Goal: Information Seeking & Learning: Learn about a topic

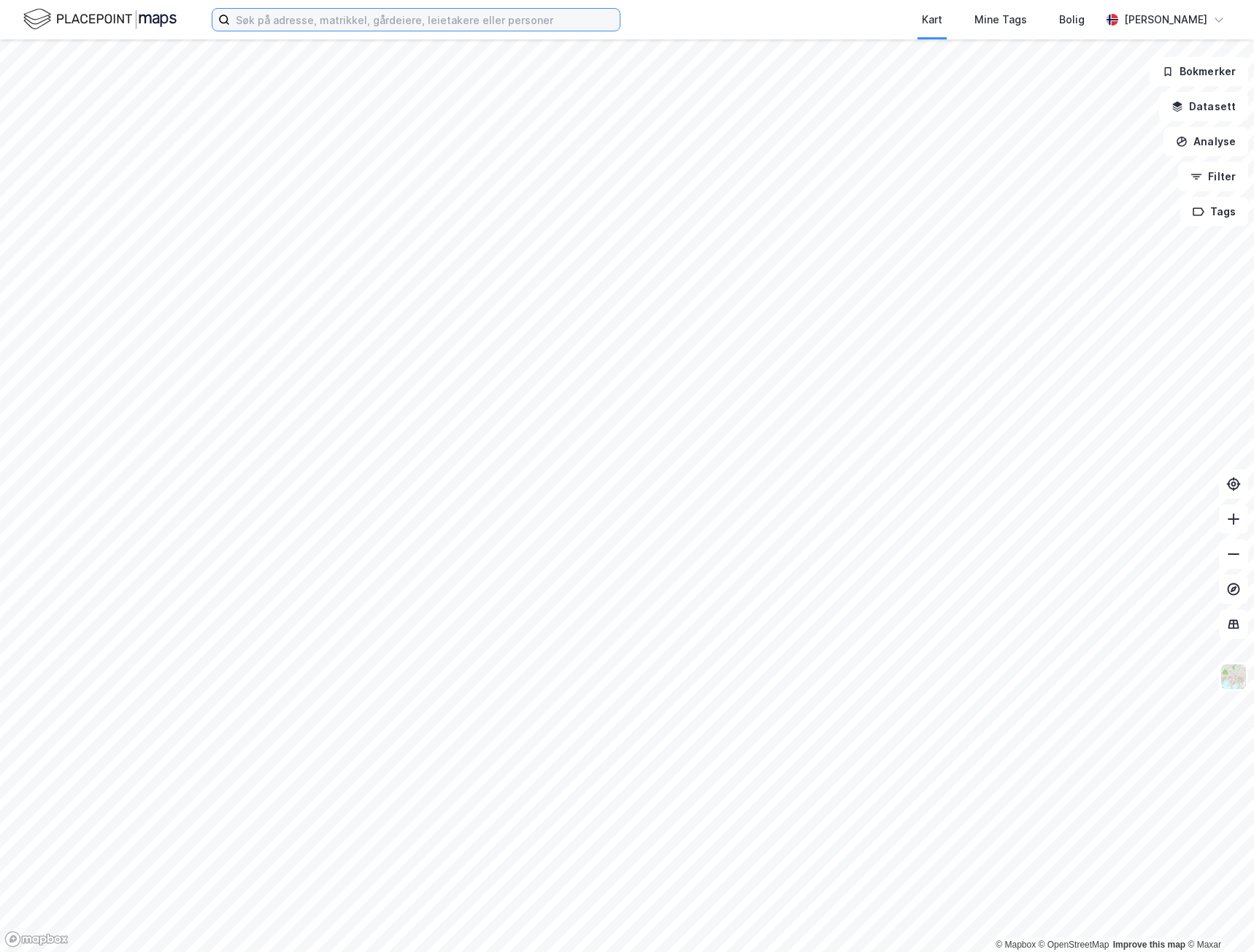
click at [403, 15] on input at bounding box center [425, 20] width 389 height 22
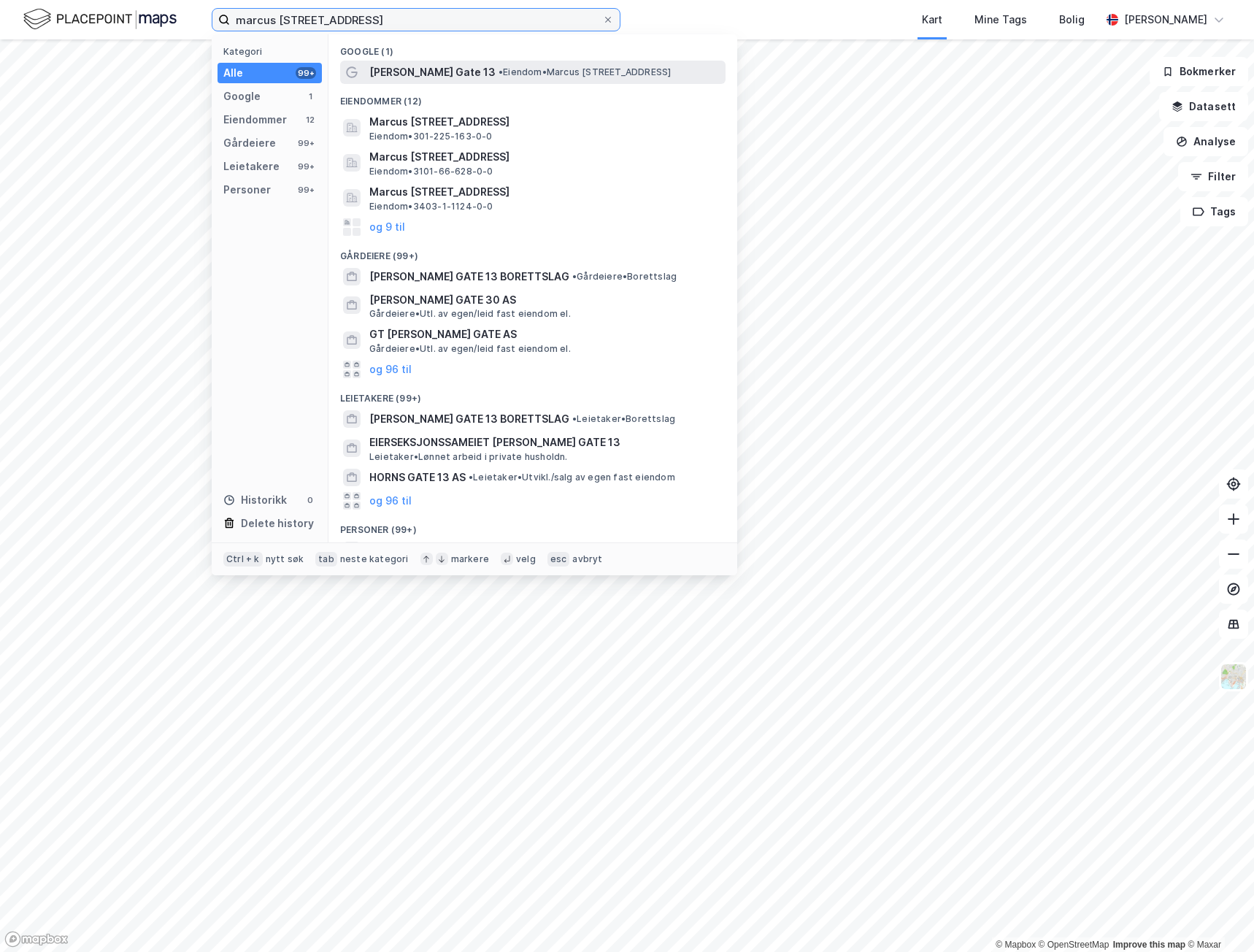
type input "marcus [STREET_ADDRESS]"
click at [541, 76] on span "• Eiendom • Marcus [STREET_ADDRESS]" at bounding box center [584, 72] width 172 height 12
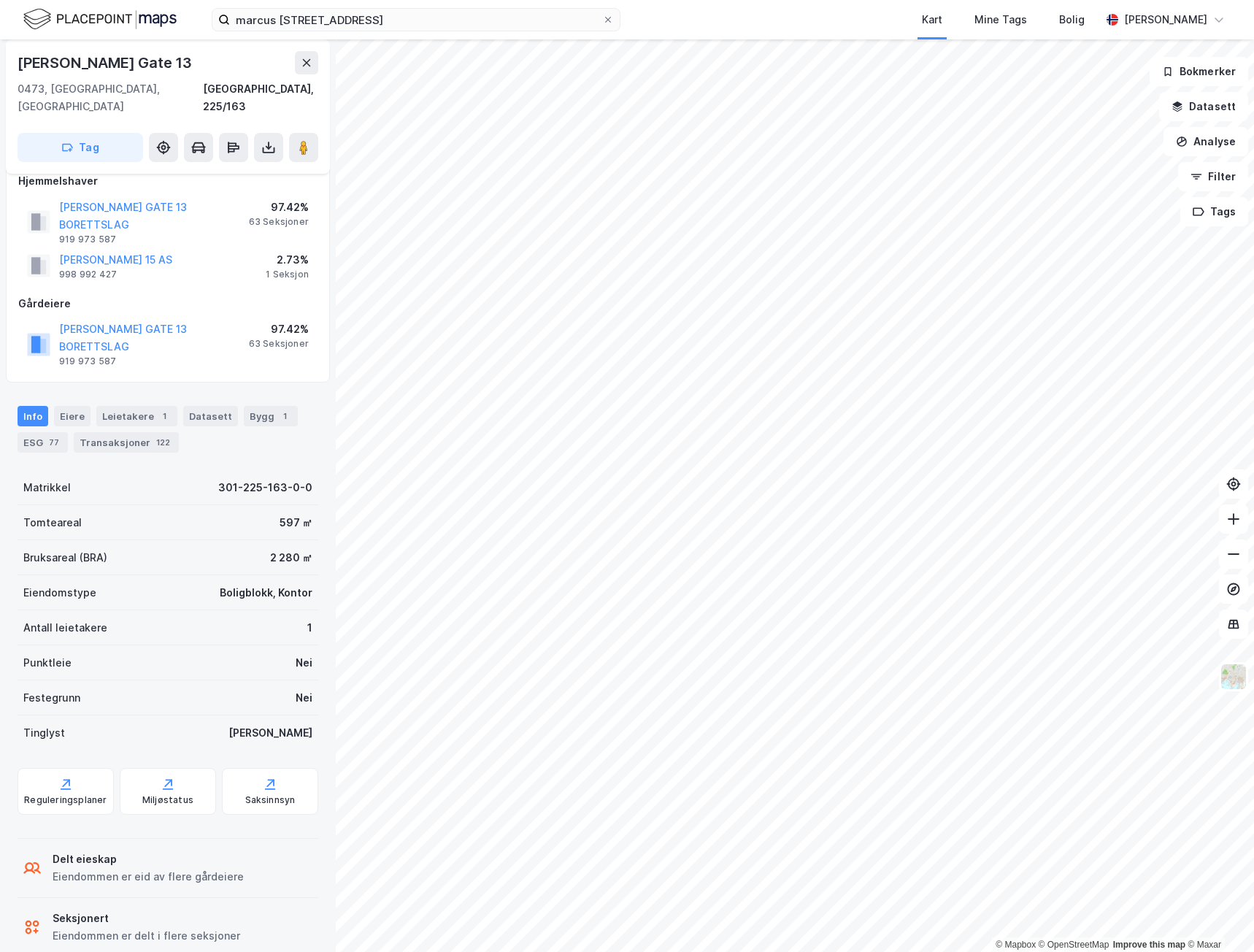
scroll to position [31, 0]
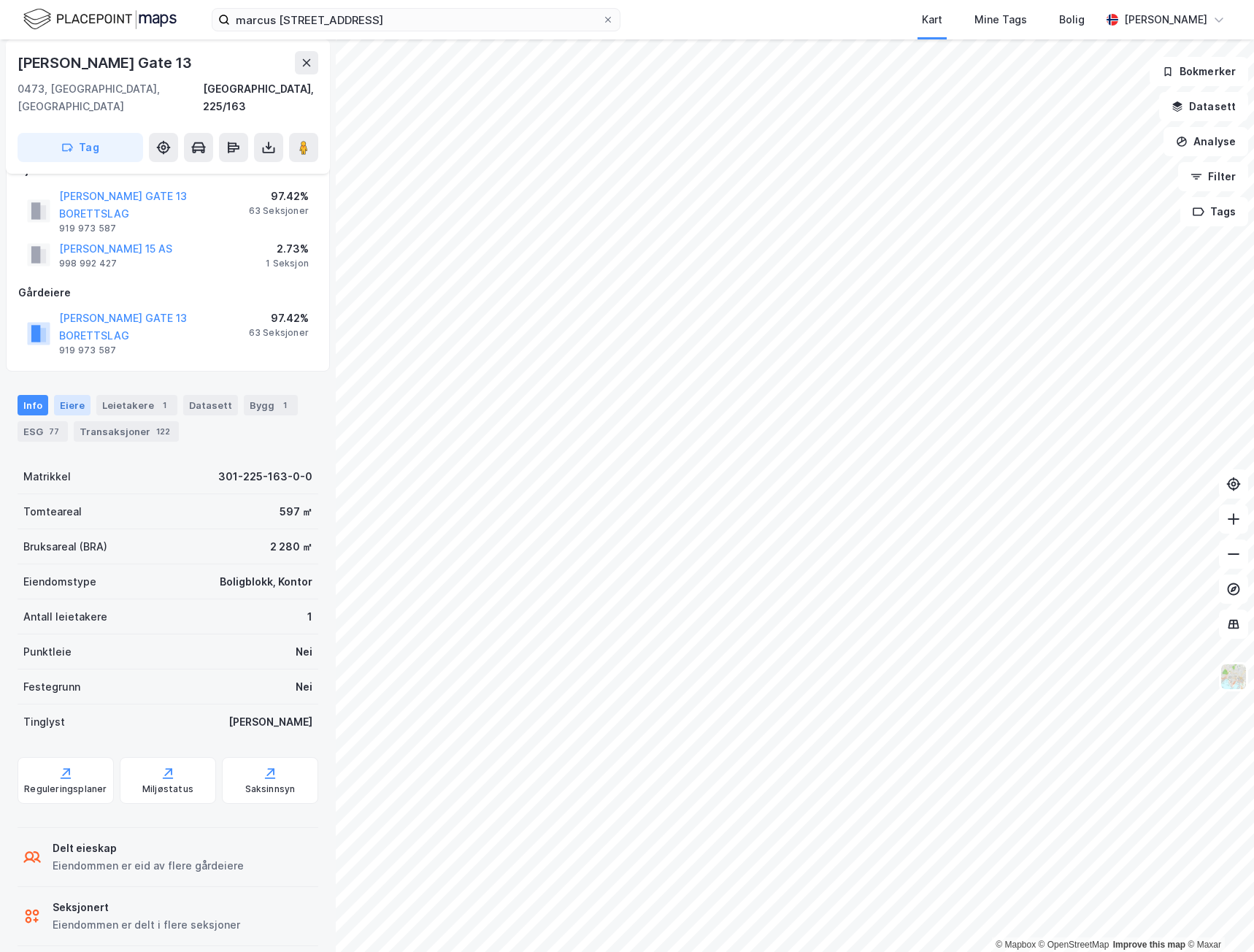
click at [73, 395] on div "Eiere" at bounding box center [72, 405] width 36 height 20
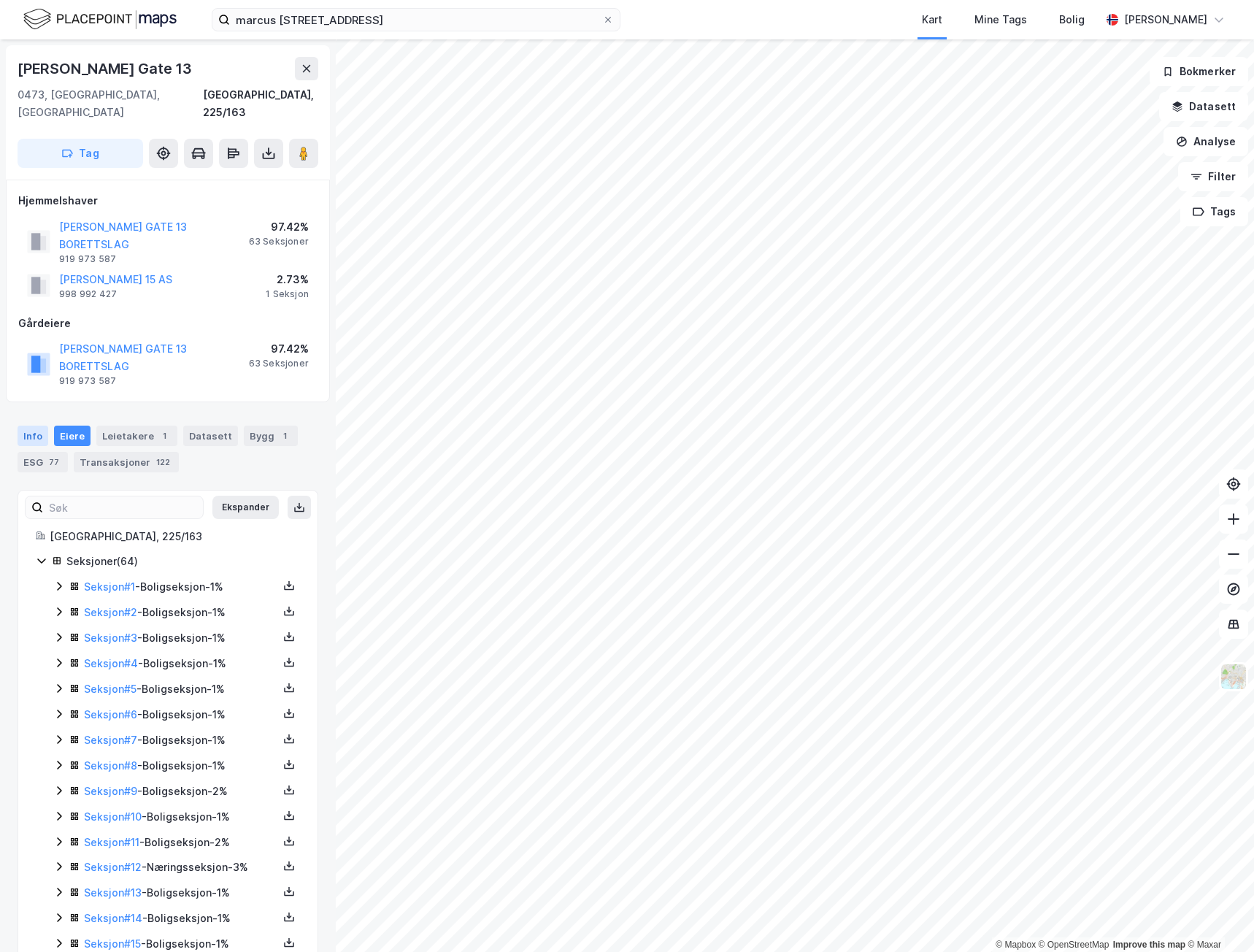
click at [35, 426] on div "Info" at bounding box center [33, 436] width 31 height 20
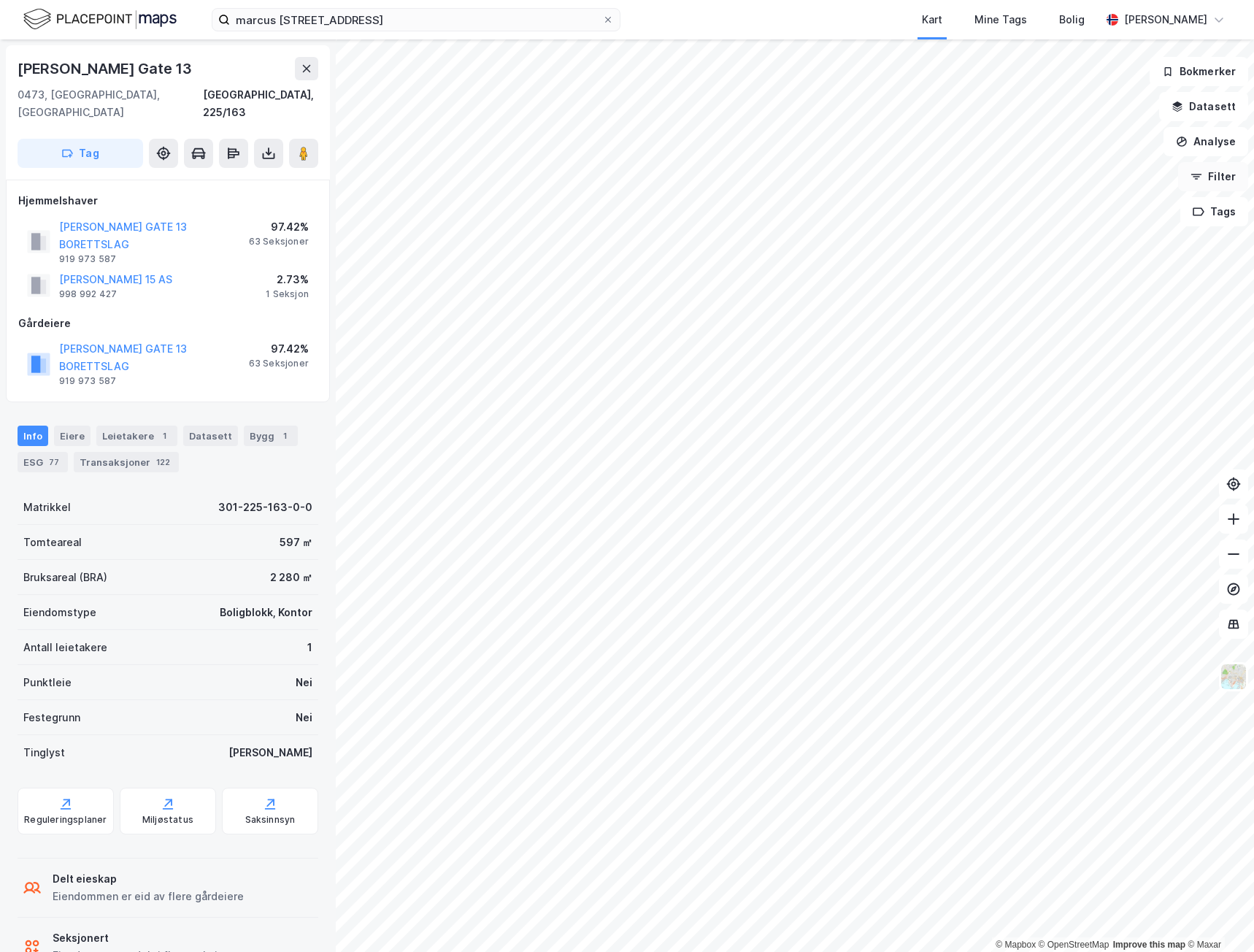
click at [1226, 181] on button "Filter" at bounding box center [1212, 177] width 70 height 29
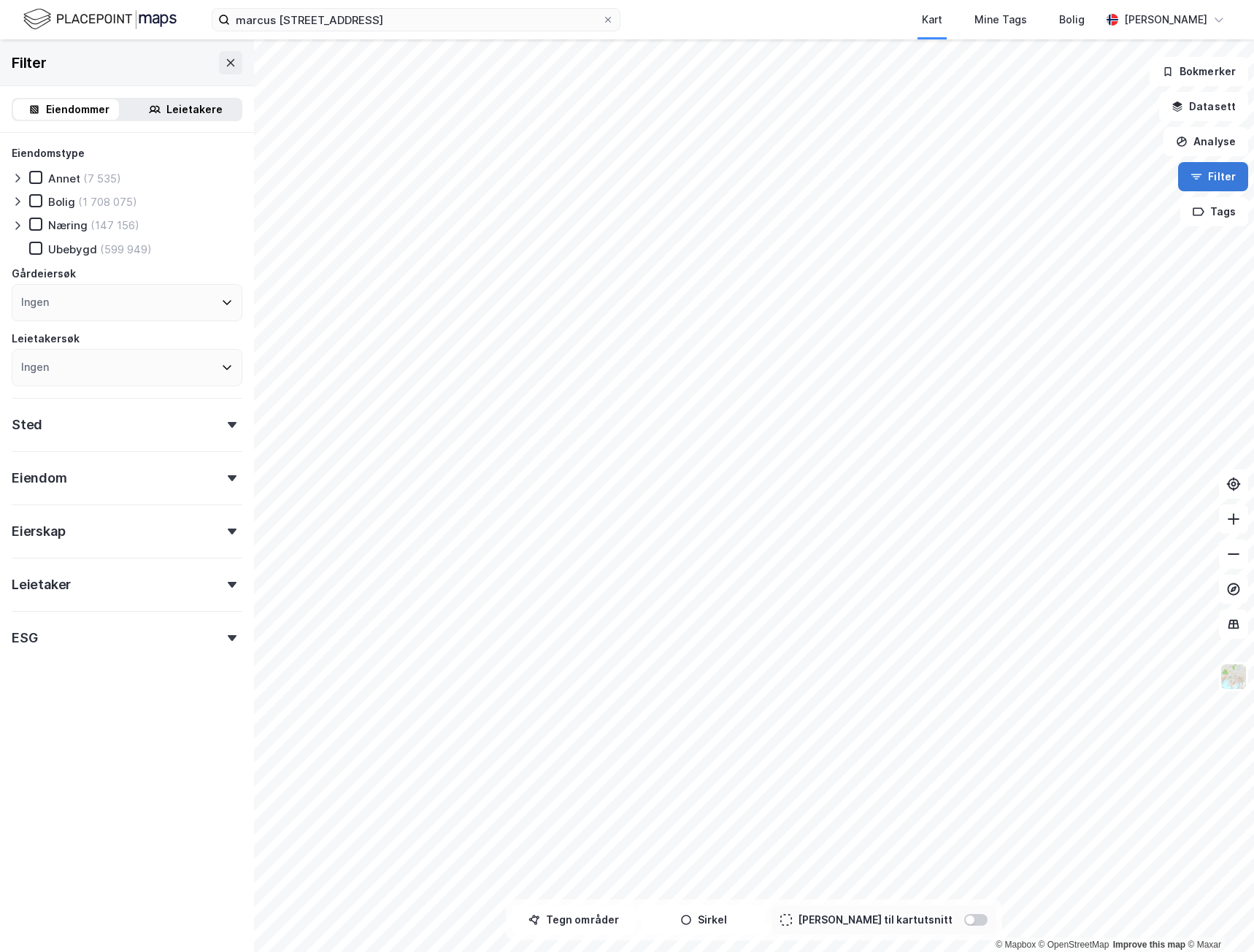
click at [1226, 181] on button "Filter" at bounding box center [1212, 177] width 70 height 29
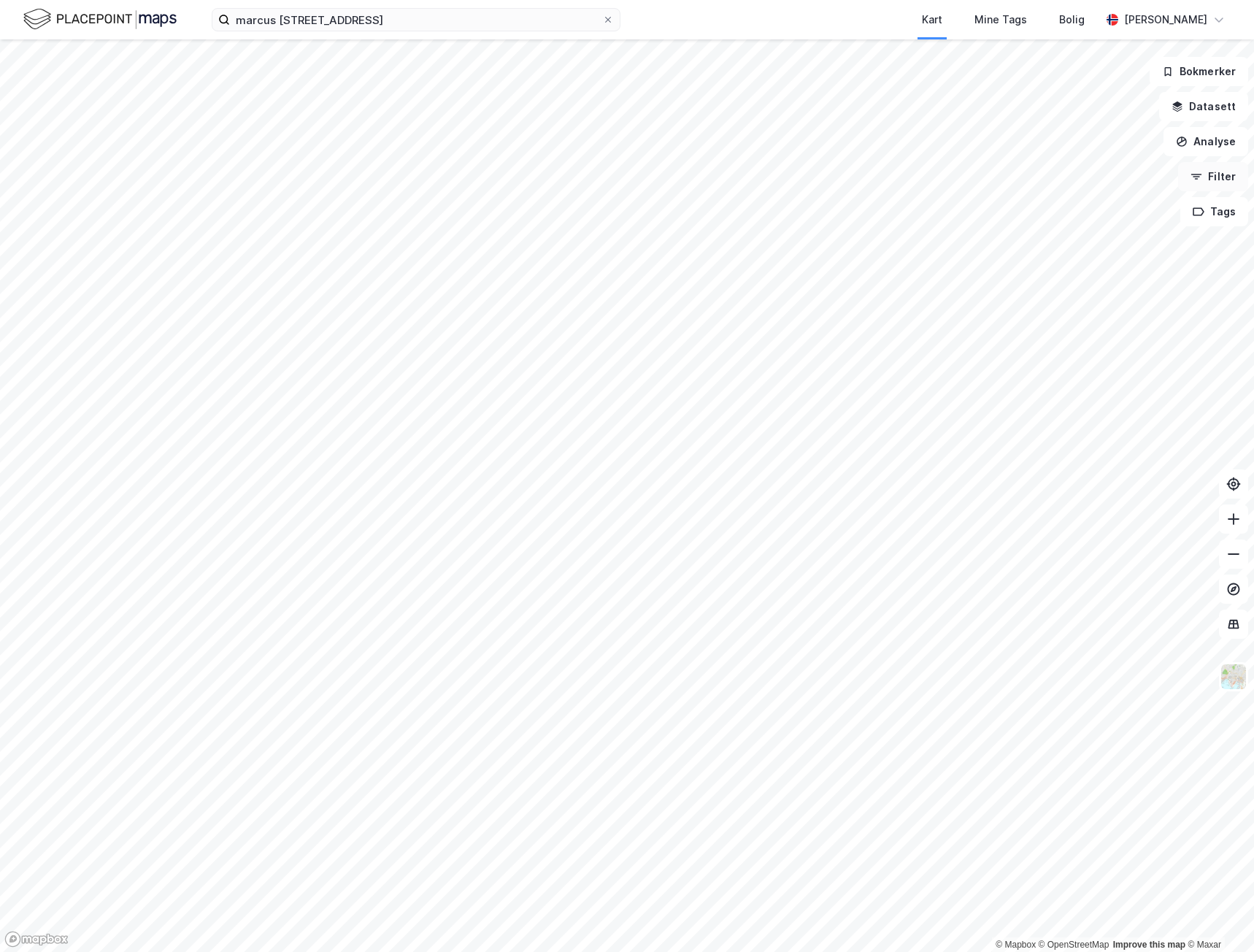
click at [1226, 181] on button "Filter" at bounding box center [1212, 177] width 70 height 29
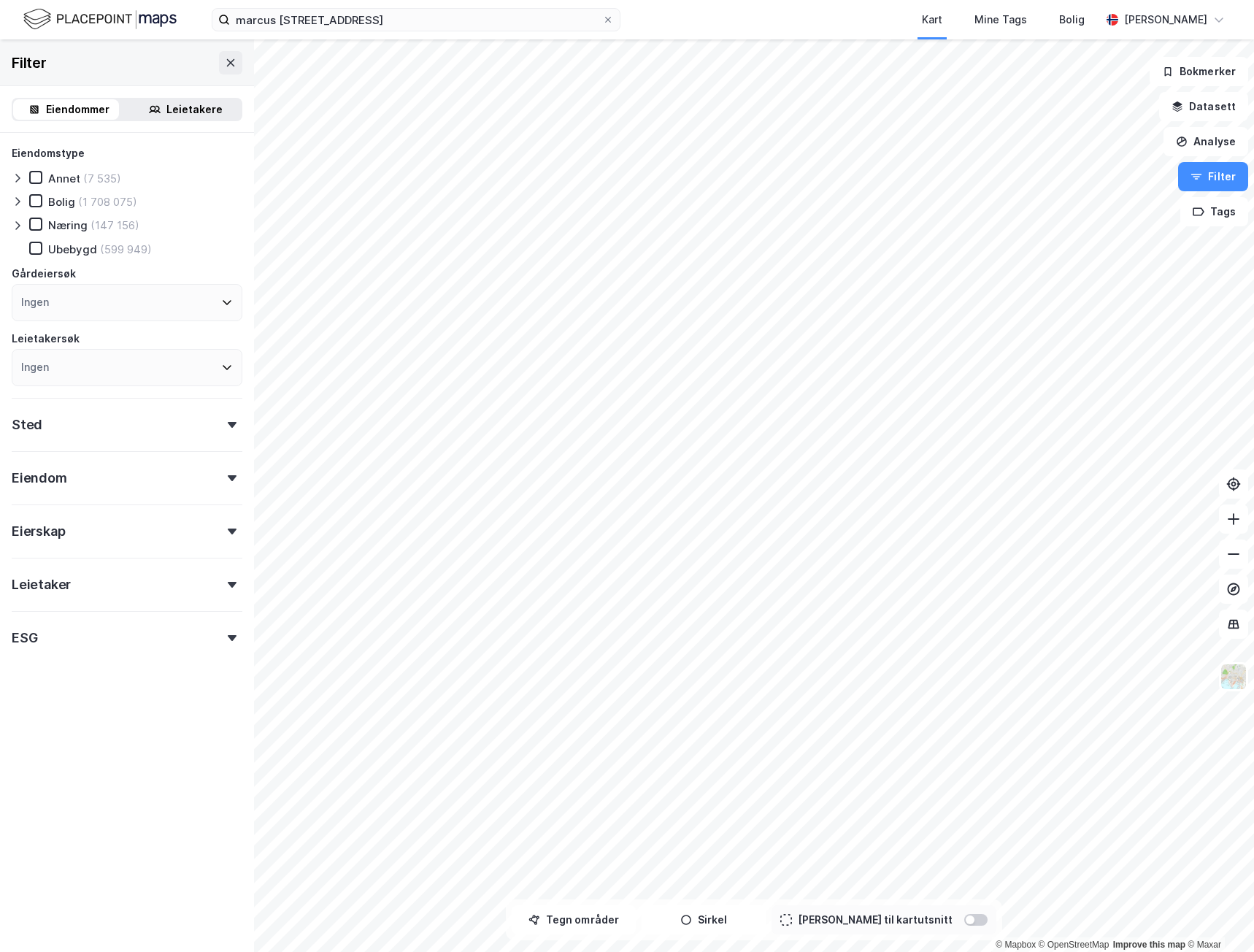
click at [116, 590] on div "Leietaker" at bounding box center [126, 579] width 230 height 42
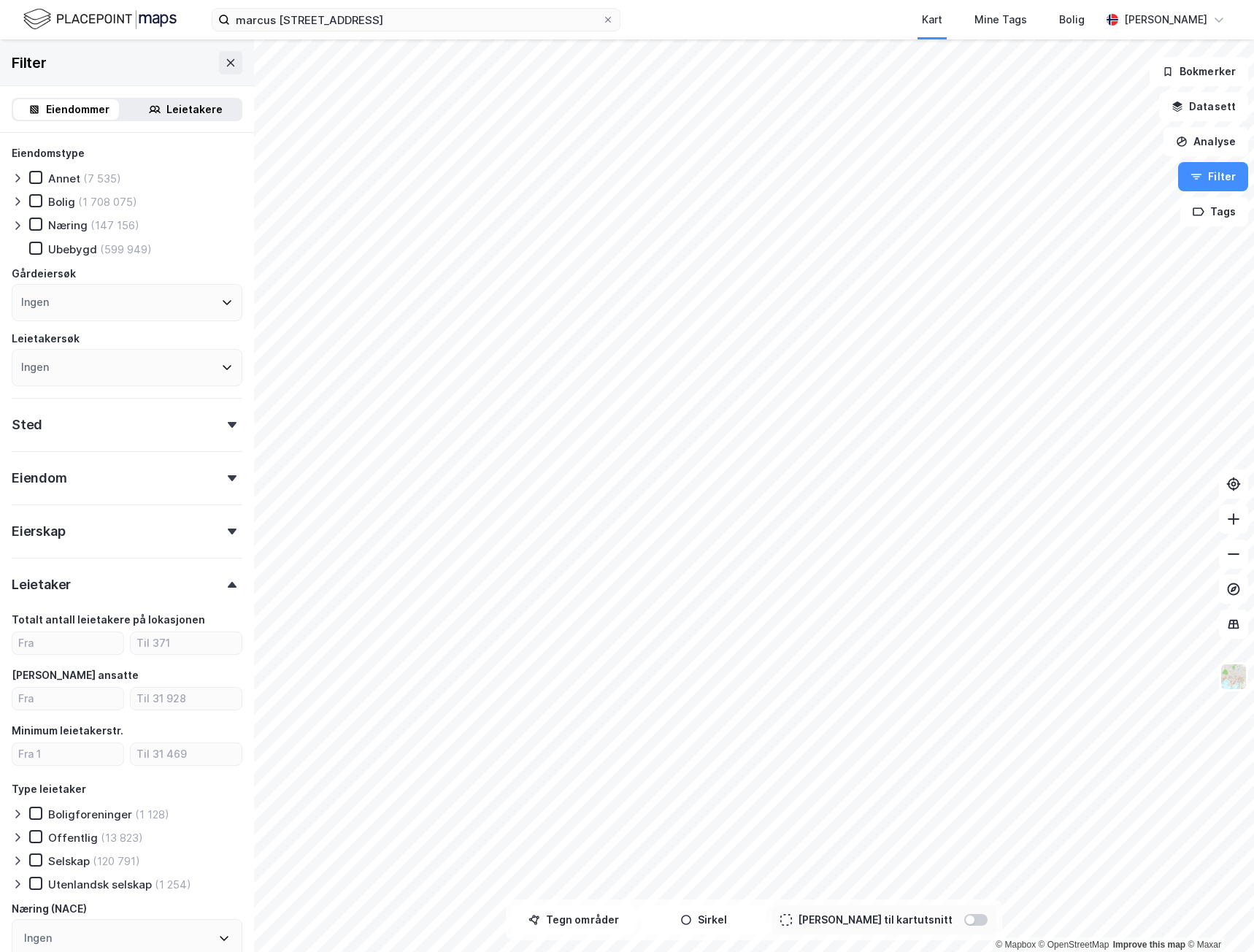
click at [116, 589] on div "Leietaker" at bounding box center [126, 579] width 230 height 42
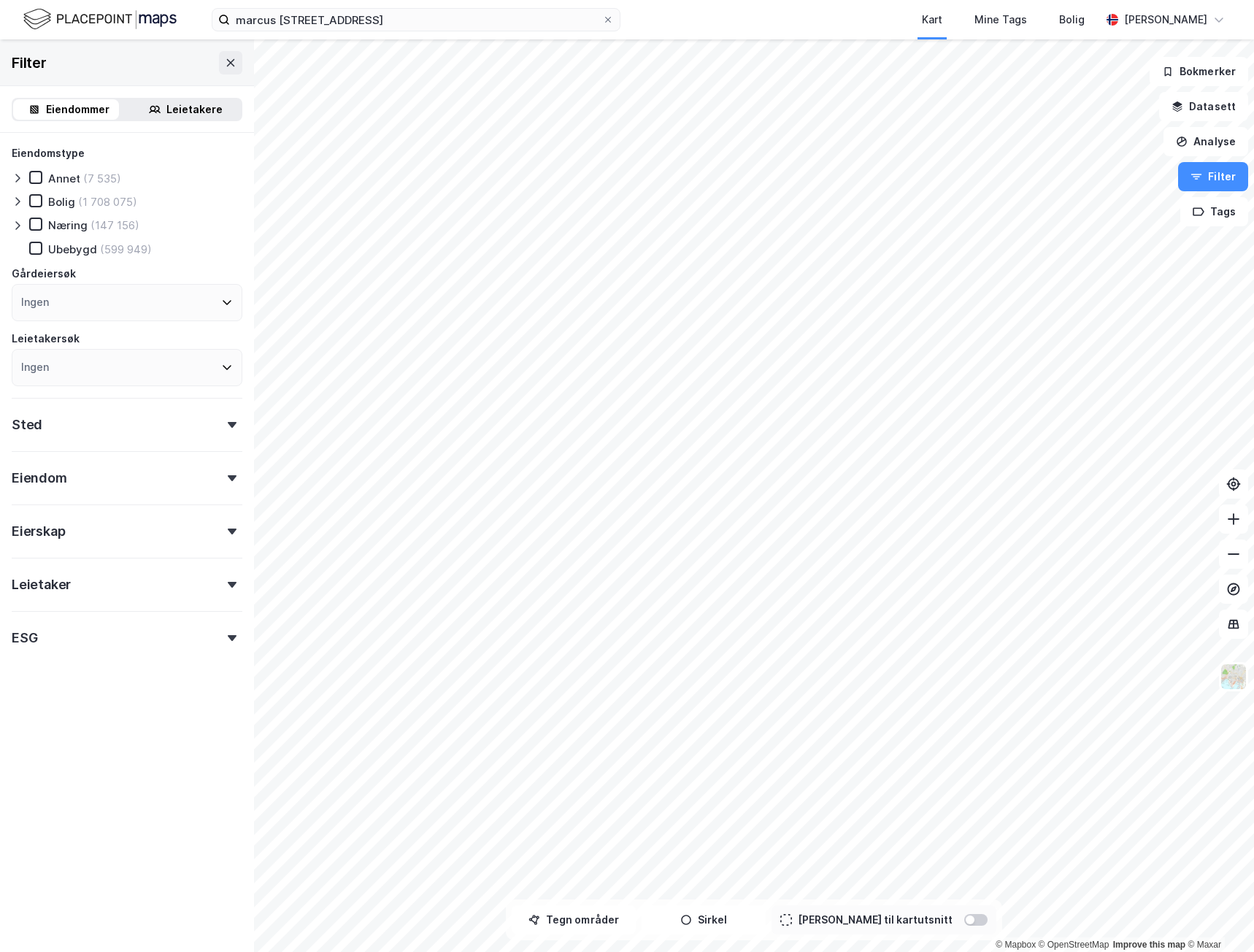
click at [142, 535] on div "Eierskap" at bounding box center [126, 525] width 230 height 42
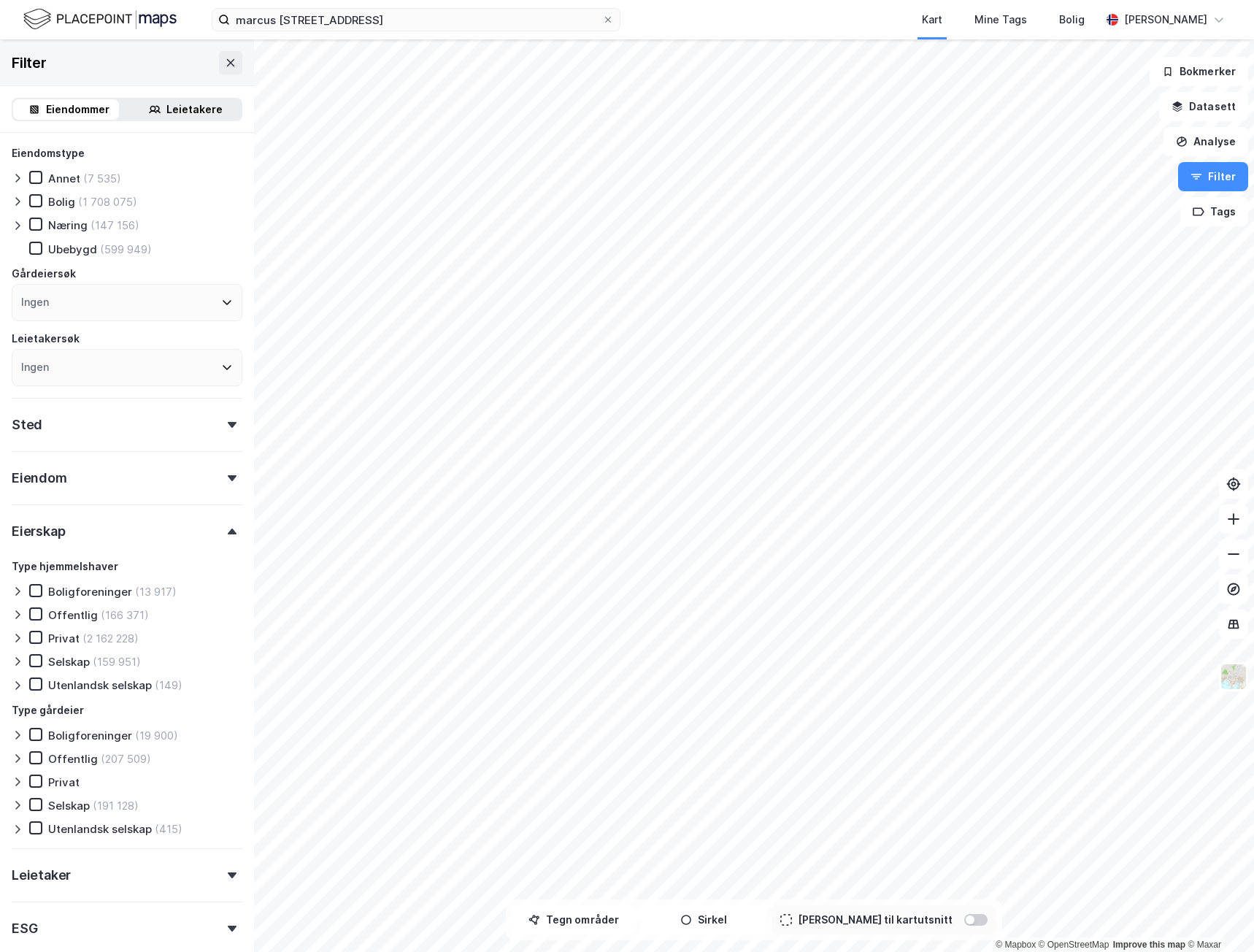
click at [142, 535] on div "Eierskap" at bounding box center [126, 525] width 230 height 42
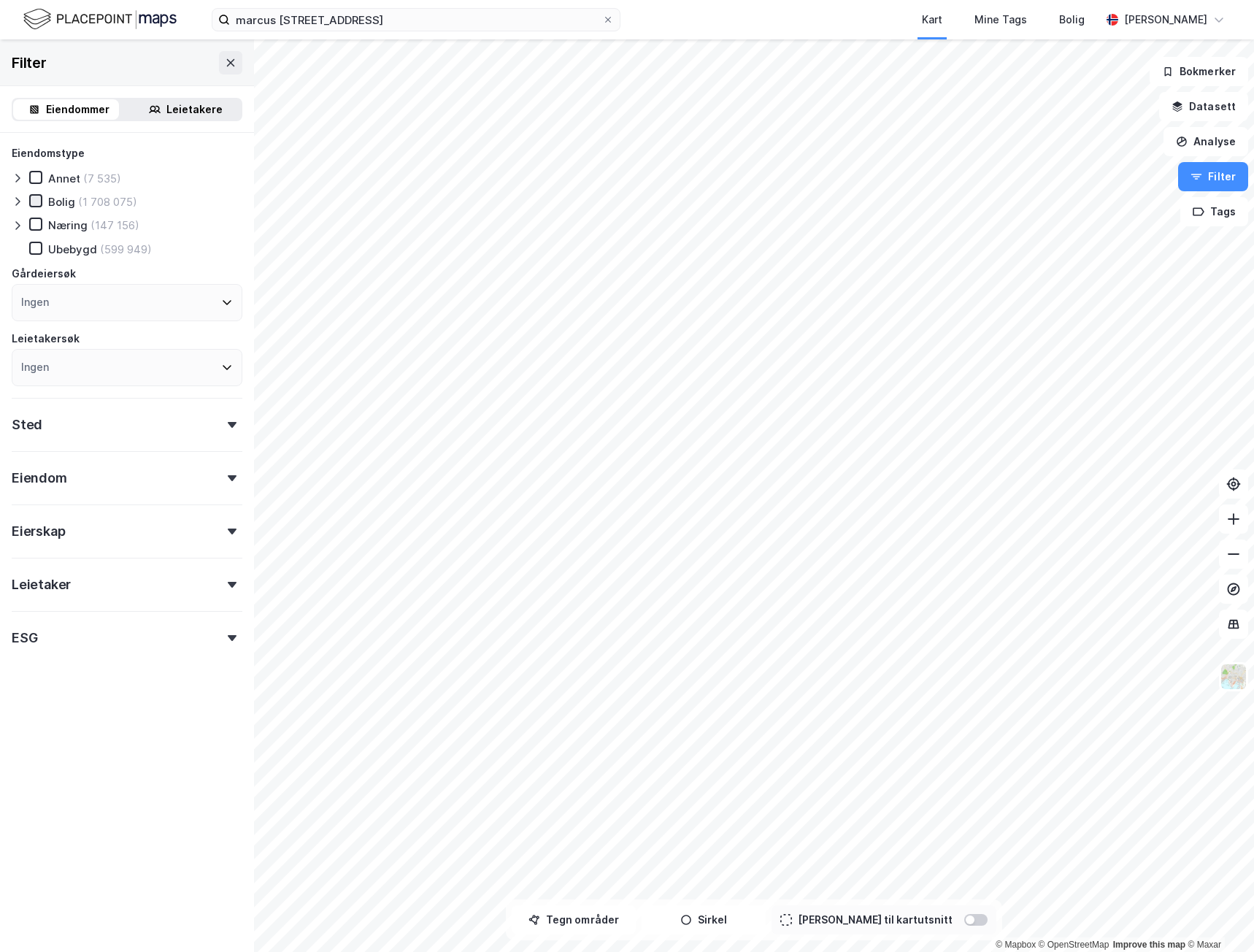
click at [37, 201] on icon at bounding box center [35, 200] width 8 height 5
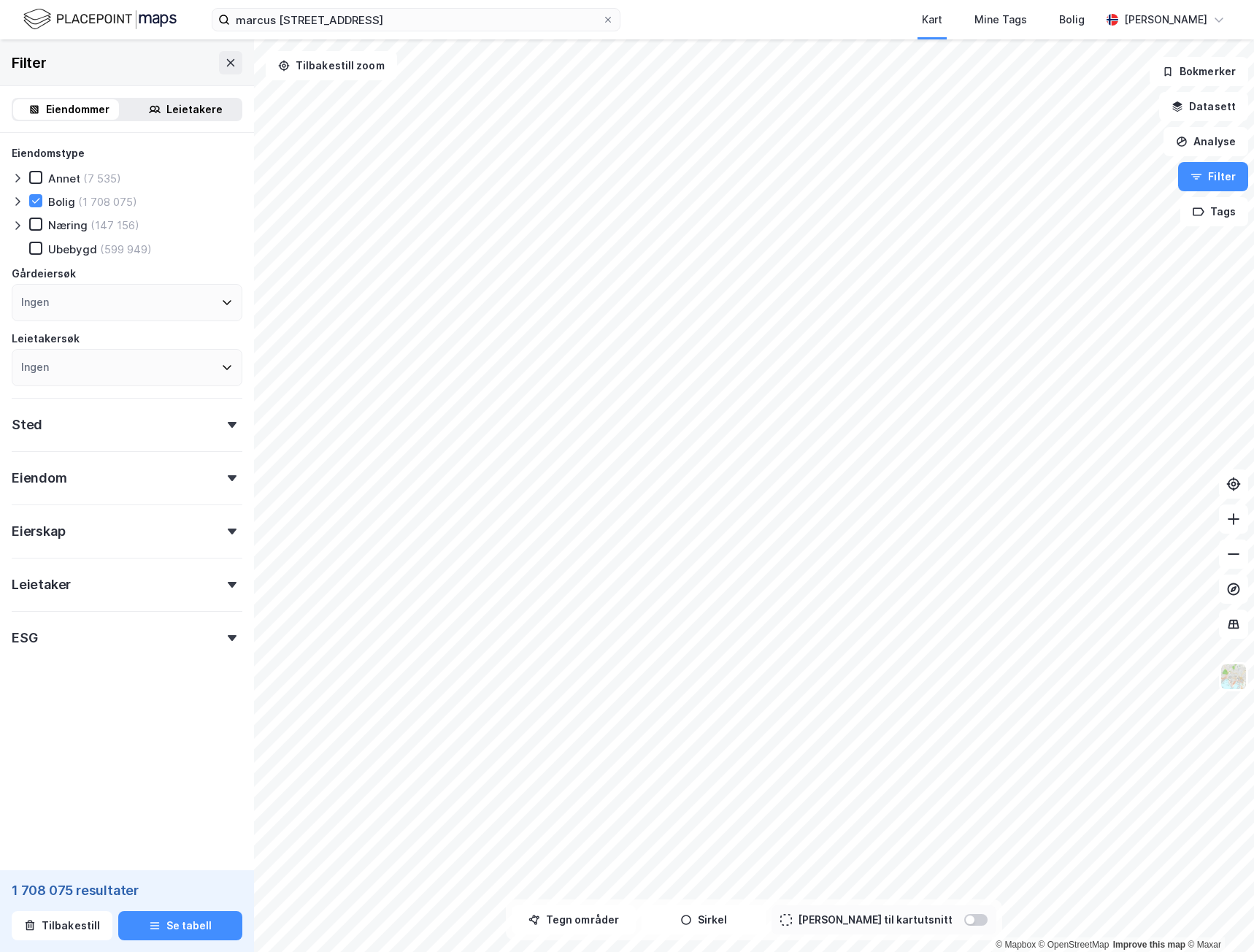
click at [166, 527] on div "Eierskap" at bounding box center [126, 525] width 230 height 42
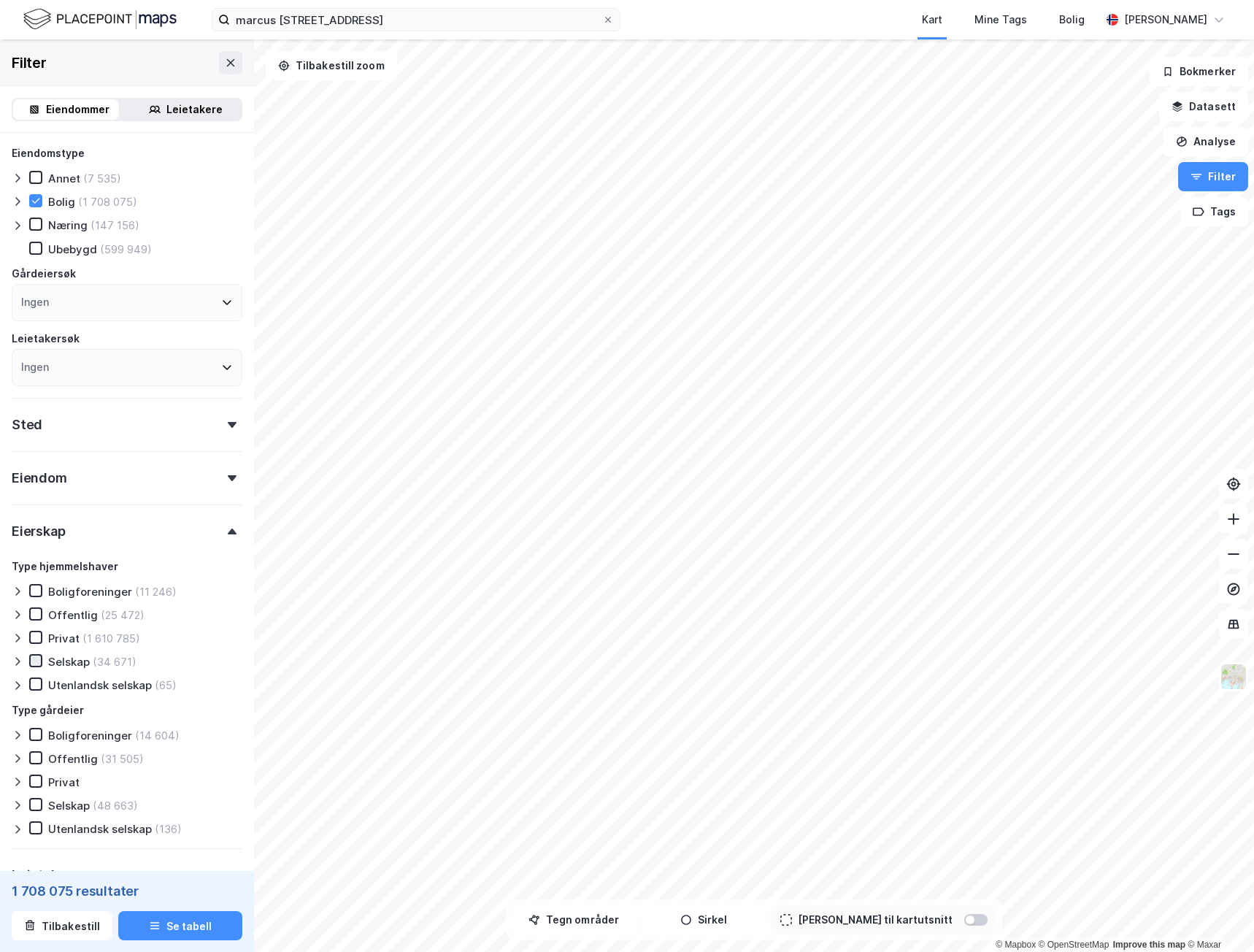
click at [36, 662] on icon at bounding box center [35, 660] width 10 height 10
click at [60, 779] on div "Privat" at bounding box center [64, 782] width 31 height 14
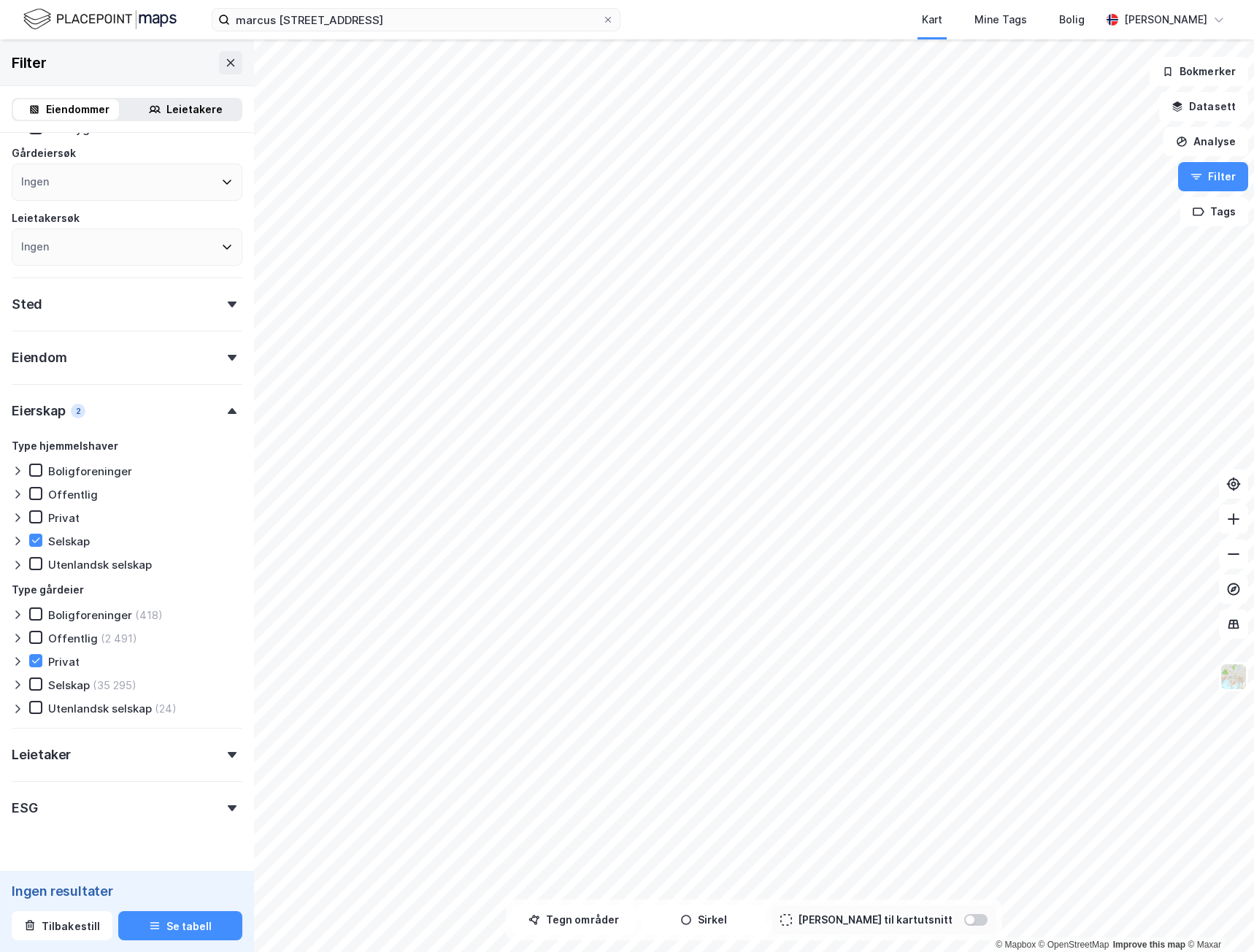
scroll to position [157, 0]
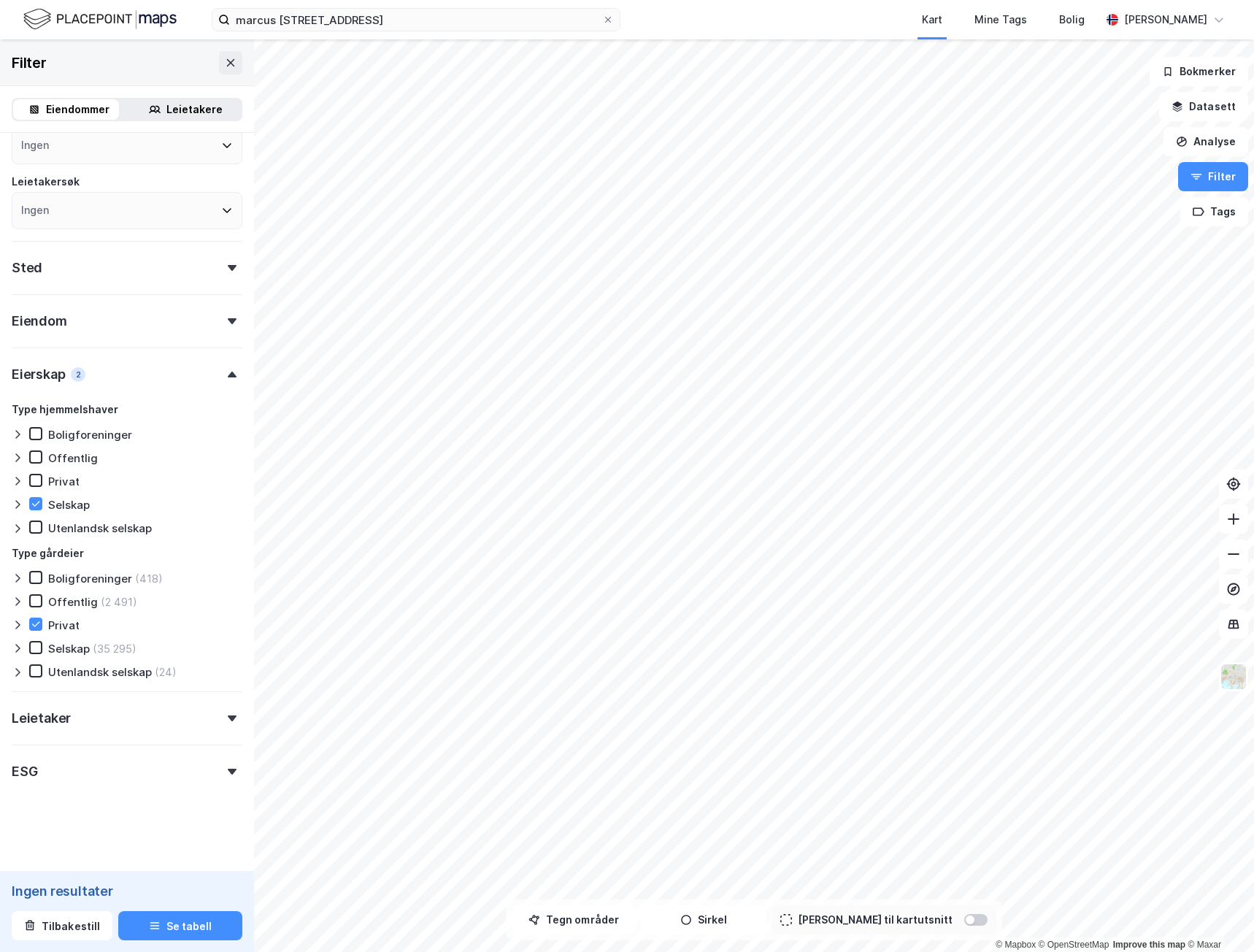
click at [127, 705] on div "Leietaker" at bounding box center [126, 712] width 230 height 42
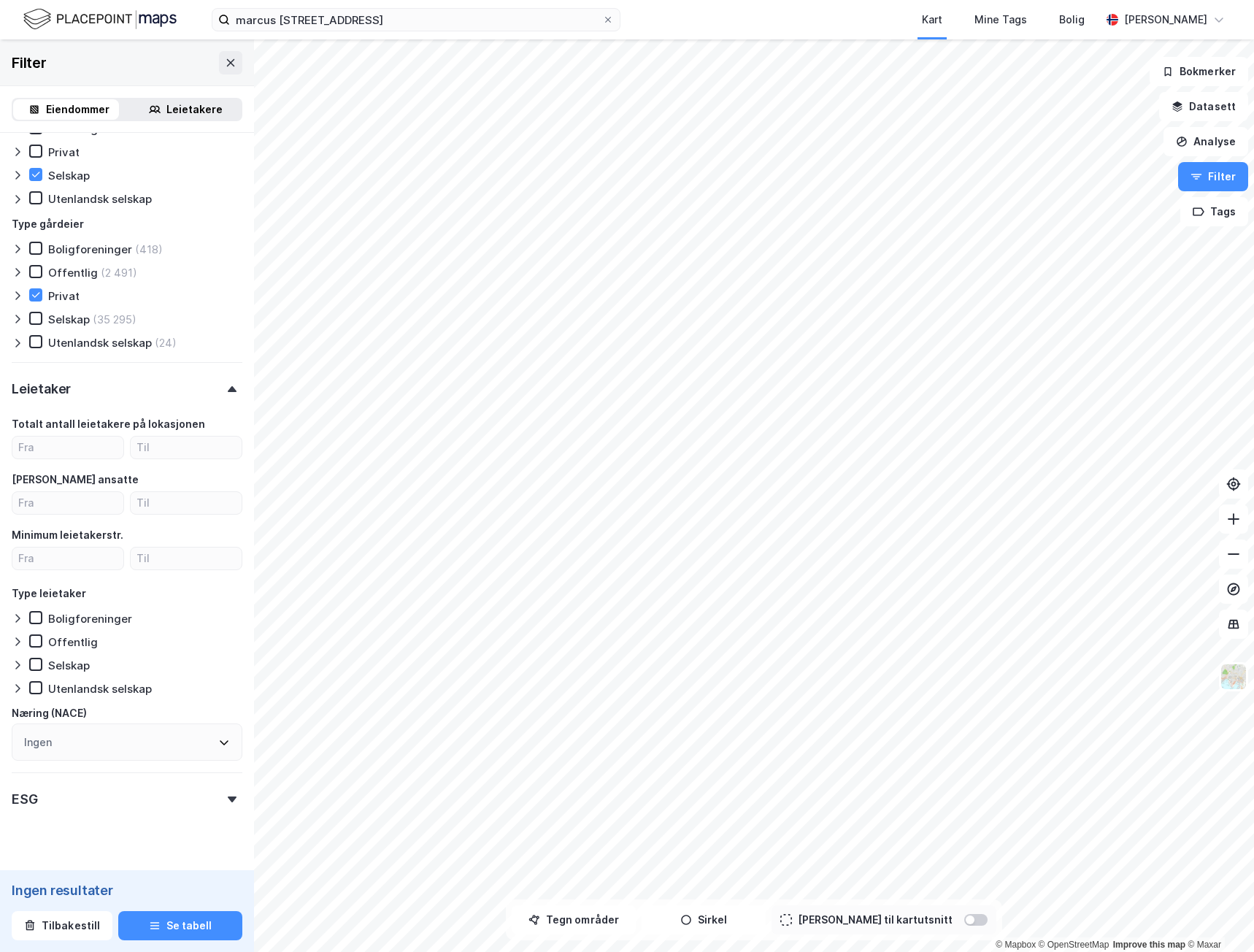
scroll to position [484, 0]
click at [1244, 558] on button at bounding box center [1233, 554] width 29 height 29
click at [1242, 558] on button at bounding box center [1233, 554] width 29 height 29
click at [42, 297] on div at bounding box center [35, 296] width 13 height 13
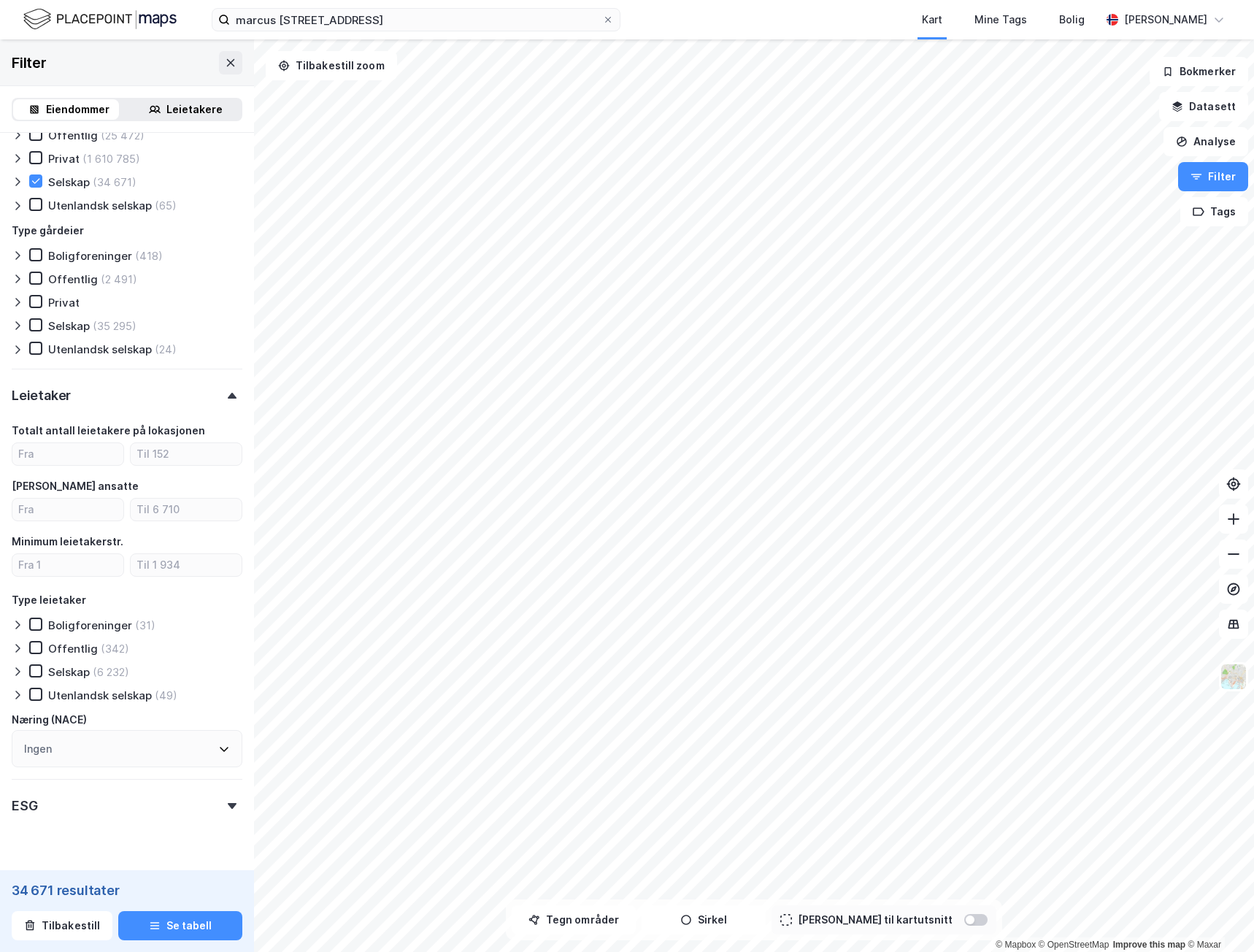
scroll to position [484, 0]
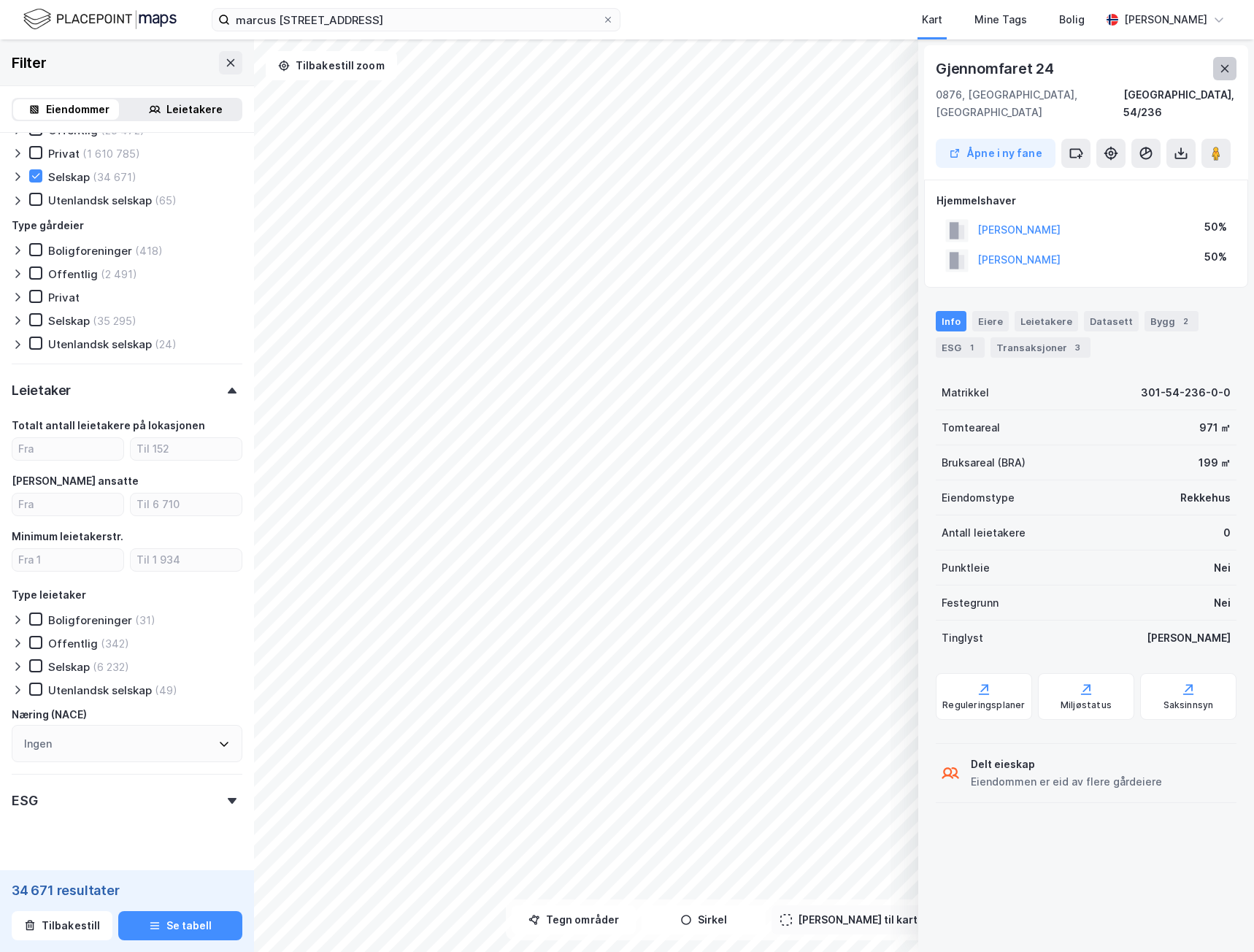
click at [1229, 66] on icon at bounding box center [1224, 68] width 12 height 12
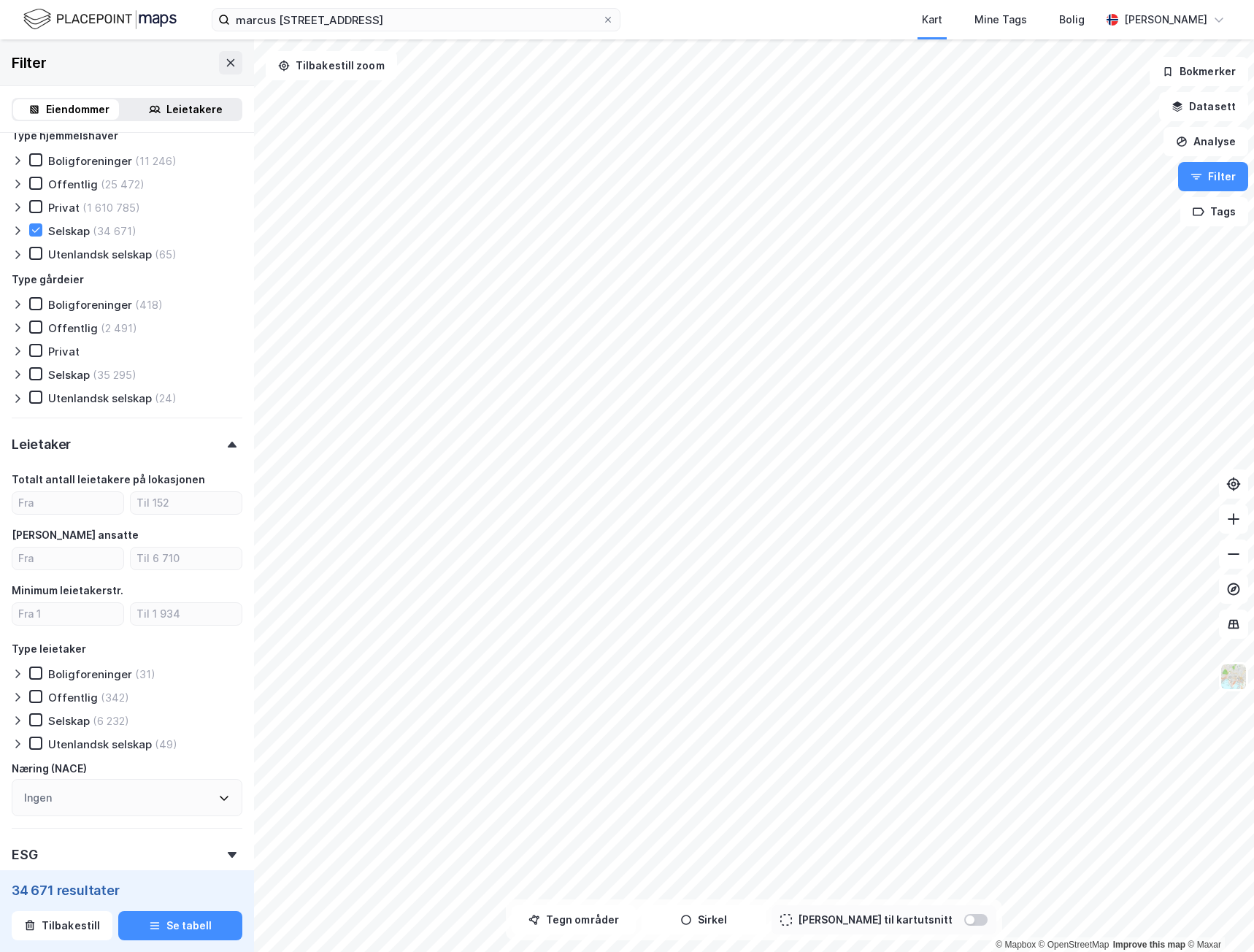
scroll to position [296, 0]
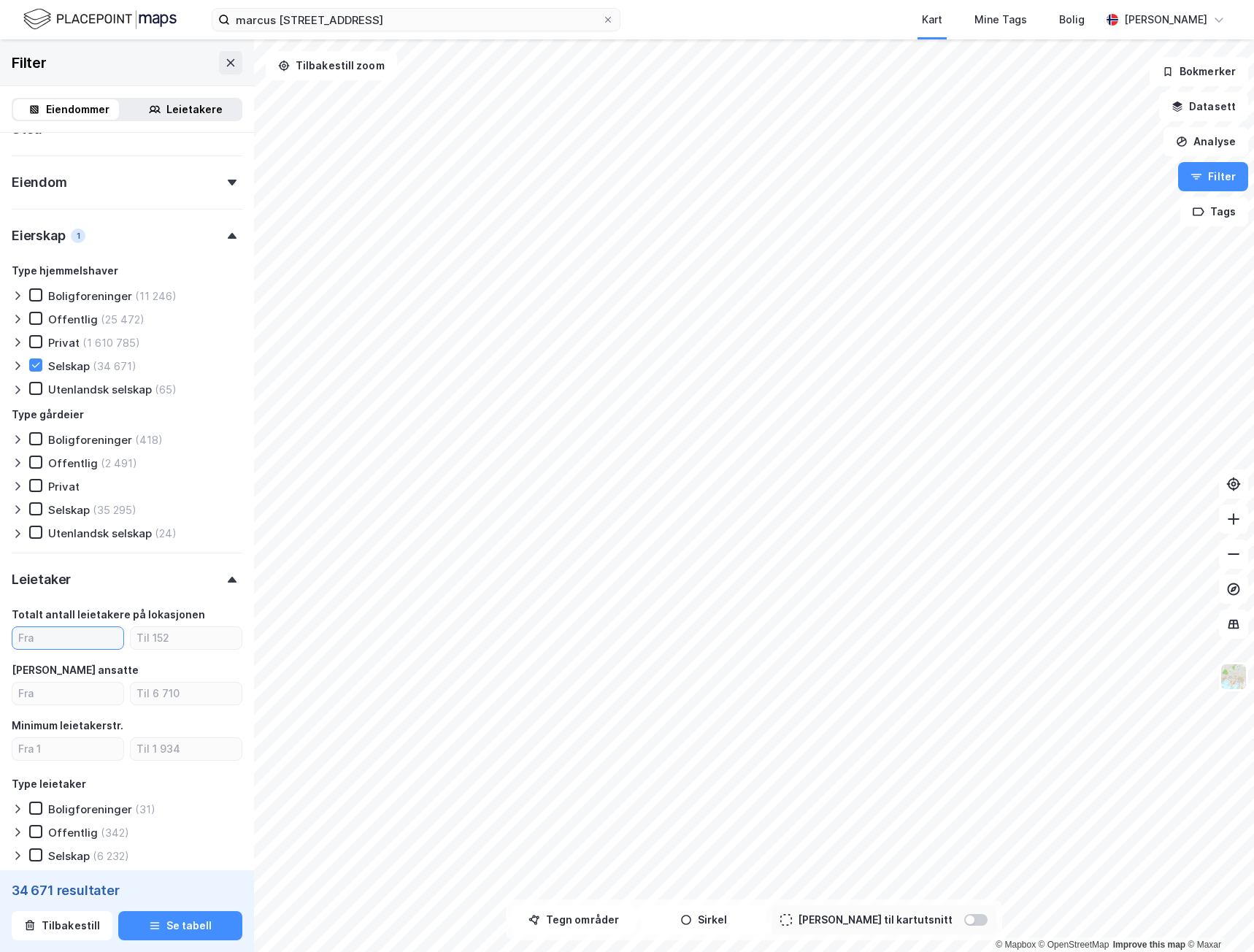
click at [68, 639] on input "number" at bounding box center [68, 638] width 111 height 22
type input "5"
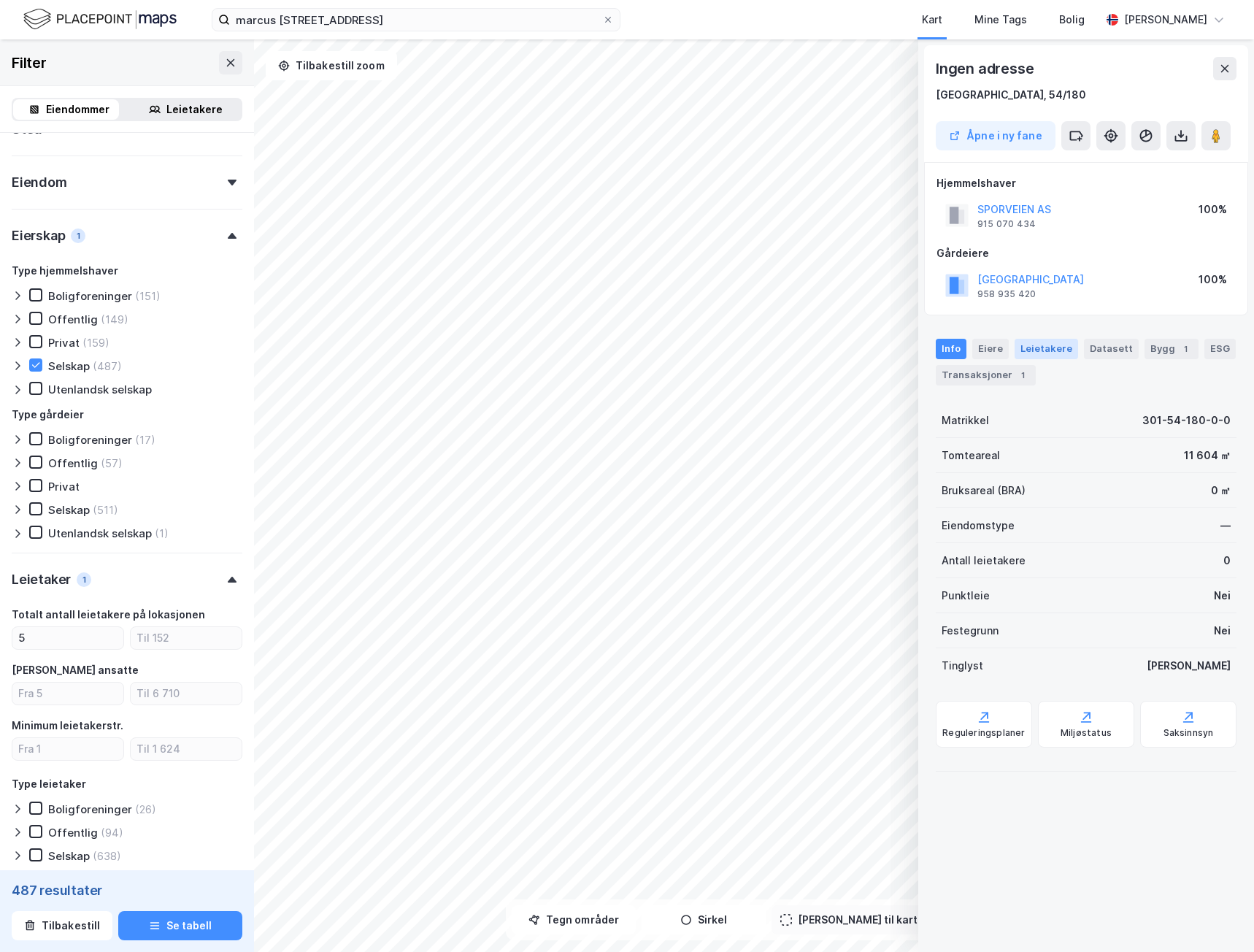
click at [1034, 343] on div "Leietakere" at bounding box center [1047, 349] width 64 height 20
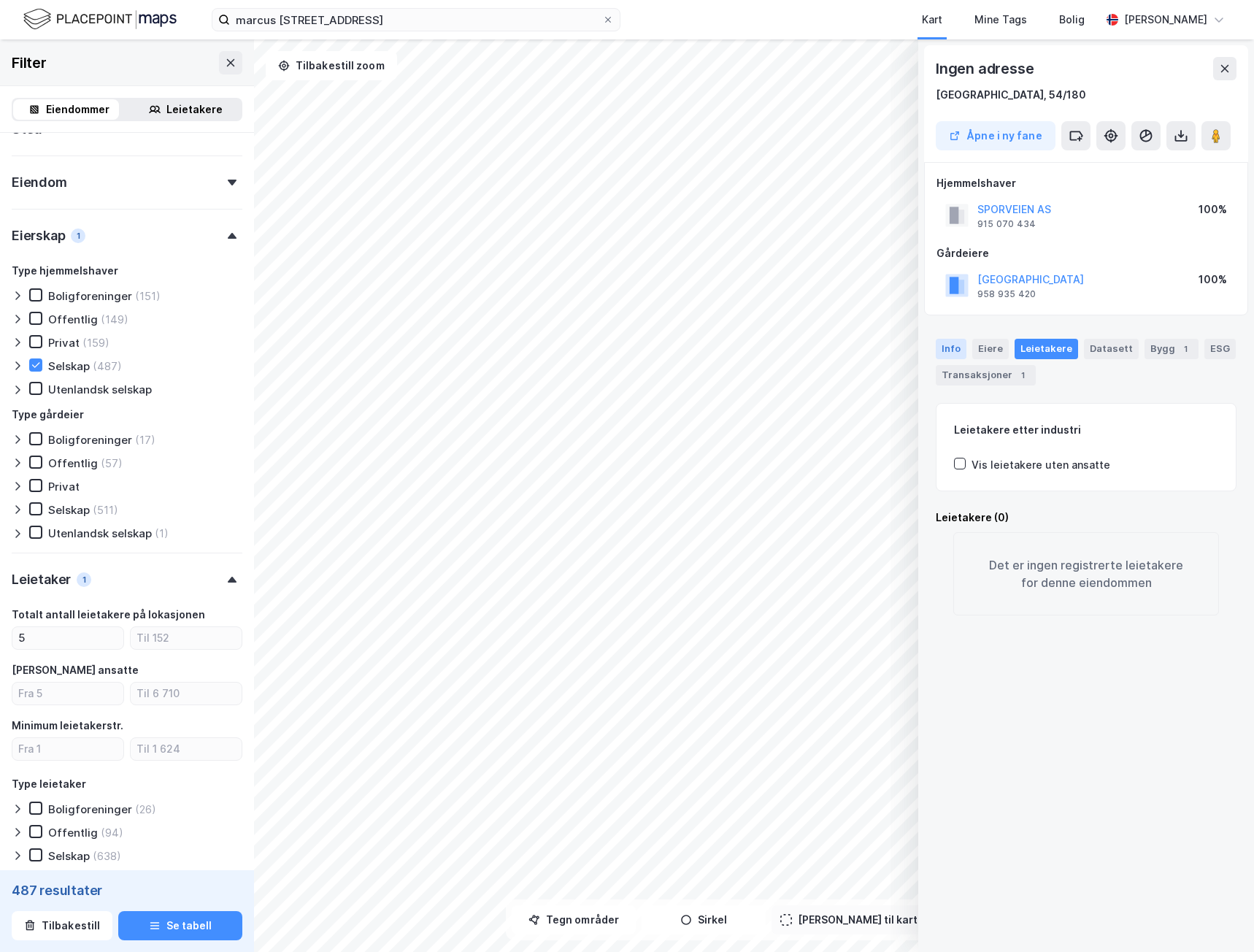
click at [962, 349] on div "Info" at bounding box center [951, 349] width 31 height 20
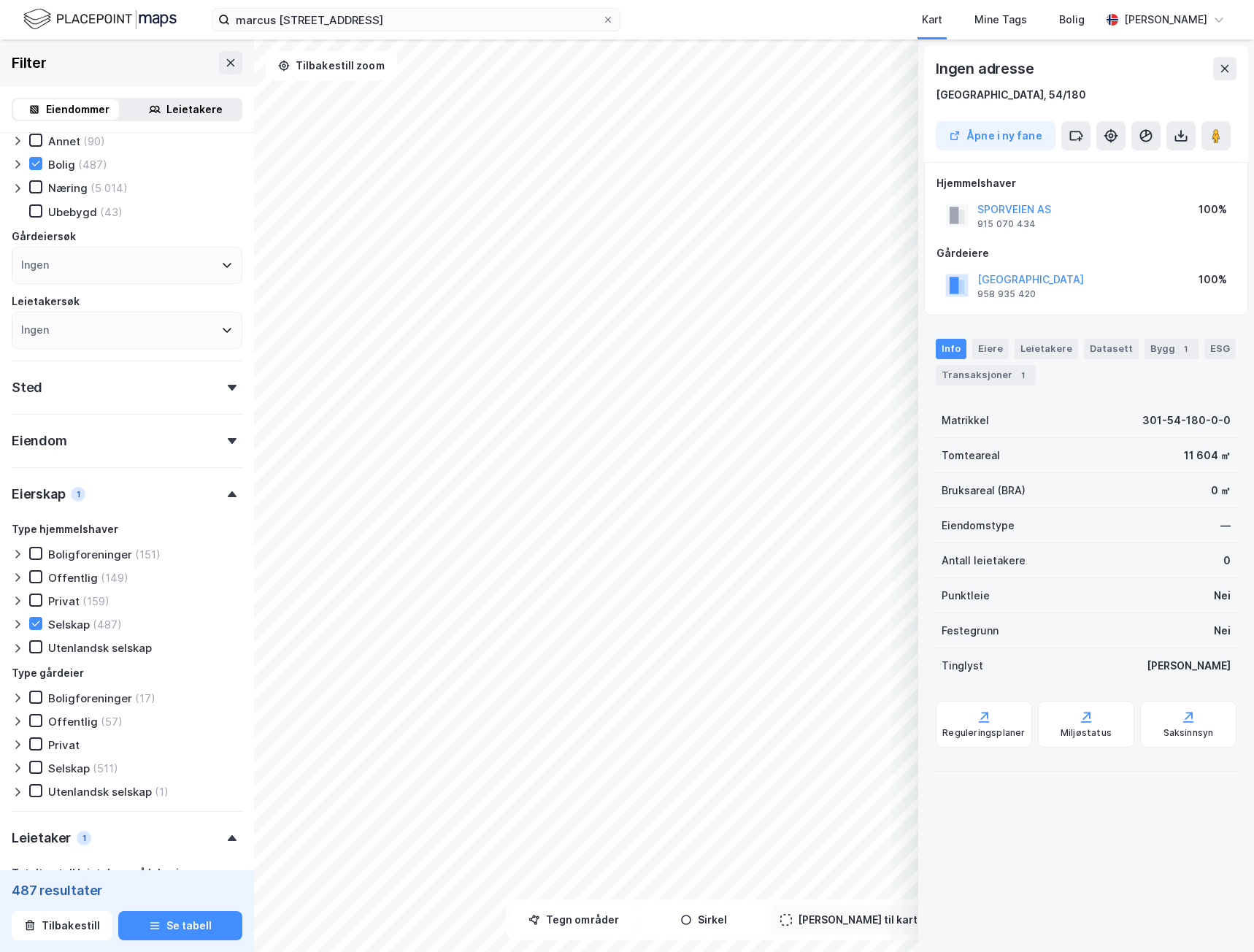
scroll to position [4, 0]
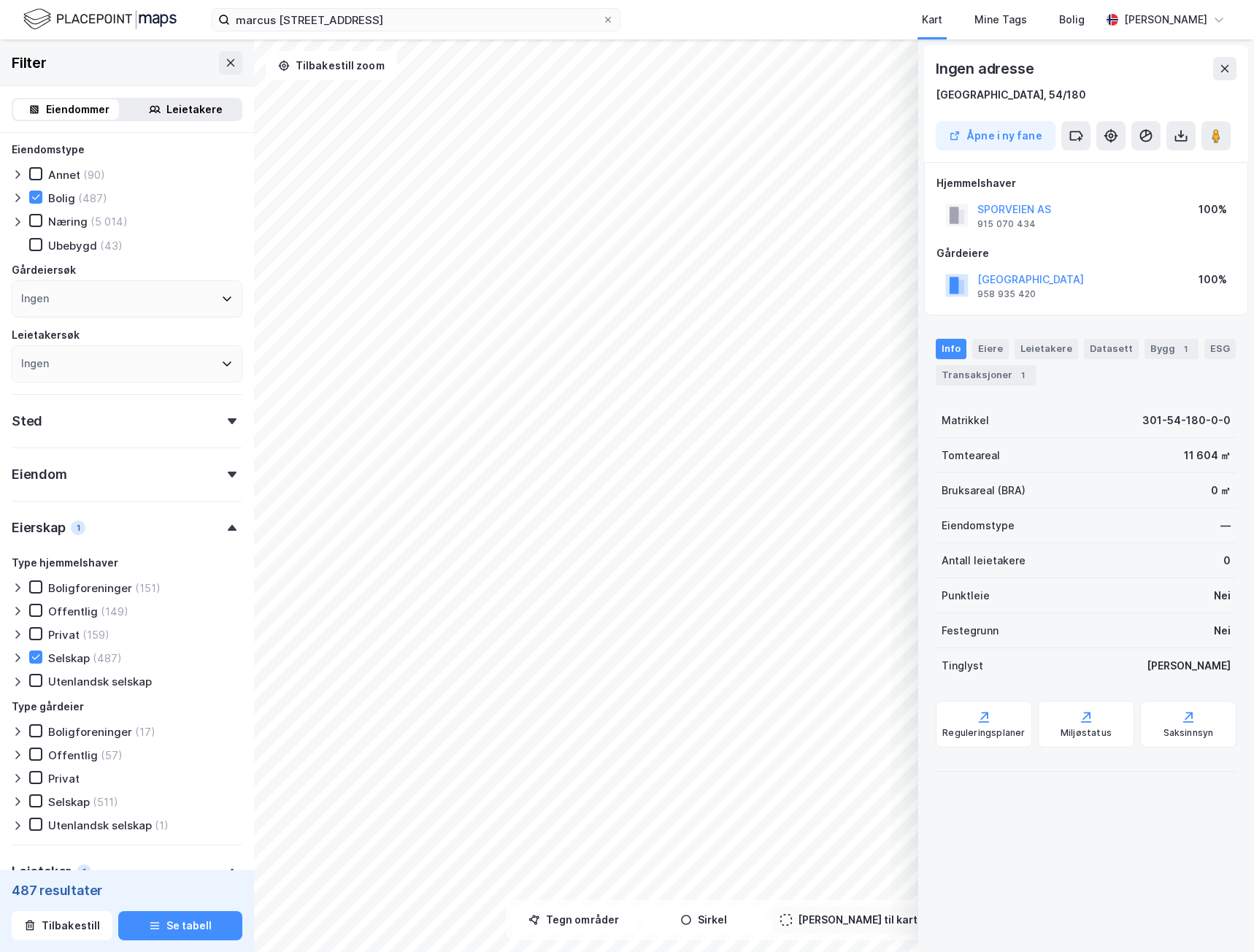
click at [152, 478] on div "Eiendom" at bounding box center [126, 469] width 230 height 42
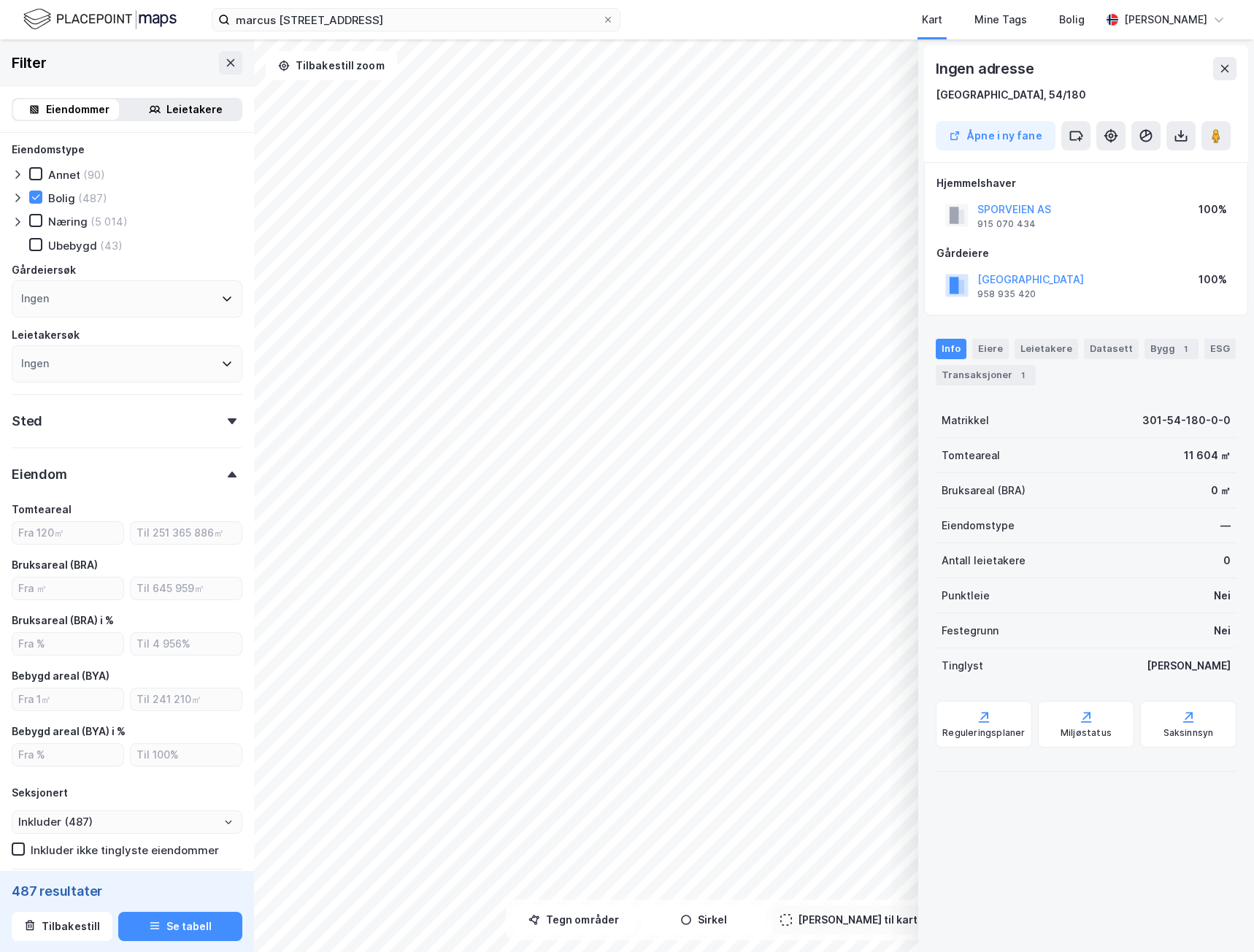
click at [152, 478] on div "Eiendom" at bounding box center [126, 469] width 230 height 42
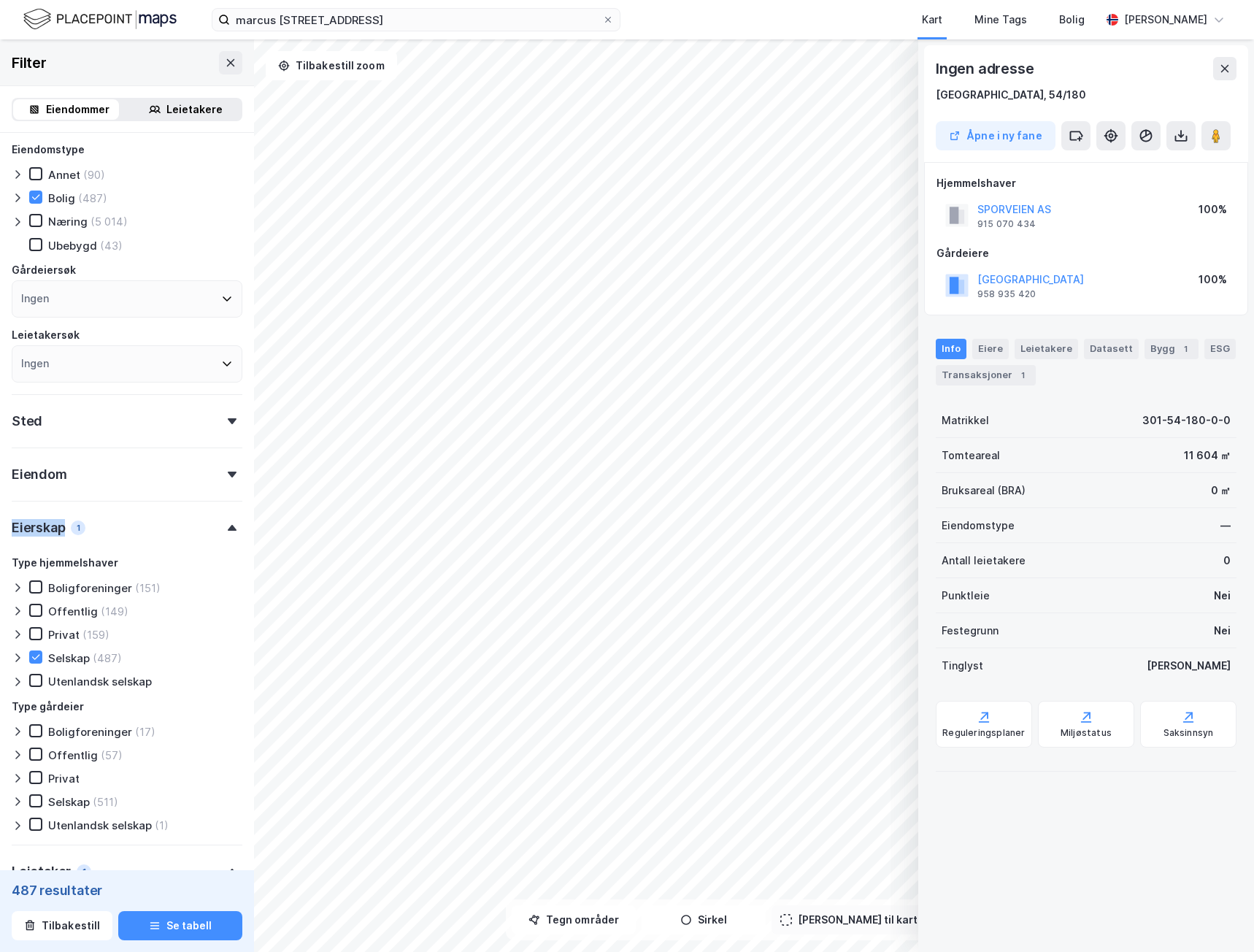
click at [152, 478] on div "Eiendom" at bounding box center [126, 469] width 230 height 42
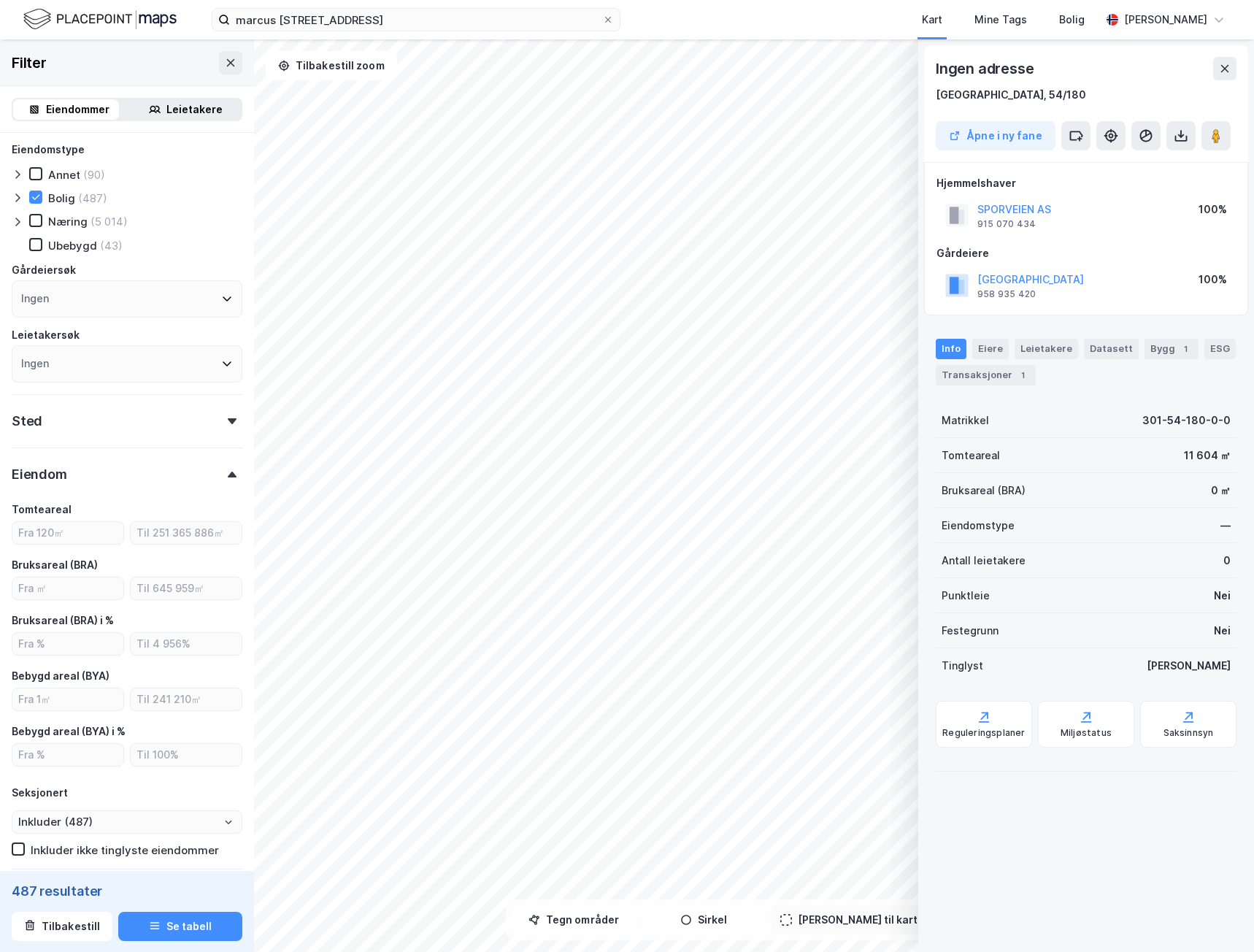
click at [149, 442] on div "Eiendomstype Annet (90) Bolig (487) Næring (5 014) Ubebygd (43) Gårdeiersøk Ing…" at bounding box center [126, 903] width 230 height 1524
click at [162, 421] on div "Sted" at bounding box center [126, 415] width 230 height 42
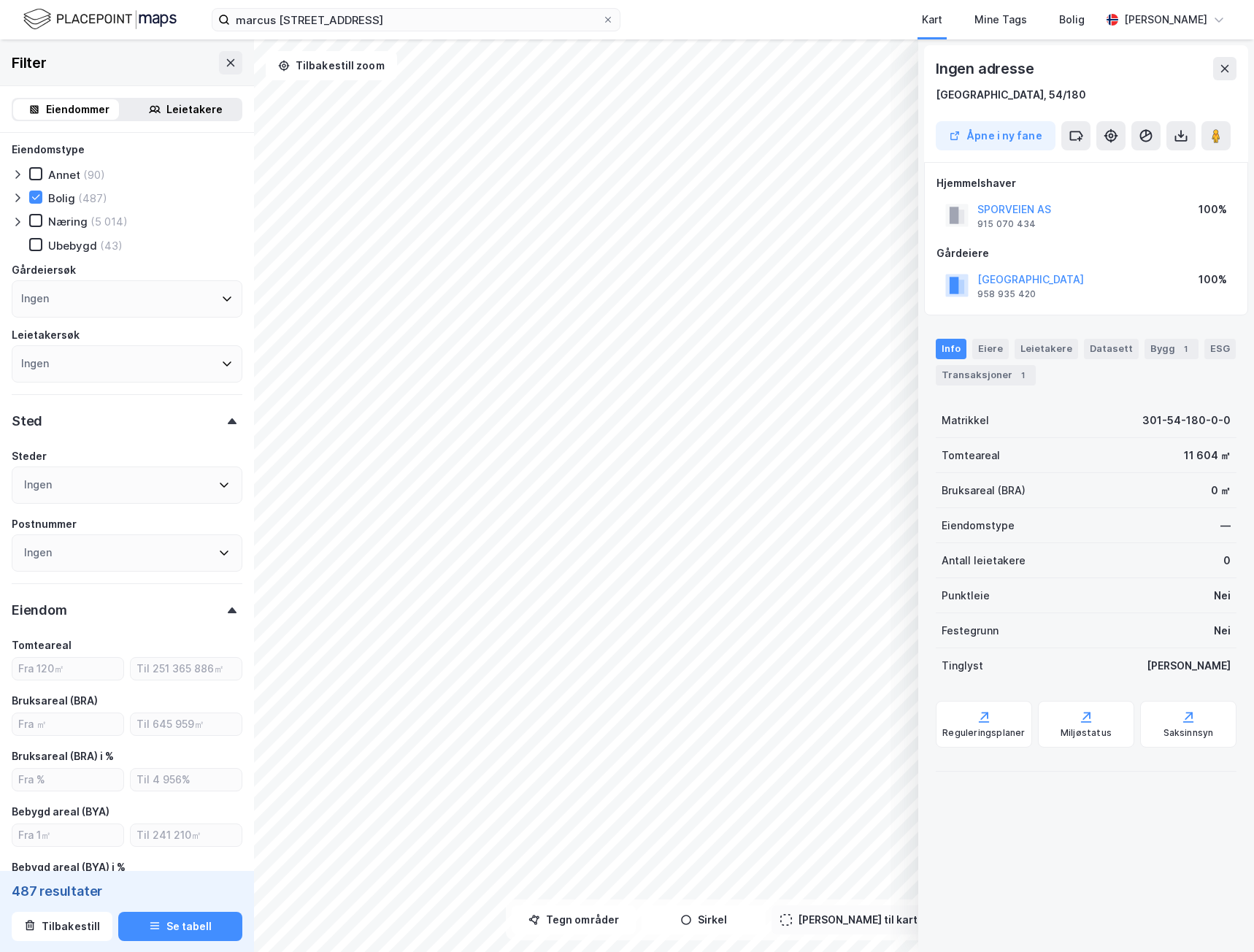
click at [167, 421] on div "Sted" at bounding box center [126, 415] width 230 height 42
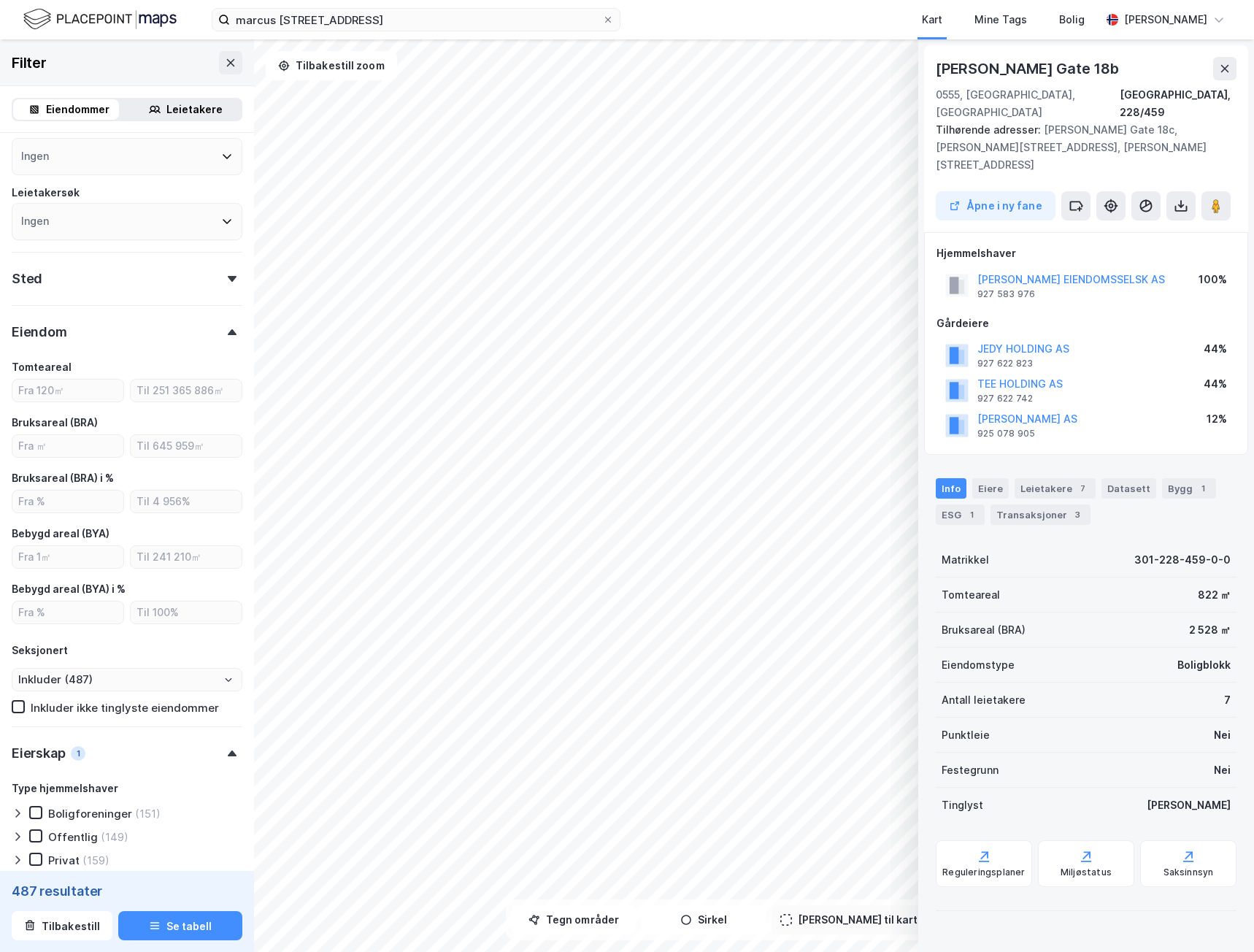
scroll to position [219, 0]
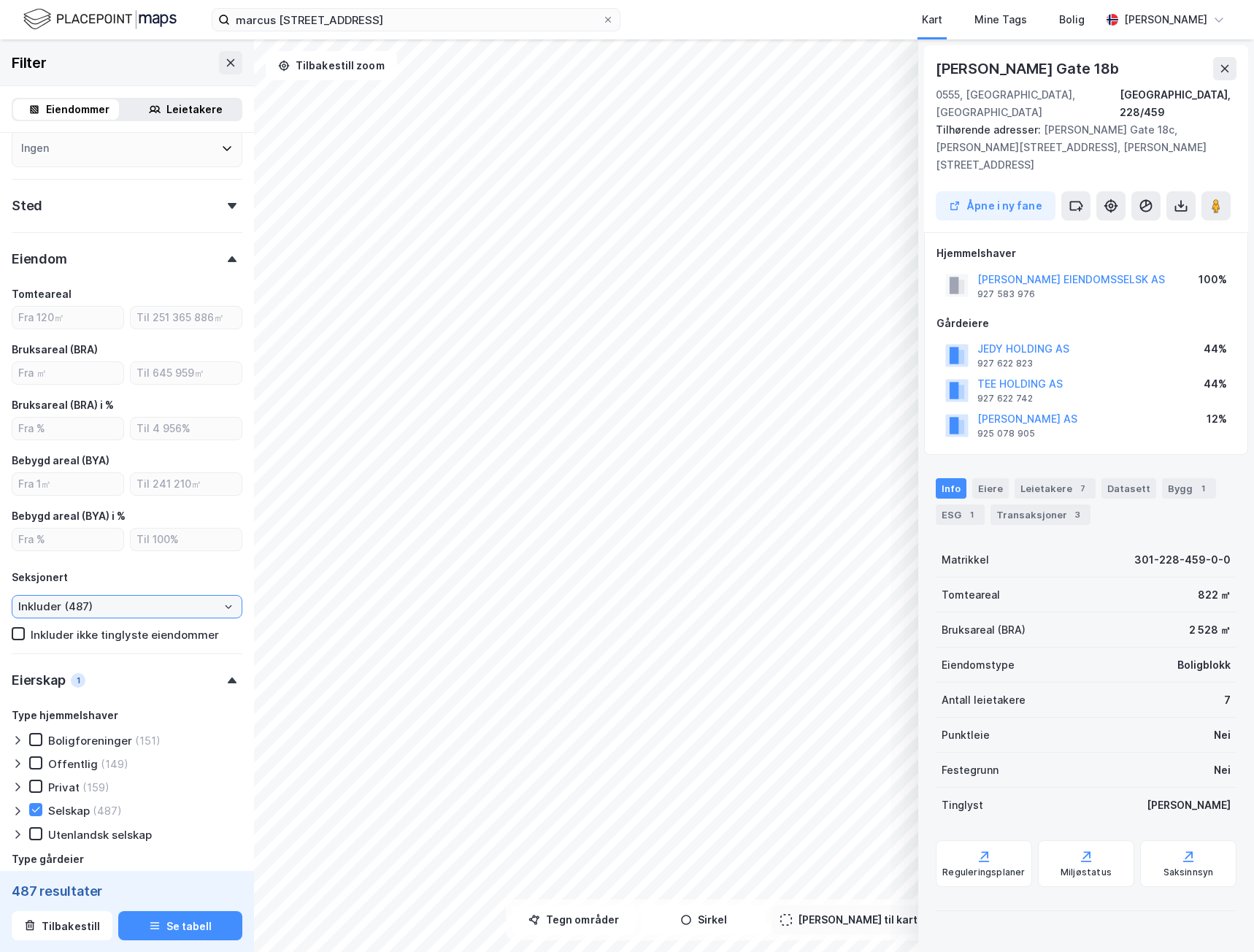
click at [167, 602] on input "Inkluder (487)" at bounding box center [127, 606] width 229 height 22
click at [167, 600] on input "Inkluder (487)" at bounding box center [127, 606] width 229 height 22
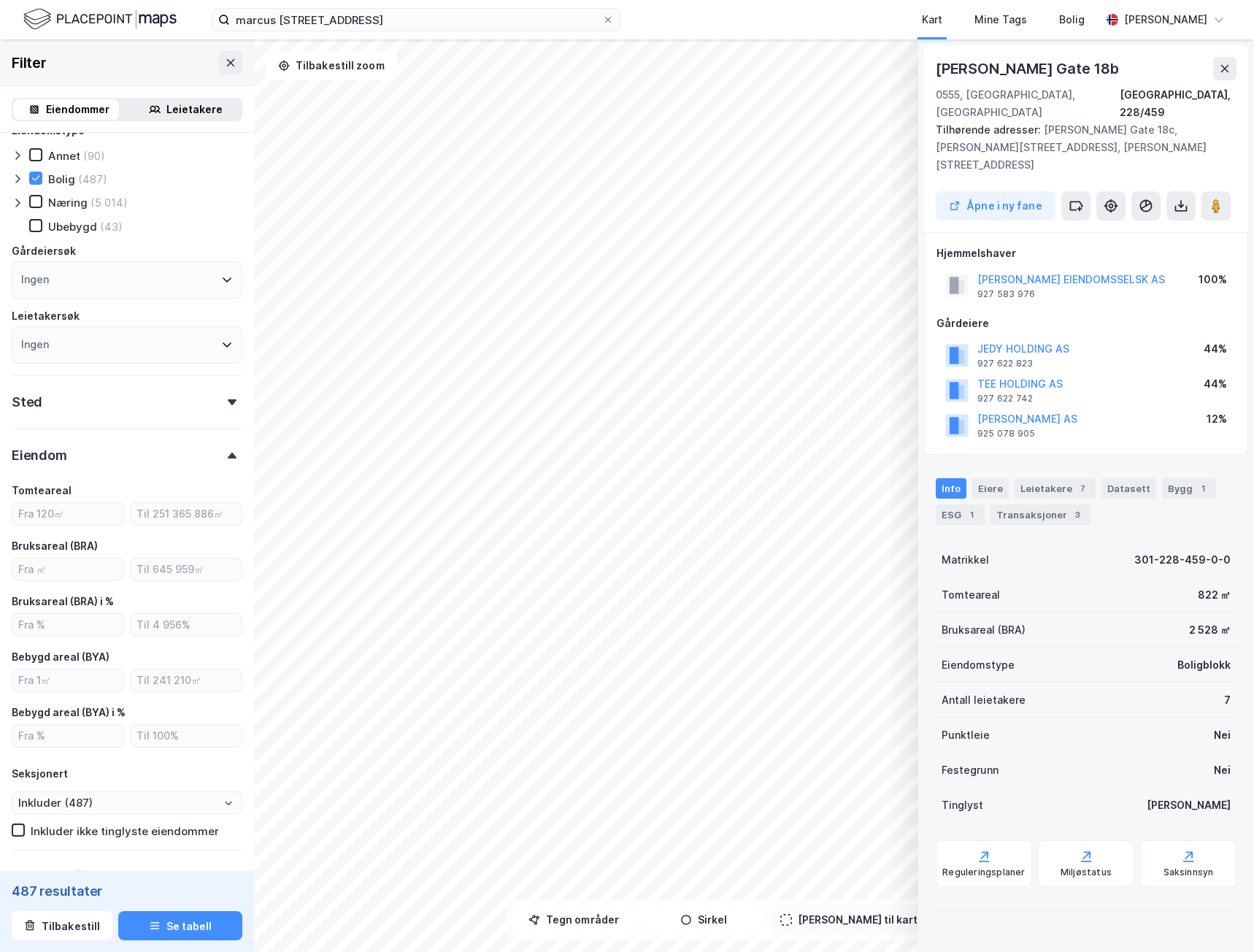
scroll to position [0, 0]
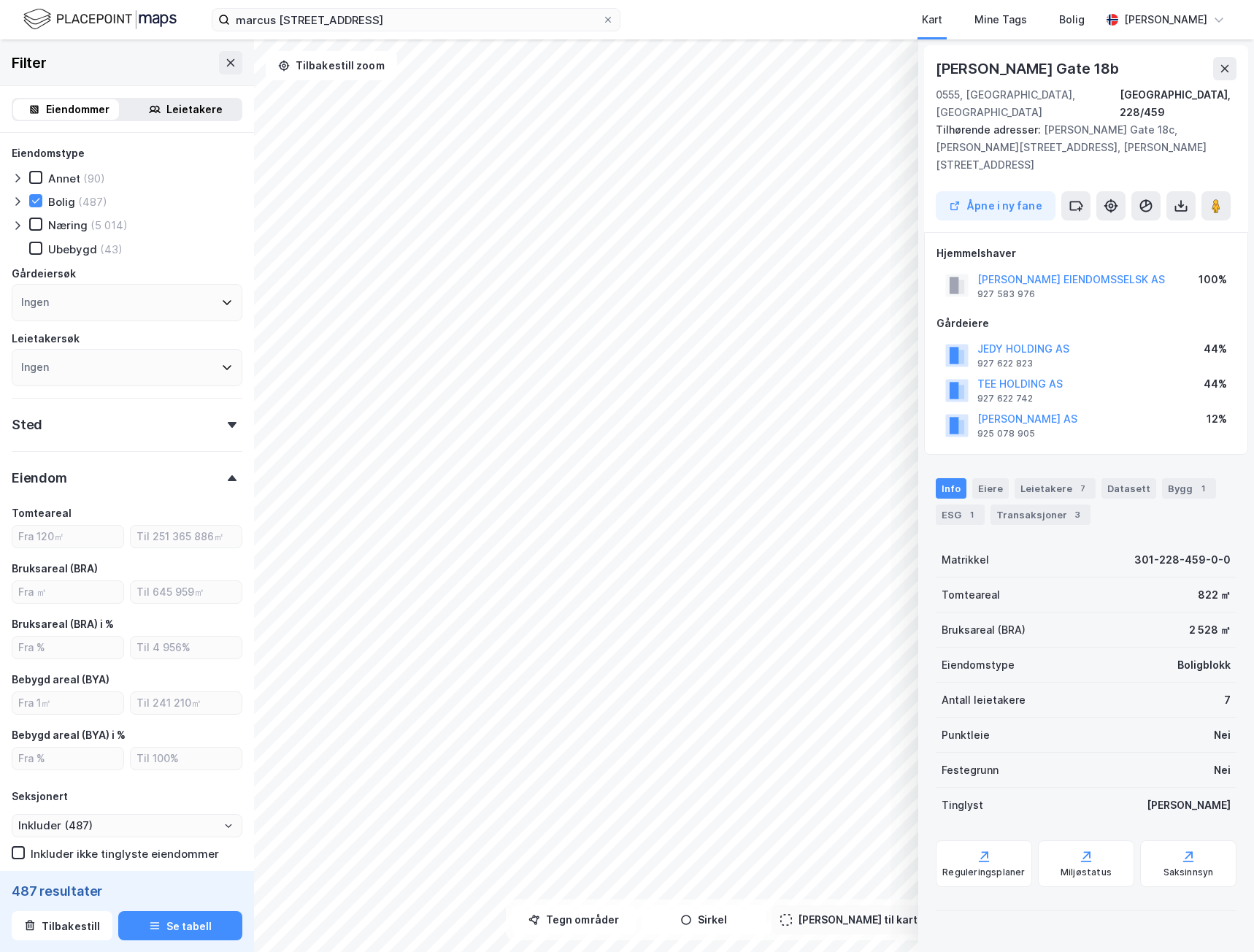
click at [20, 200] on icon at bounding box center [17, 201] width 12 height 12
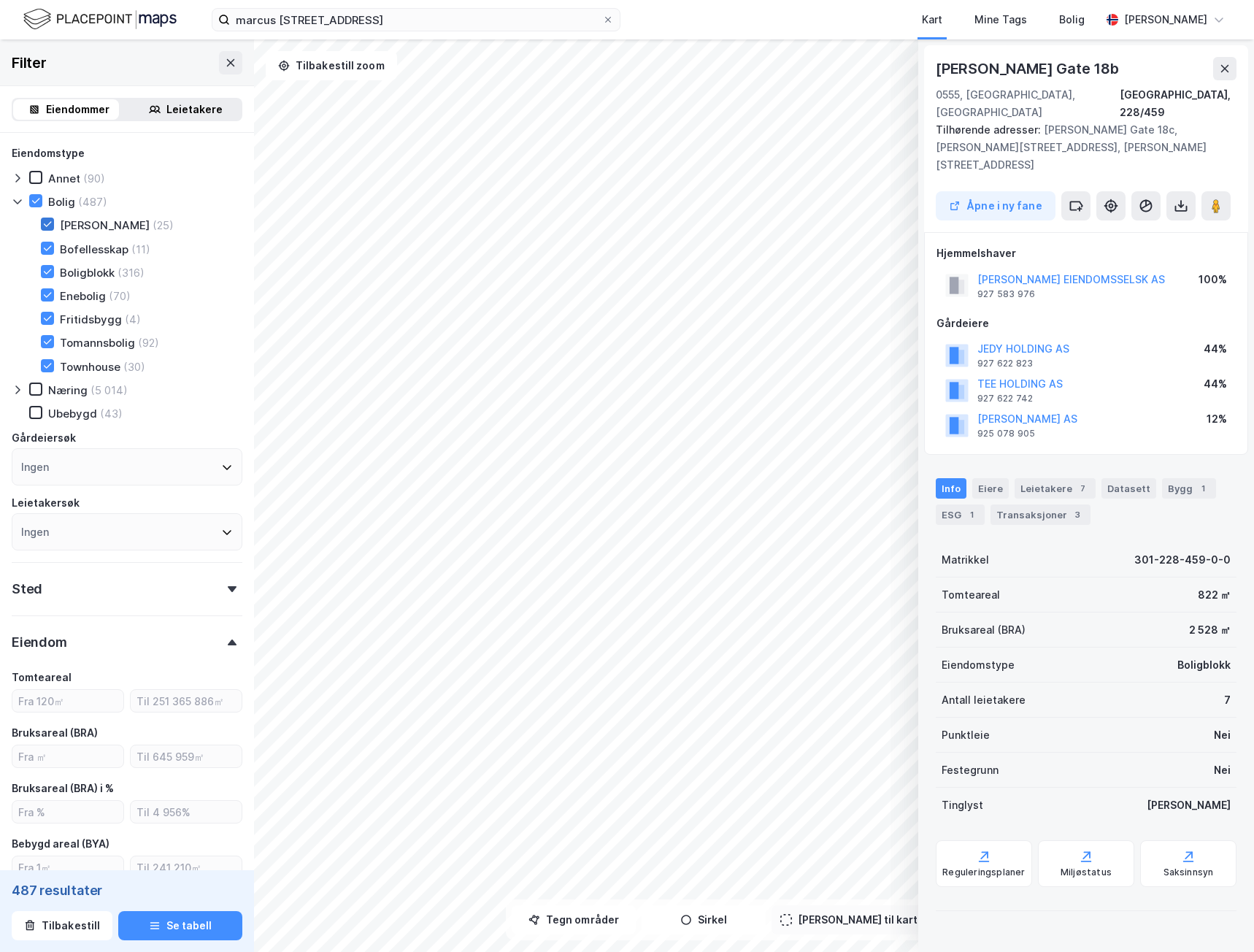
click at [50, 227] on icon at bounding box center [47, 224] width 10 height 10
click at [17, 201] on icon at bounding box center [17, 201] width 12 height 12
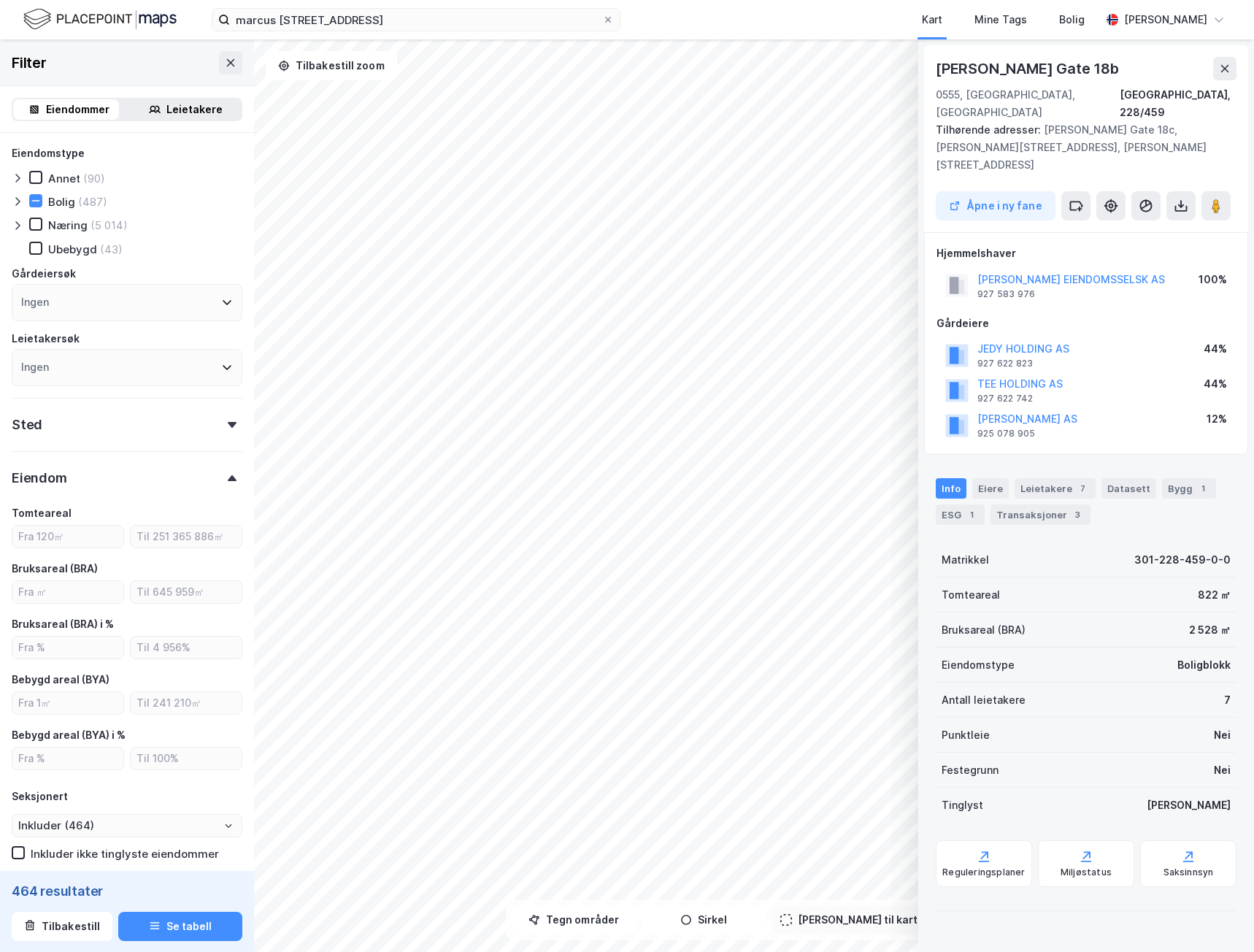
click at [20, 224] on icon at bounding box center [17, 225] width 12 height 12
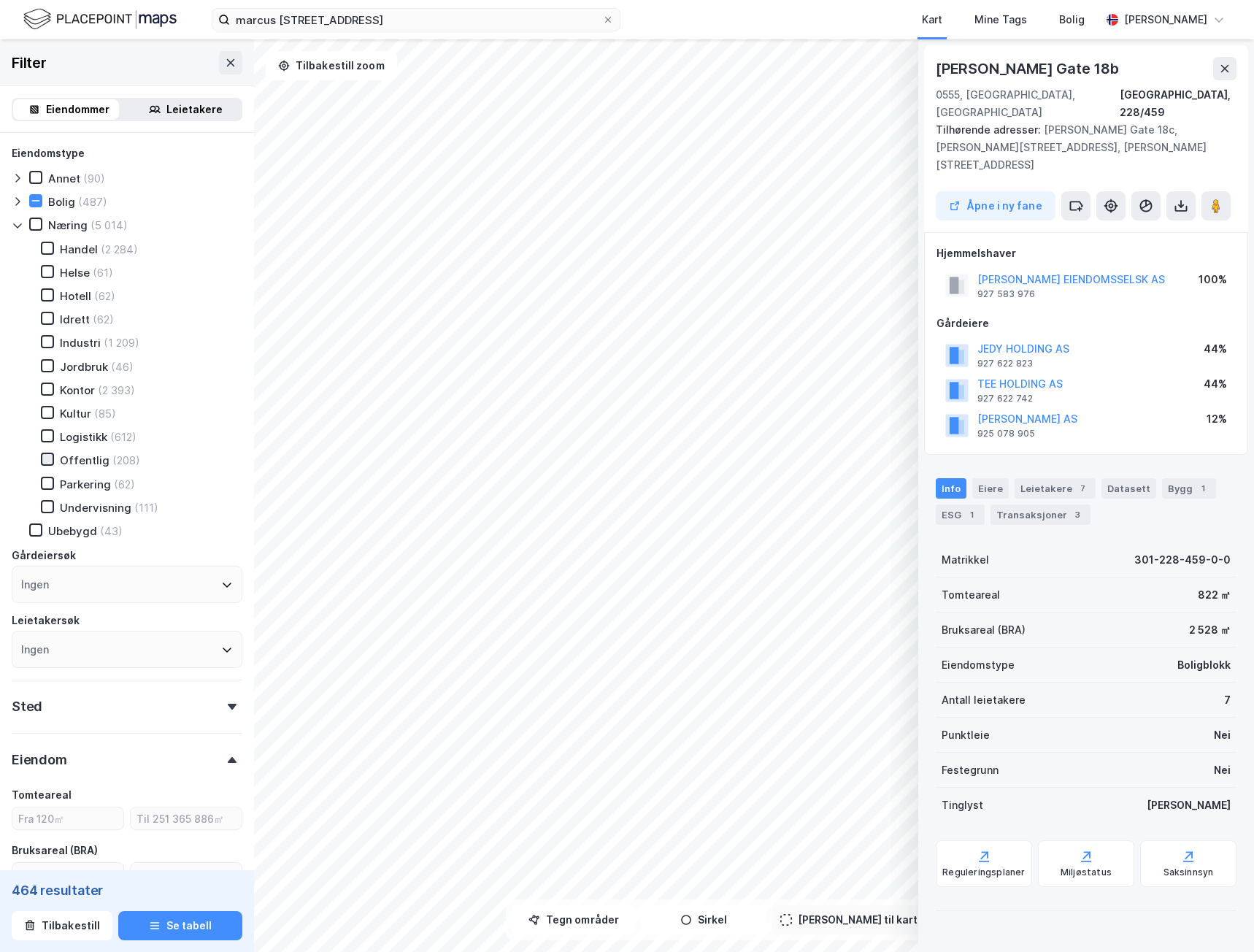
click at [46, 459] on icon at bounding box center [47, 459] width 10 height 10
click at [45, 271] on icon at bounding box center [47, 271] width 10 height 10
click at [54, 507] on div at bounding box center [47, 506] width 13 height 13
type input "Inkluder (743)"
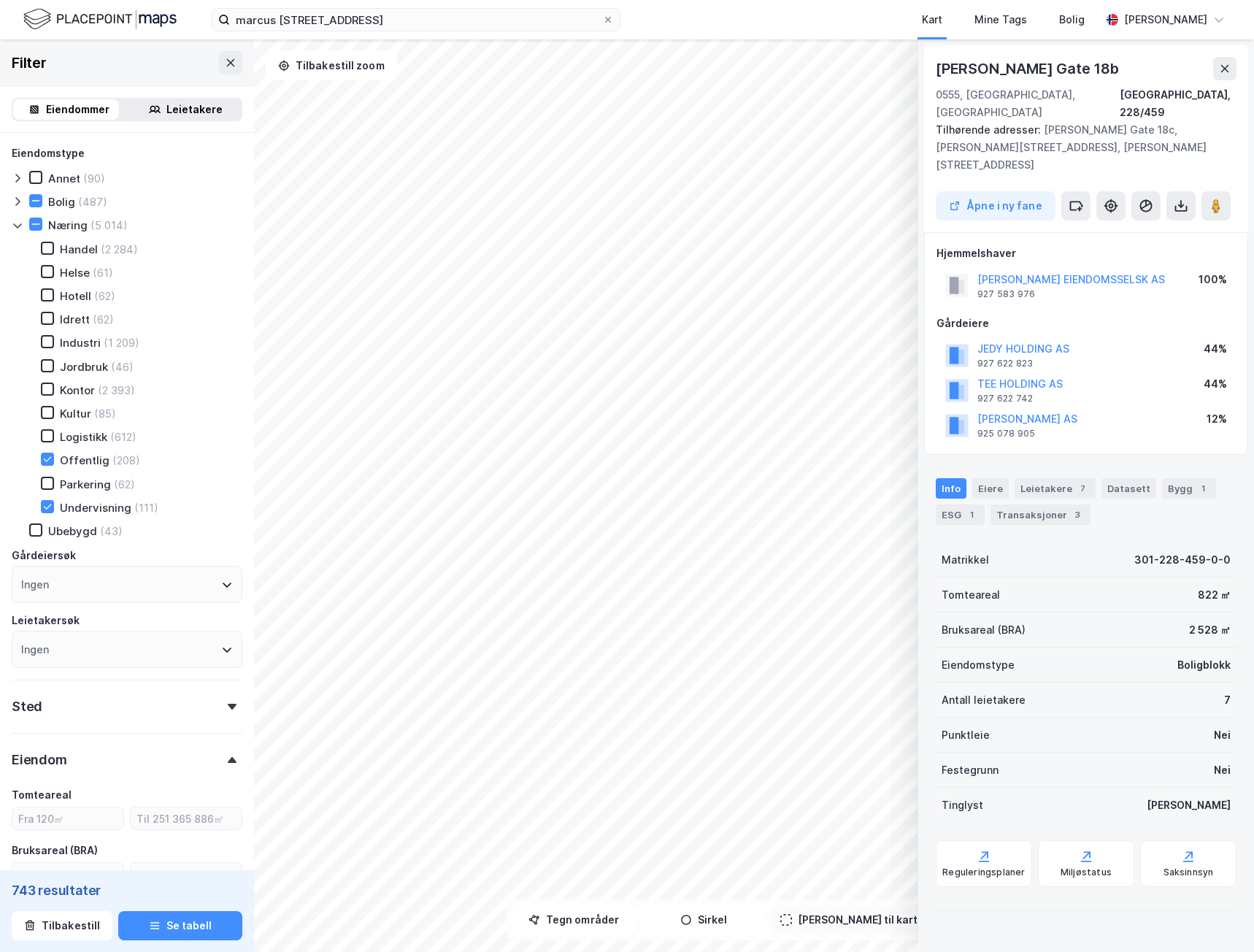
click at [16, 227] on icon at bounding box center [17, 225] width 12 height 12
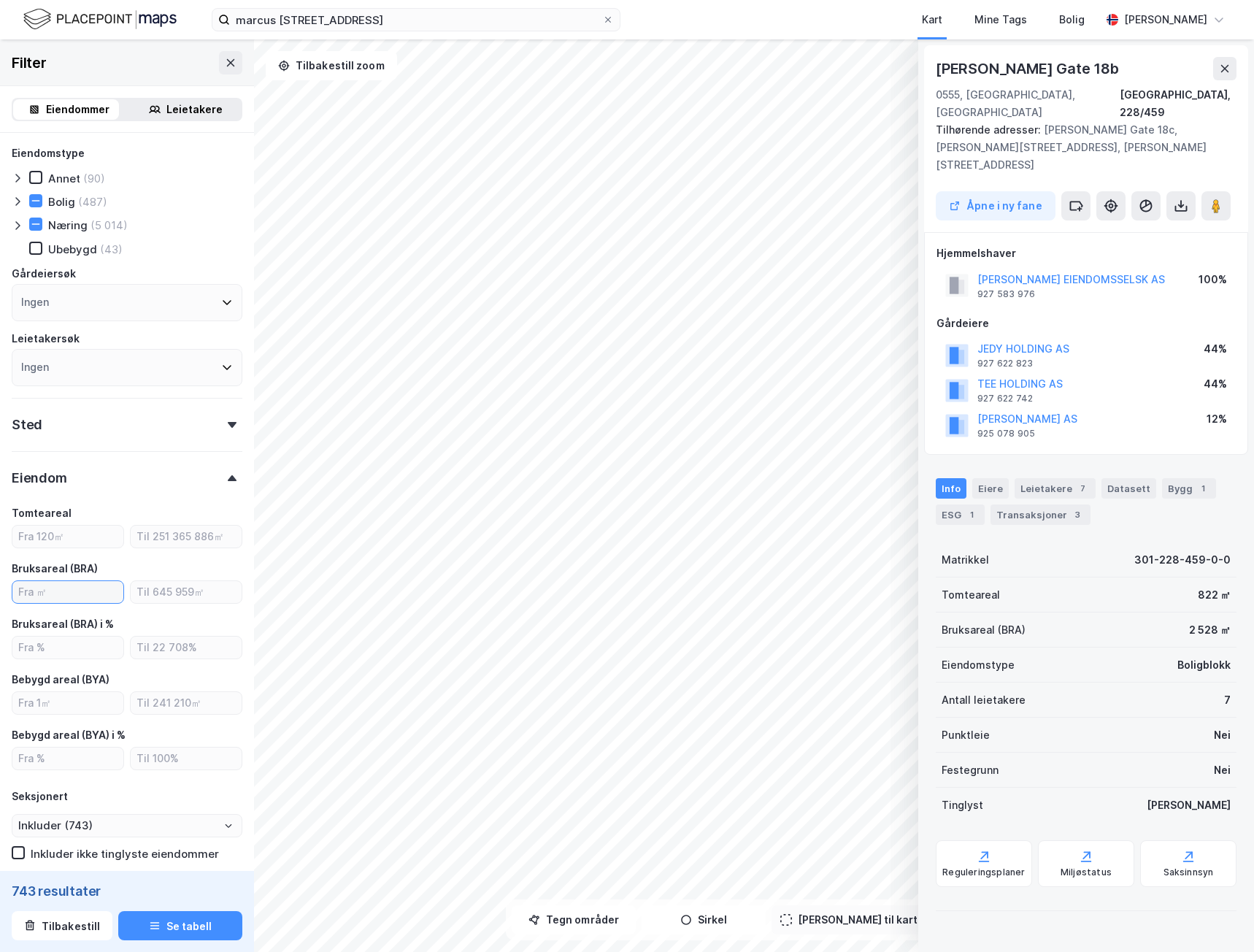
click at [86, 587] on input "number" at bounding box center [68, 592] width 111 height 22
type input "2000"
type input "Inkluder (530)"
type input "2000"
click at [38, 201] on icon at bounding box center [35, 201] width 8 height 1
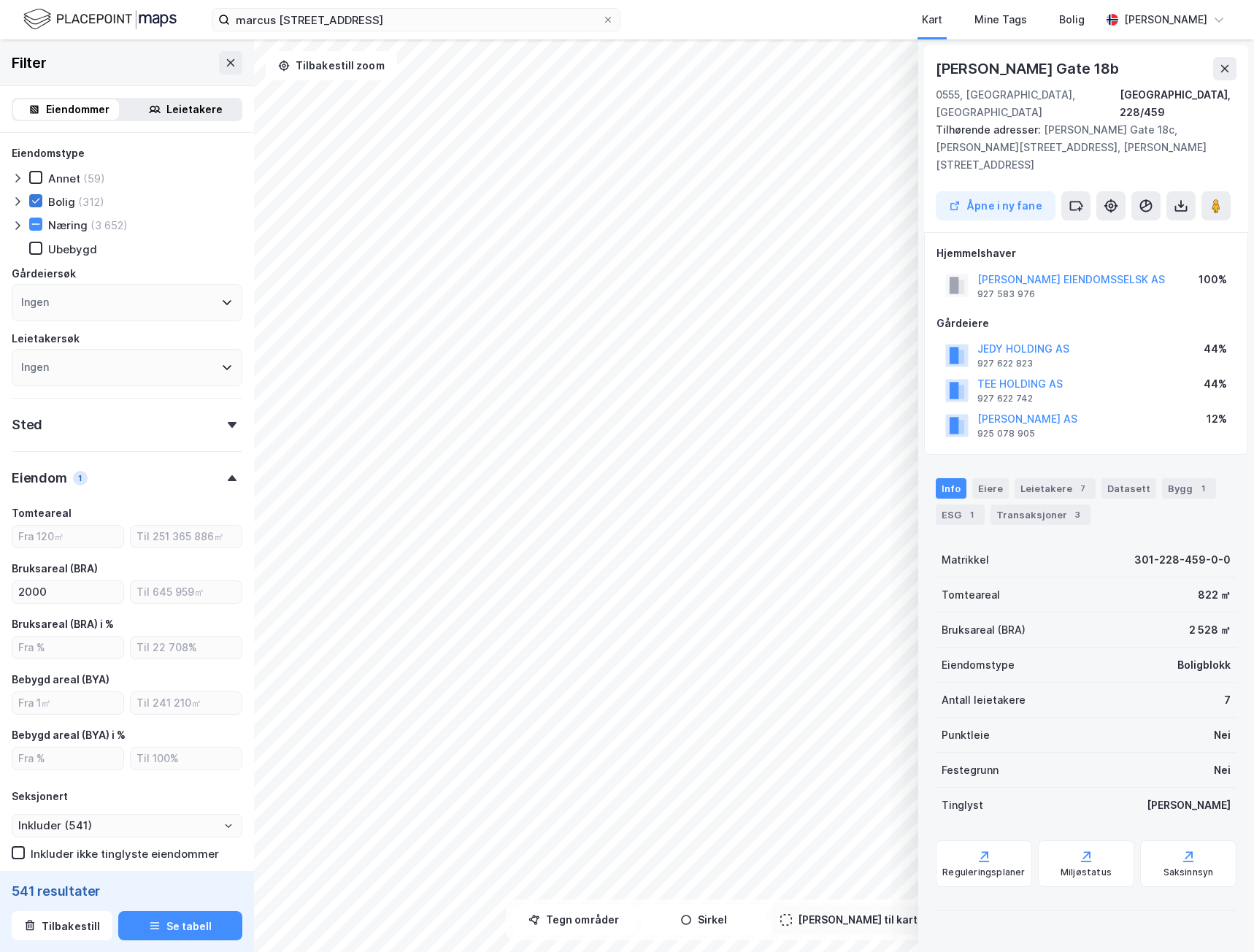
click at [40, 201] on icon at bounding box center [35, 200] width 10 height 10
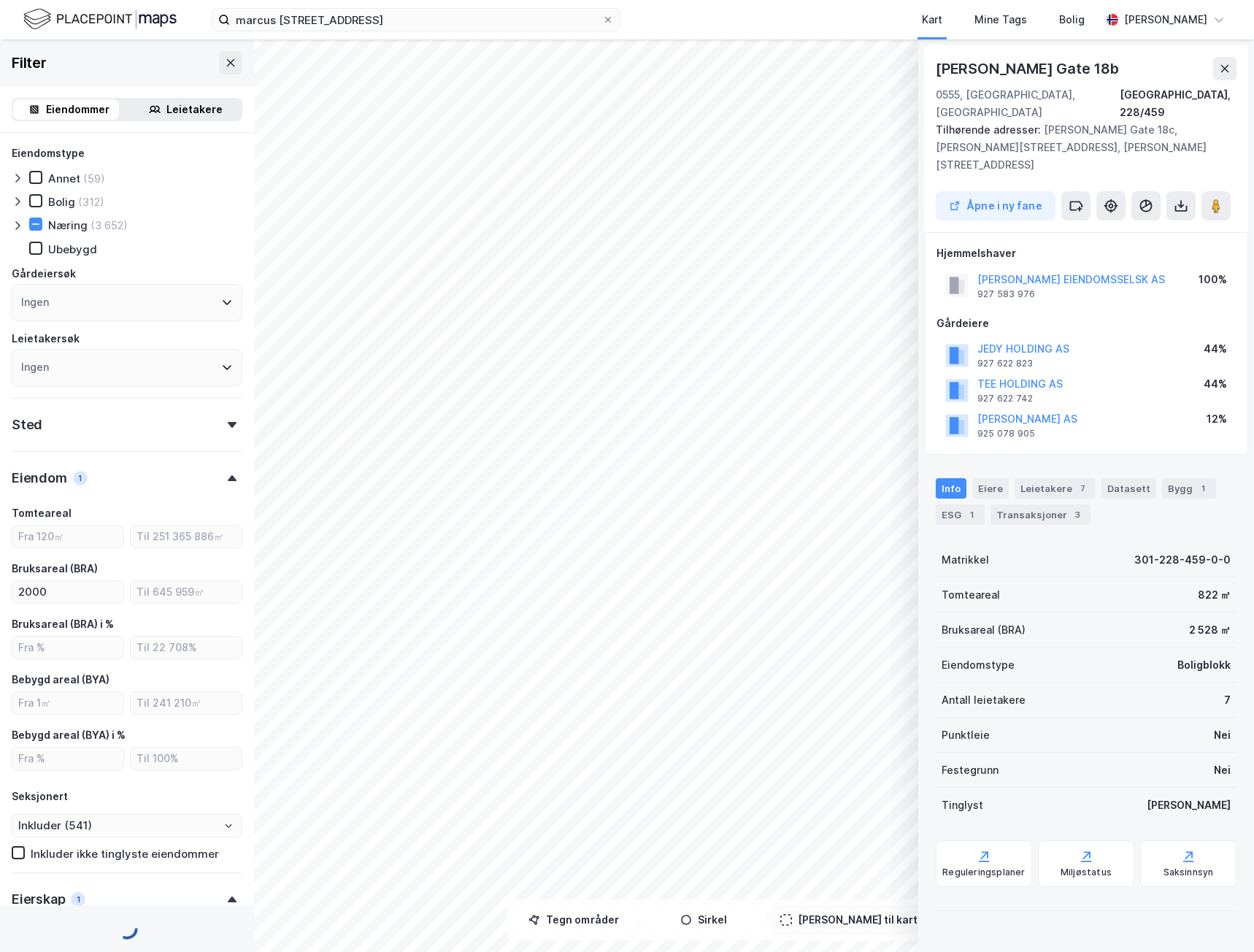
type input "Inkluder (259)"
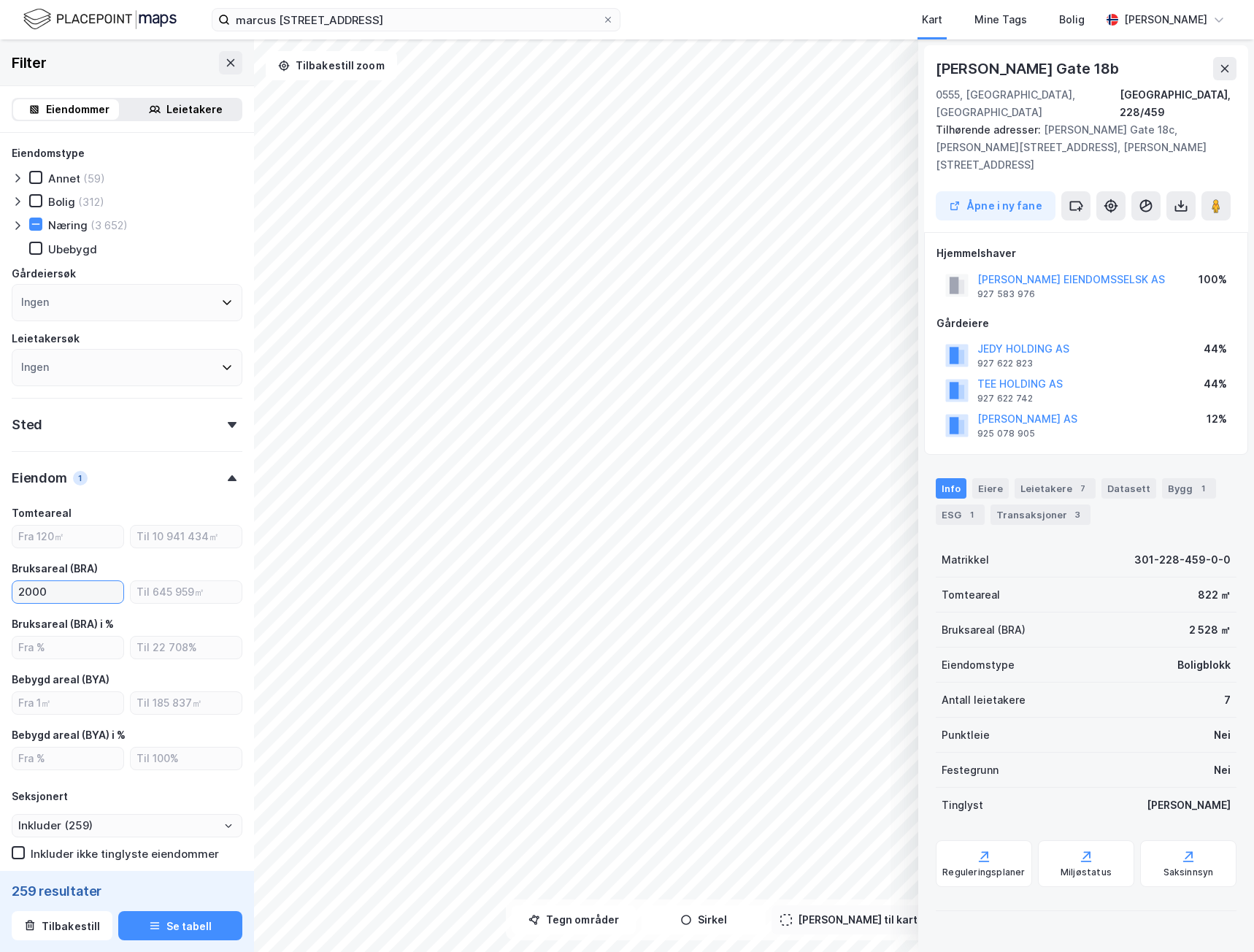
drag, startPoint x: 46, startPoint y: 589, endPoint x: -1, endPoint y: 584, distance: 47.3
click at [0, 584] on html "marcus [STREET_ADDRESS] Kart Mine Tags [PERSON_NAME] © Mapbox © OpenStreetMap I…" at bounding box center [627, 476] width 1254 height 952
type input "4000"
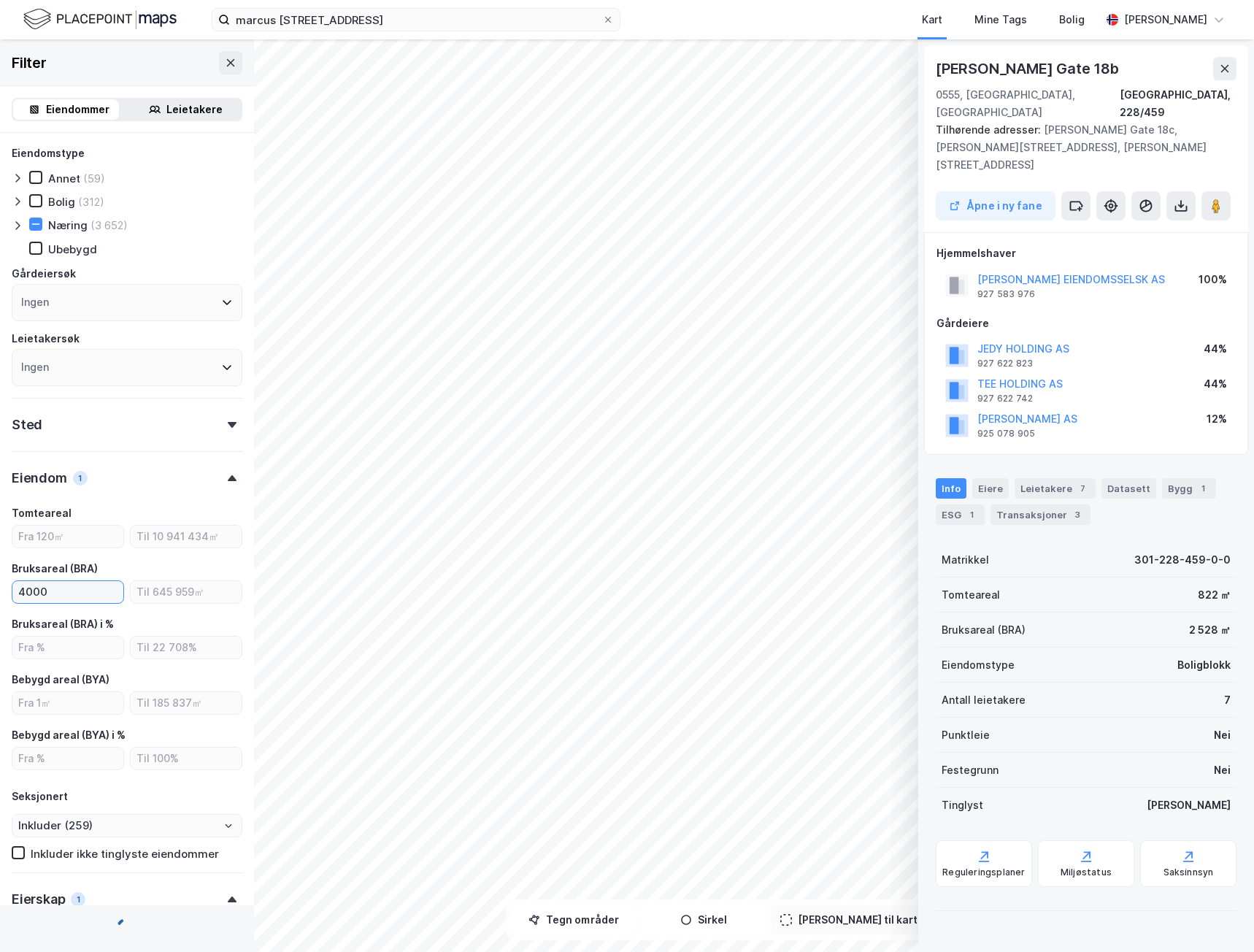
type input "Inkluder (208)"
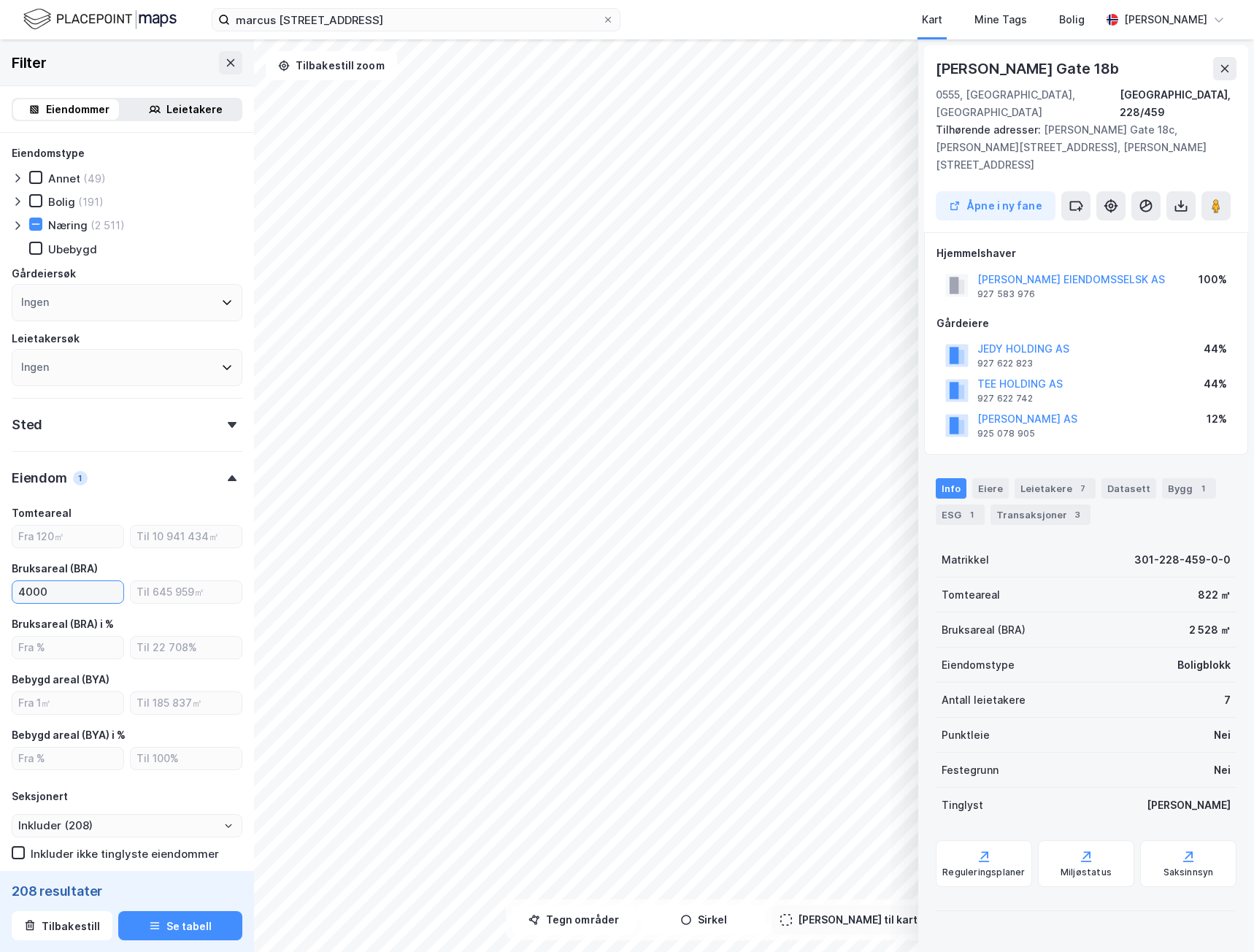
type input "4000"
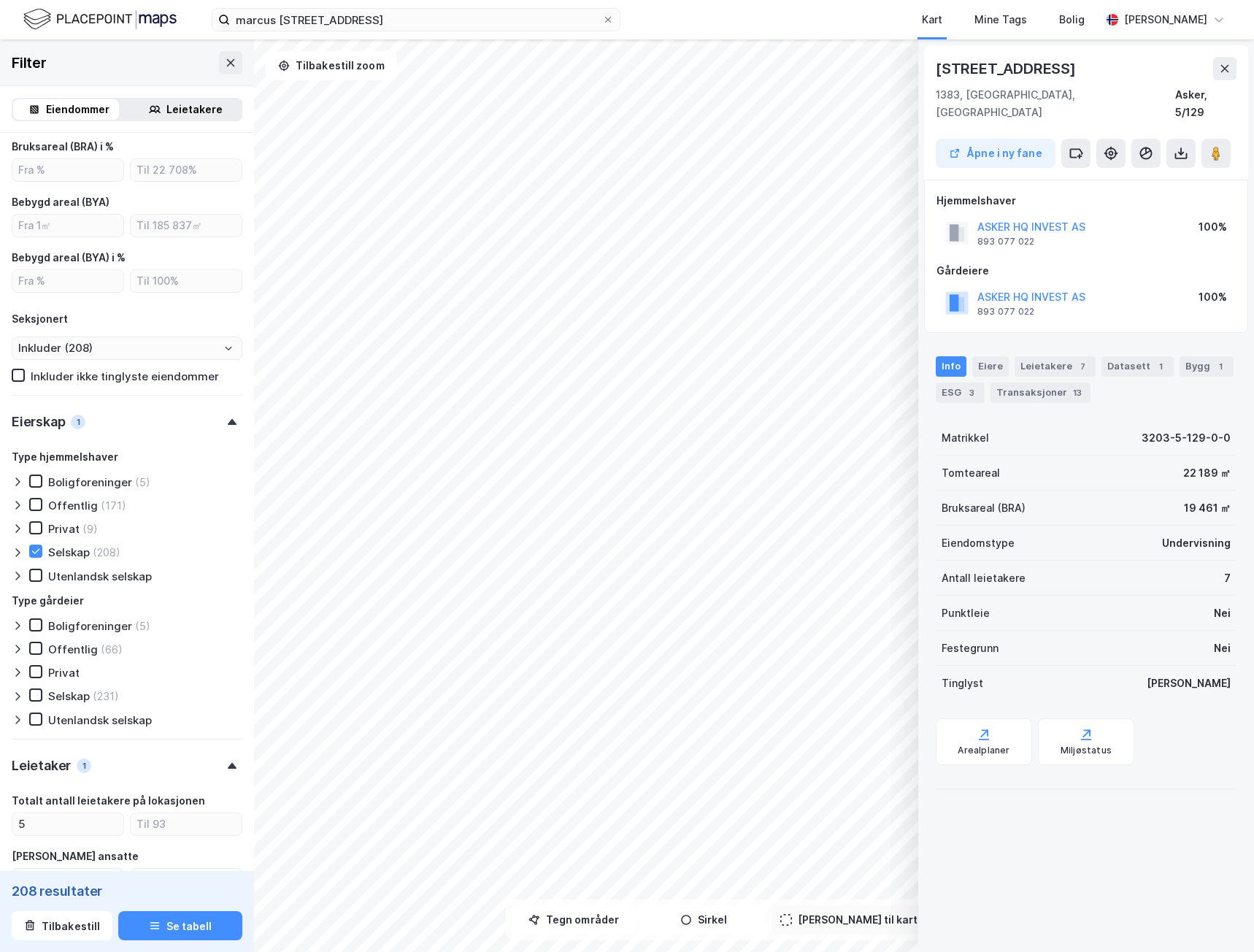
scroll to position [479, 0]
click at [36, 552] on icon at bounding box center [35, 549] width 10 height 10
click at [35, 507] on icon at bounding box center [35, 502] width 10 height 10
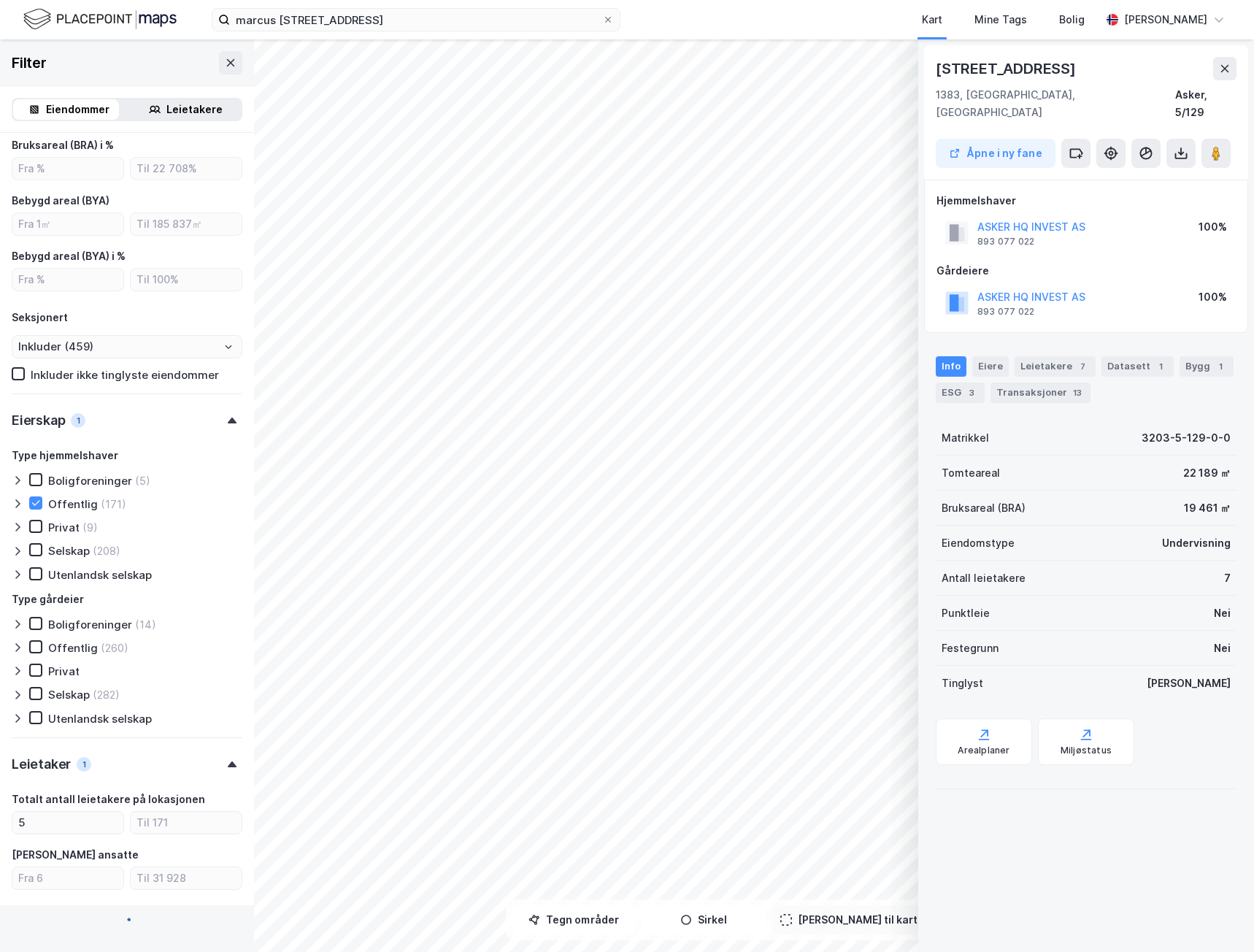
type input "Inkluder (171)"
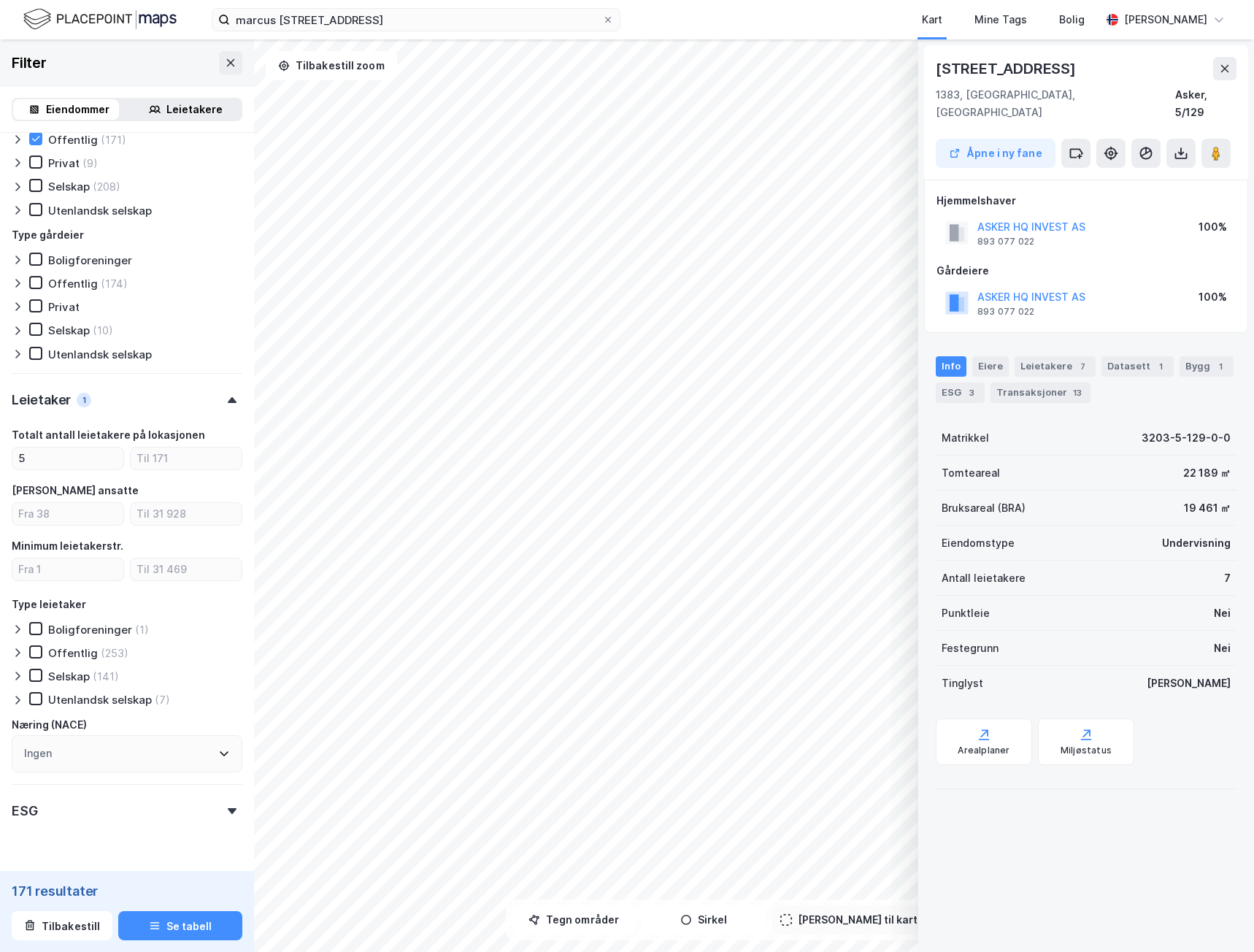
scroll to position [844, 0]
click at [173, 463] on input "number" at bounding box center [187, 458] width 111 height 22
drag, startPoint x: 43, startPoint y: 455, endPoint x: -1, endPoint y: 448, distance: 44.6
click at [0, 448] on html "[PERSON_NAME] gate 13 Kart Mine Tags [PERSON_NAME] © Mapbox © OpenStreetMap Imp…" at bounding box center [627, 476] width 1254 height 952
type input "1"
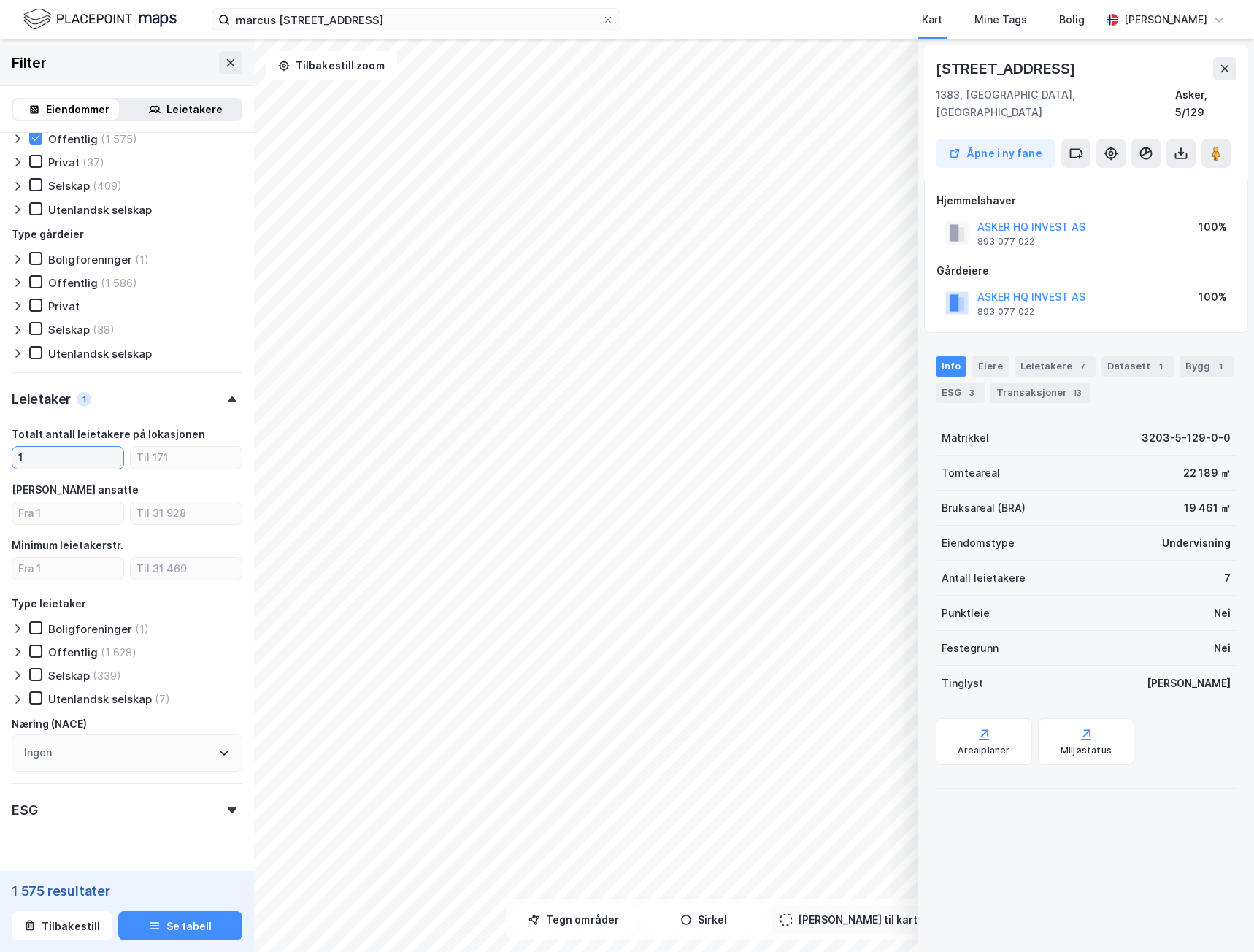
type input "Inkluder (1 575)"
type input "1"
click at [35, 650] on icon at bounding box center [35, 651] width 10 height 10
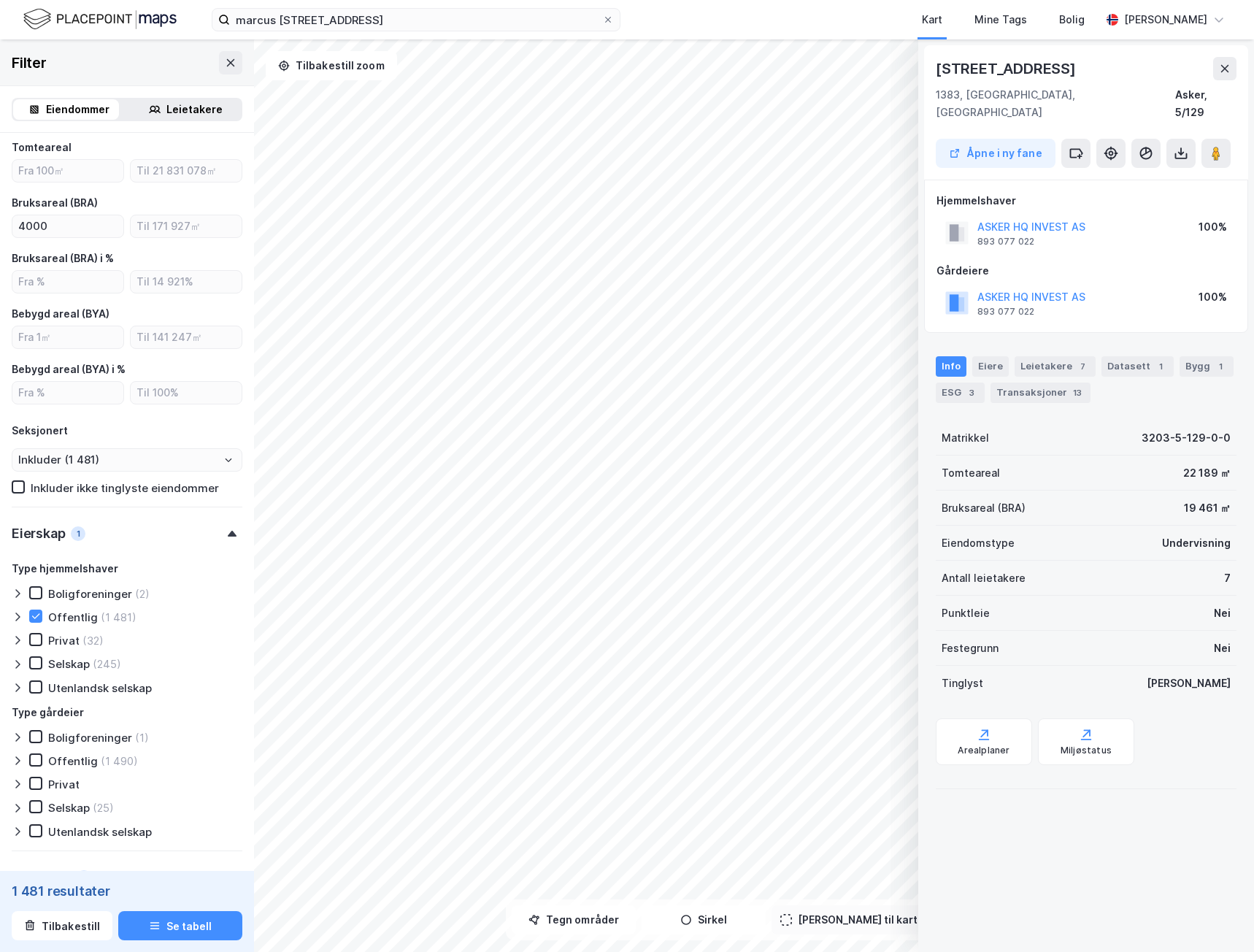
scroll to position [367, 0]
click at [39, 616] on icon at bounding box center [35, 614] width 10 height 10
click at [36, 643] on icon at bounding box center [35, 638] width 10 height 10
click at [35, 663] on icon at bounding box center [35, 663] width 8 height 5
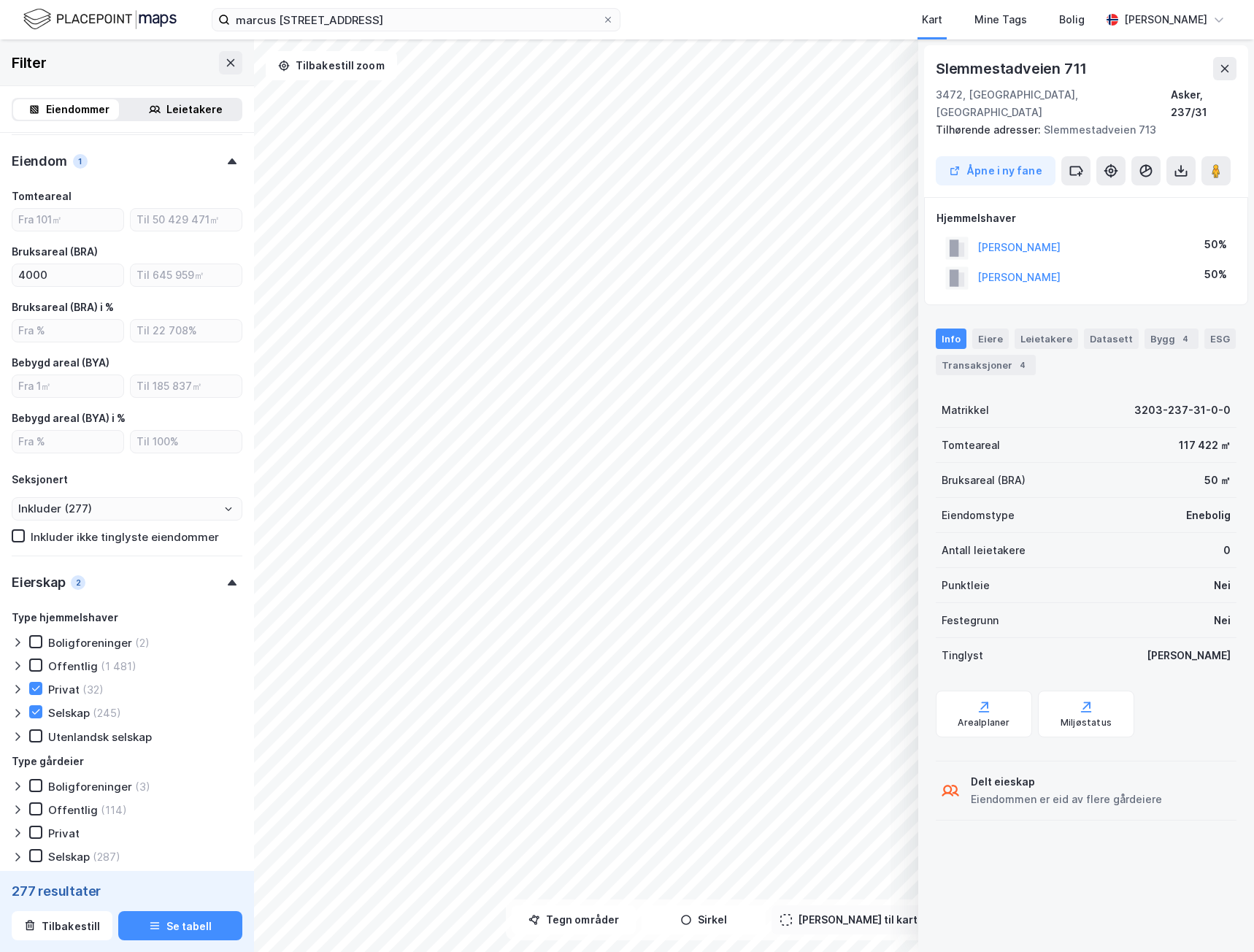
scroll to position [293, 0]
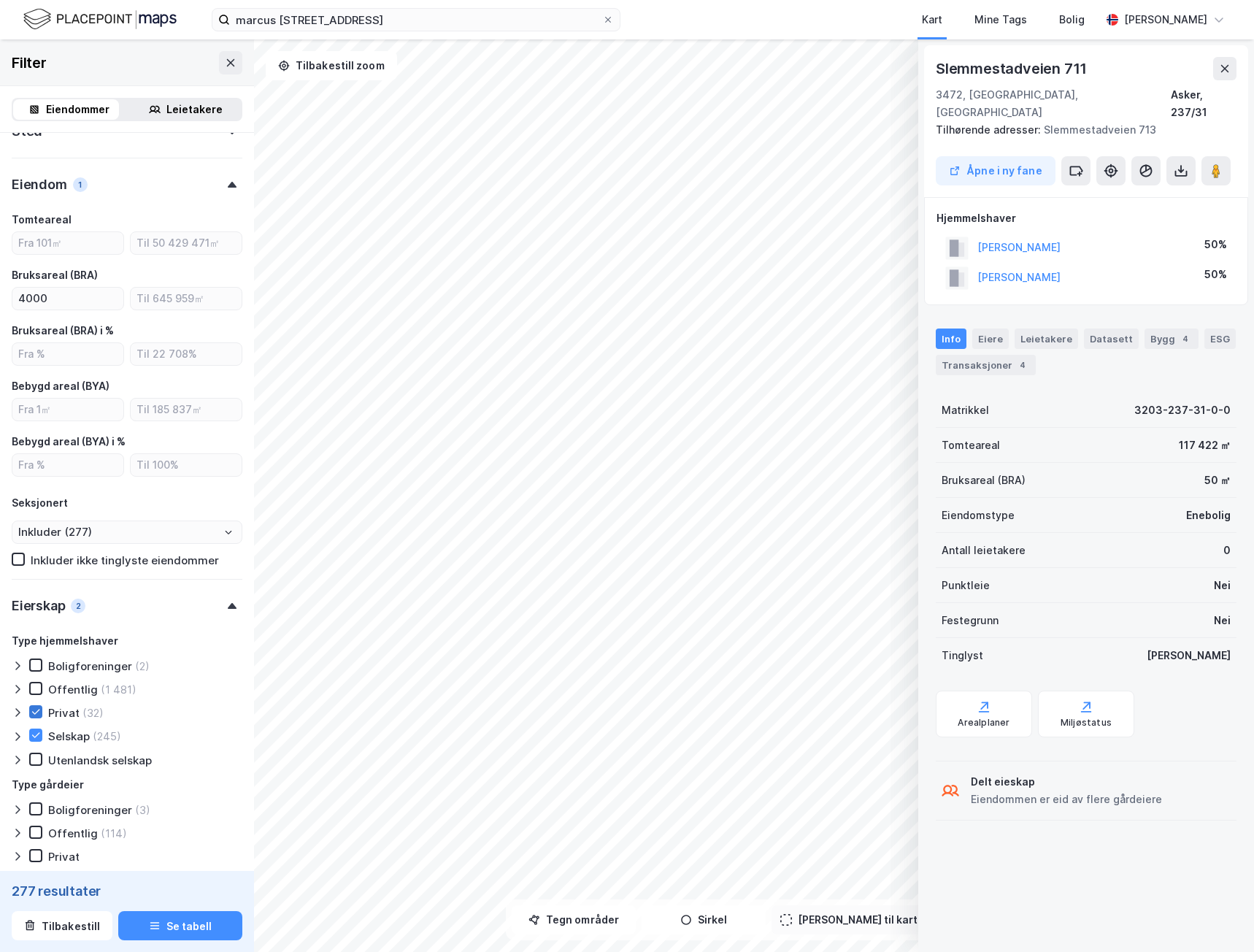
click at [33, 713] on icon at bounding box center [35, 712] width 8 height 5
click at [1001, 329] on div "Eiere" at bounding box center [990, 339] width 36 height 20
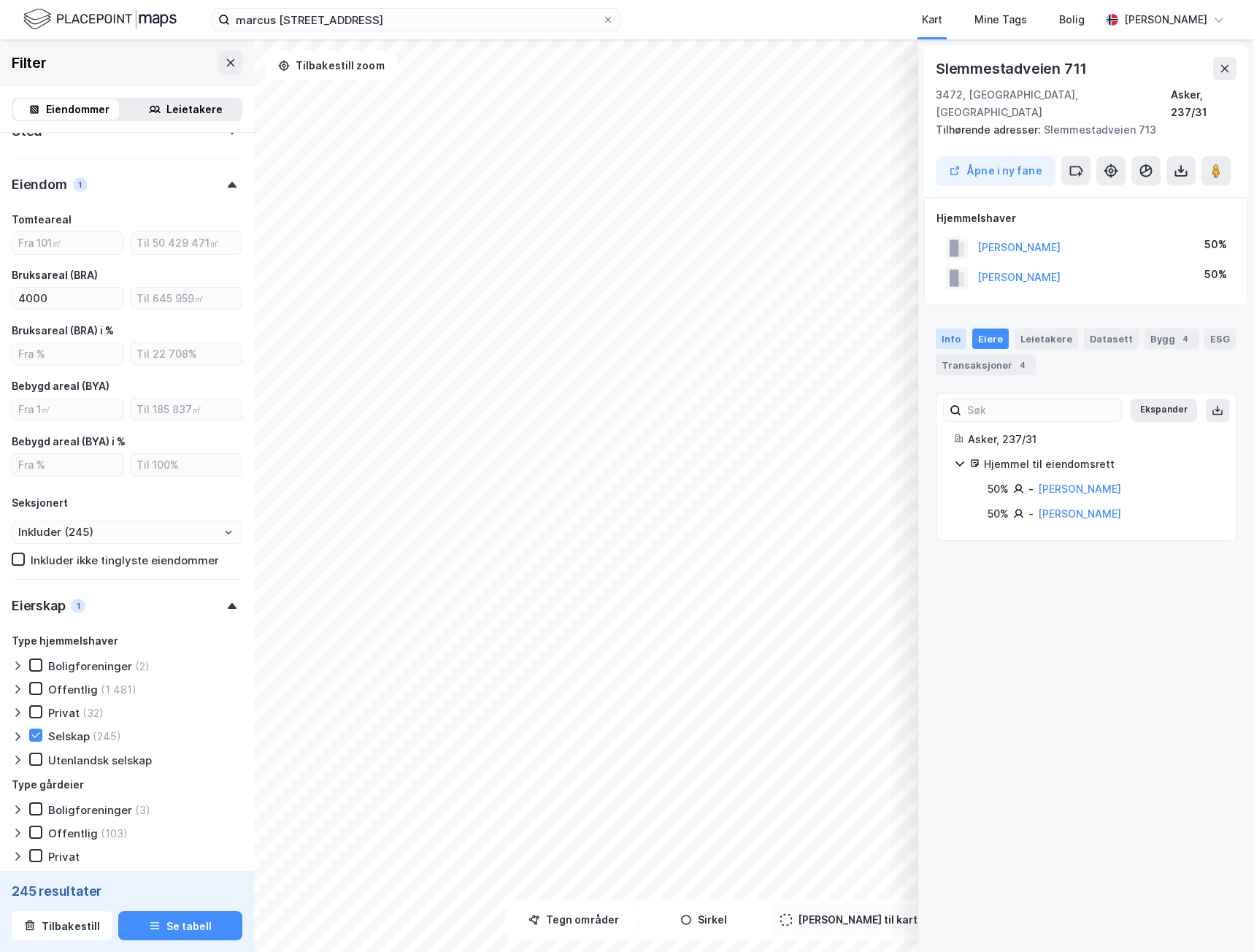
click at [946, 329] on div "Info" at bounding box center [951, 339] width 31 height 20
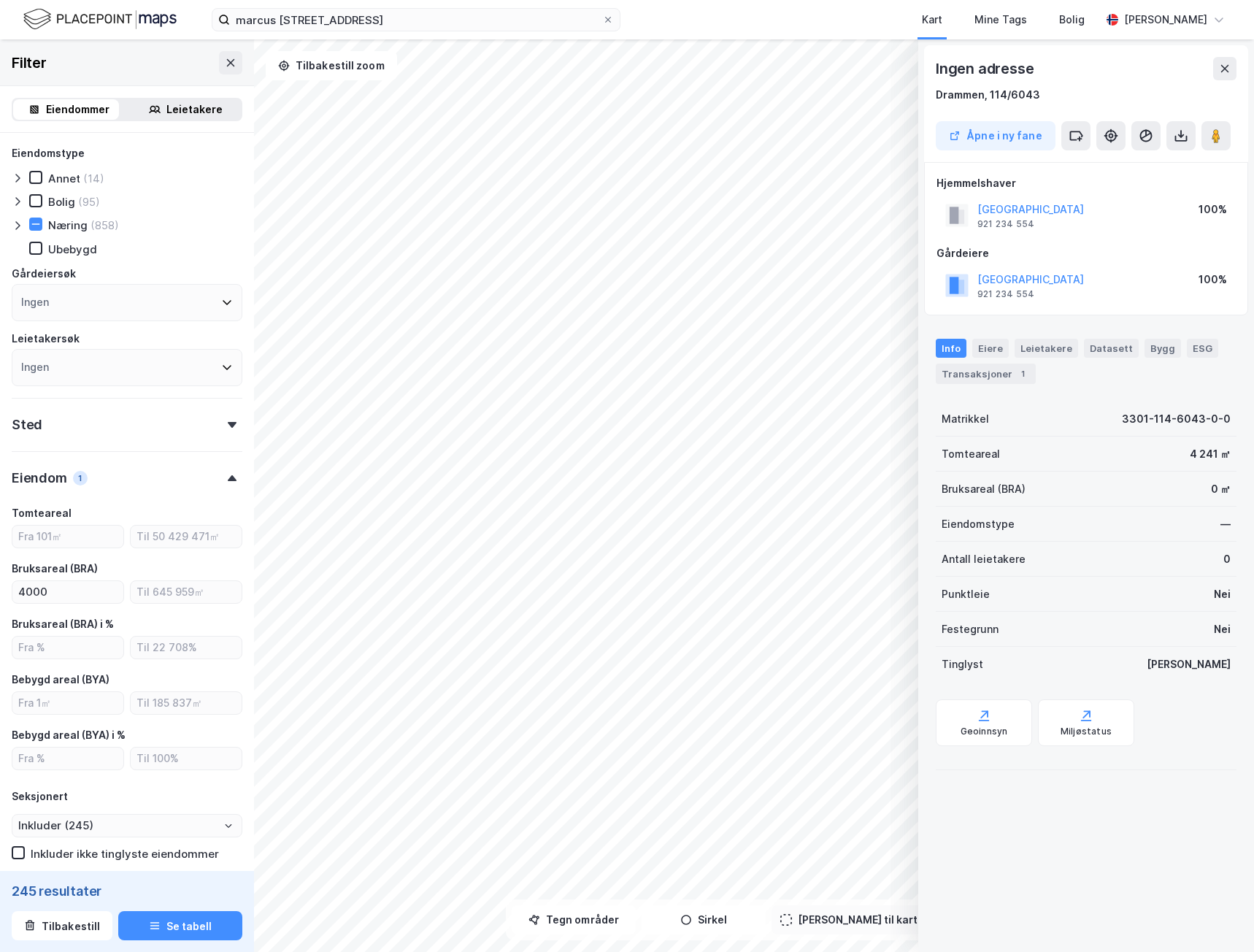
click at [86, 300] on div "Ingen" at bounding box center [126, 302] width 230 height 37
click at [19, 227] on icon at bounding box center [17, 225] width 12 height 12
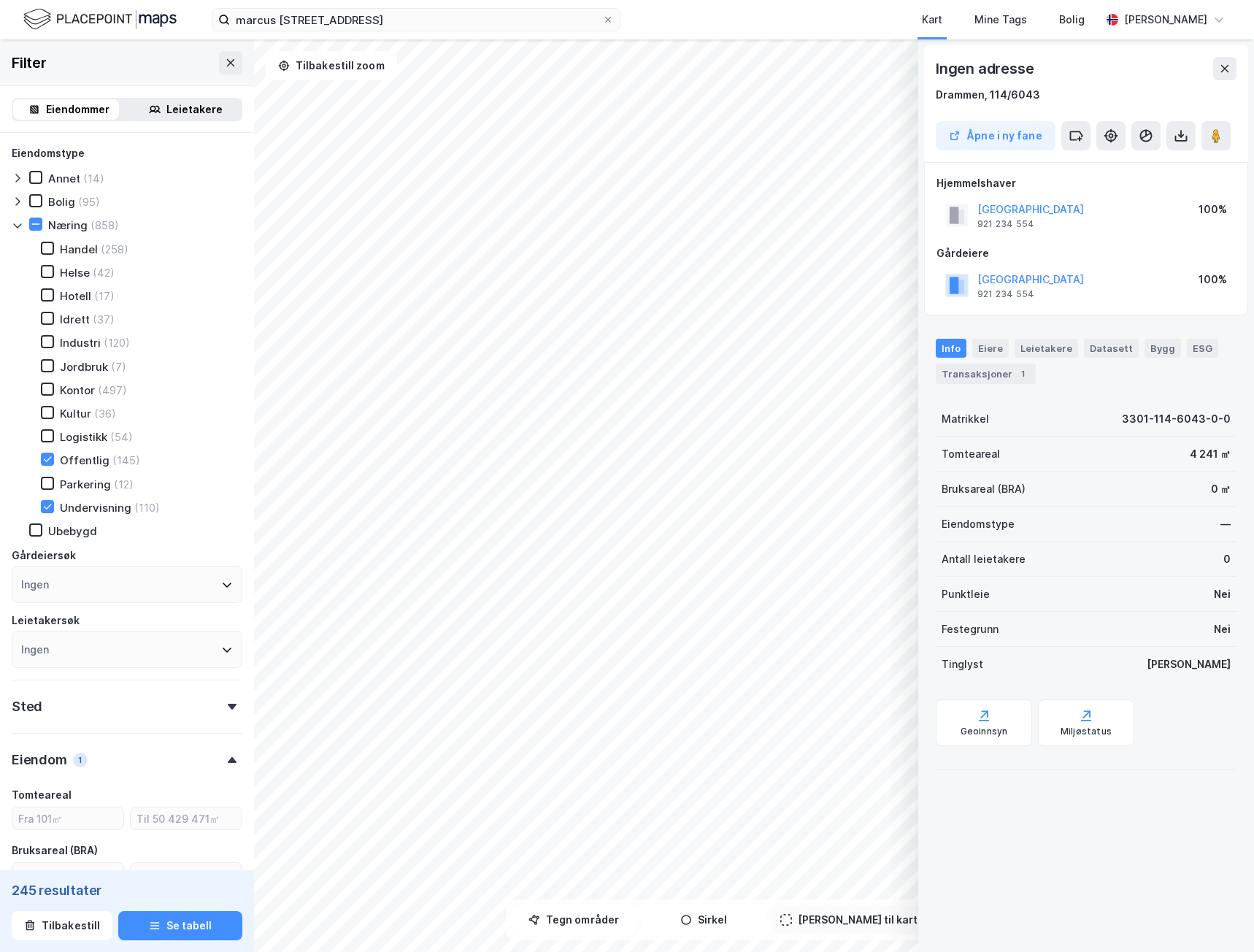
click at [19, 227] on icon at bounding box center [17, 225] width 12 height 12
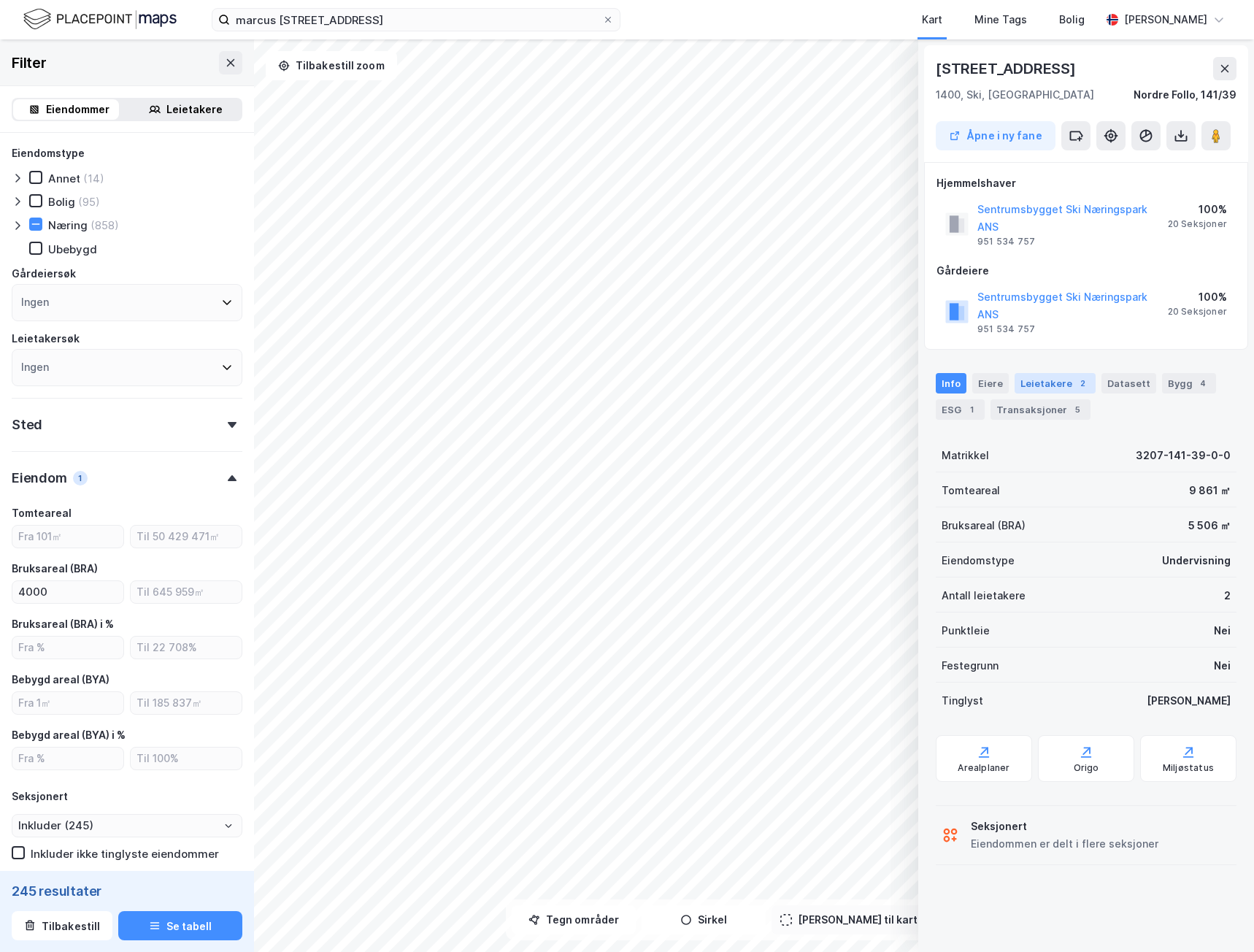
click at [1066, 373] on div "Leietakere 2" at bounding box center [1055, 383] width 81 height 20
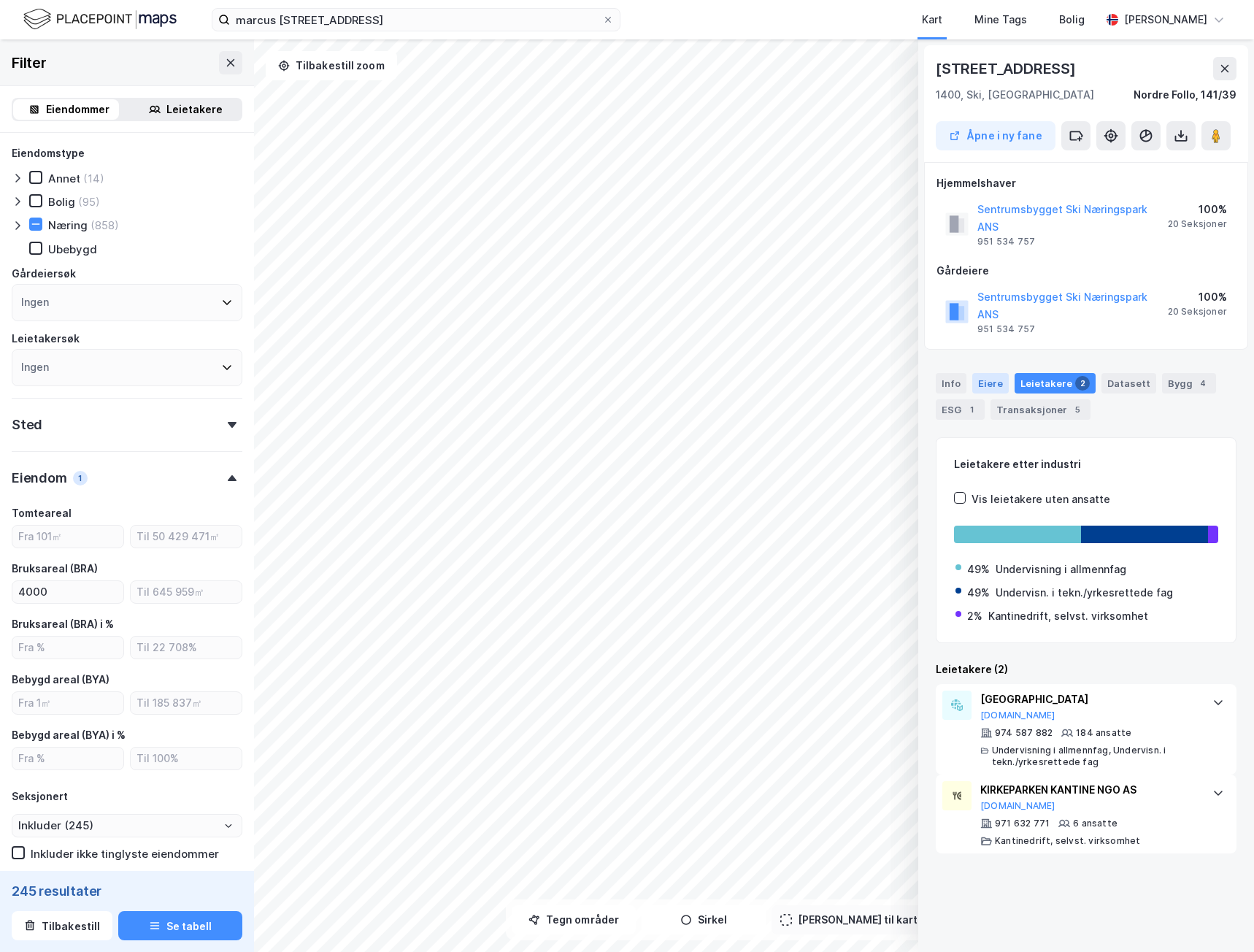
click at [991, 373] on div "Eiere" at bounding box center [990, 383] width 36 height 20
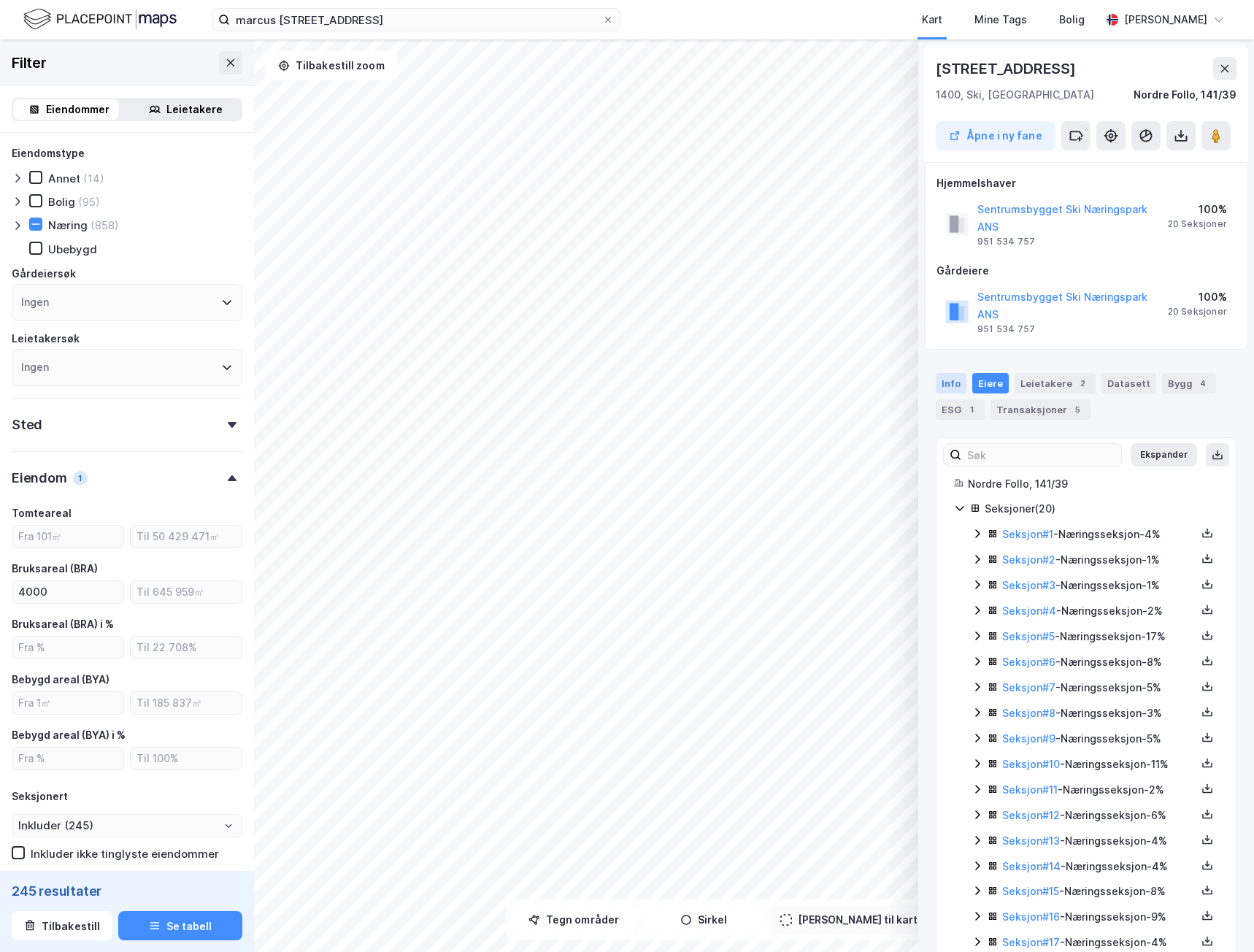
click at [957, 373] on div "Info" at bounding box center [951, 383] width 31 height 20
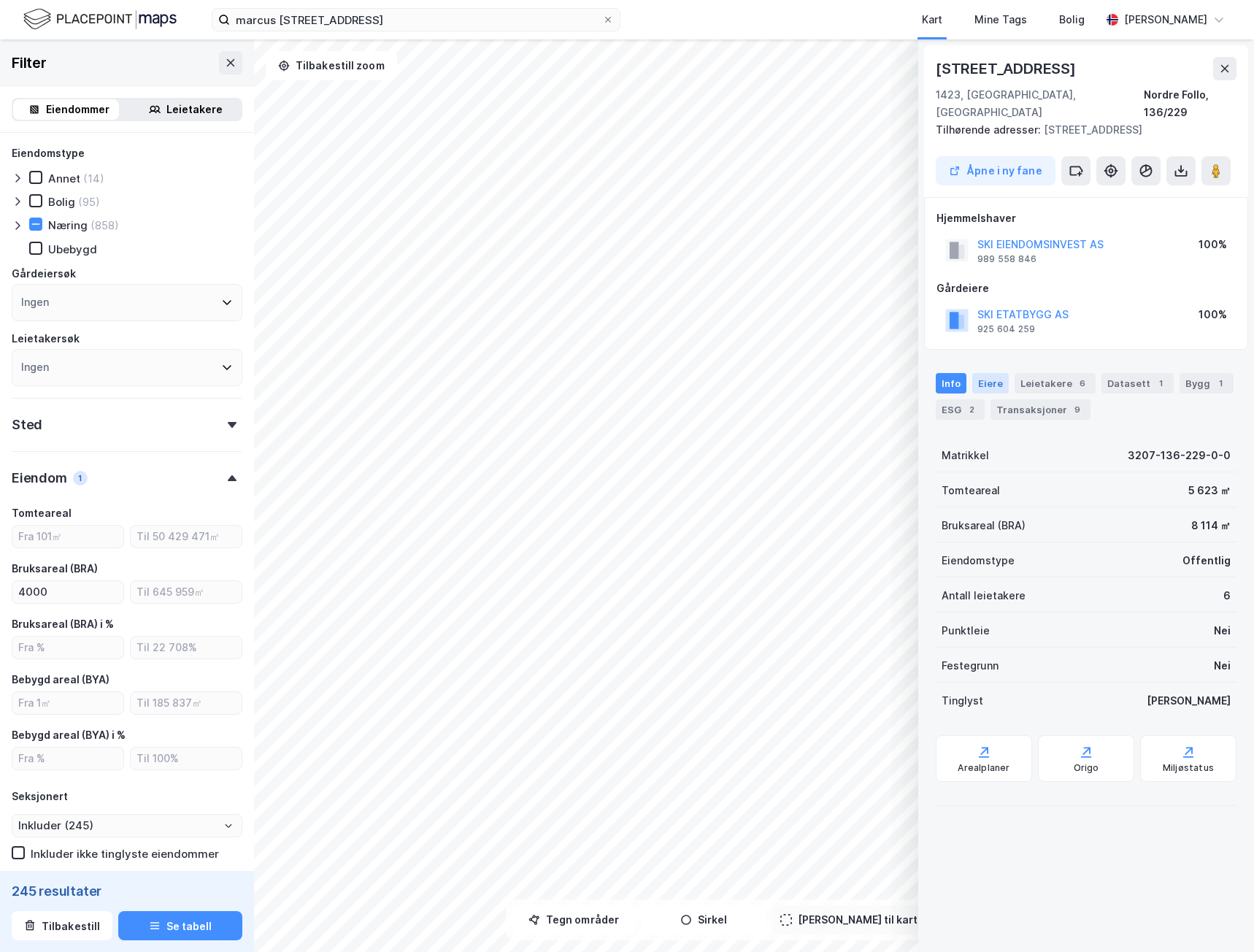
click at [987, 373] on div "Eiere" at bounding box center [990, 383] width 36 height 20
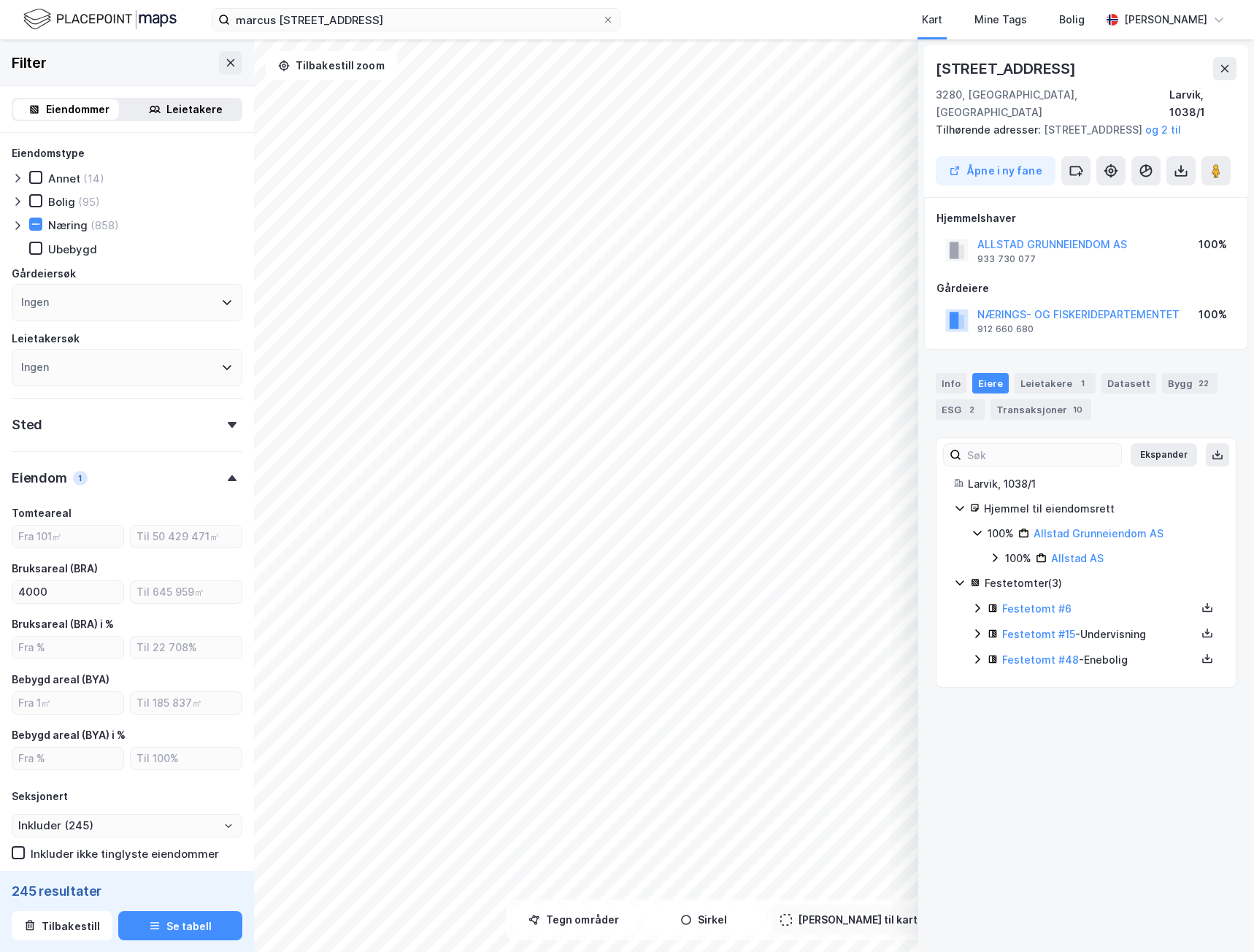
click at [16, 226] on icon at bounding box center [17, 225] width 12 height 12
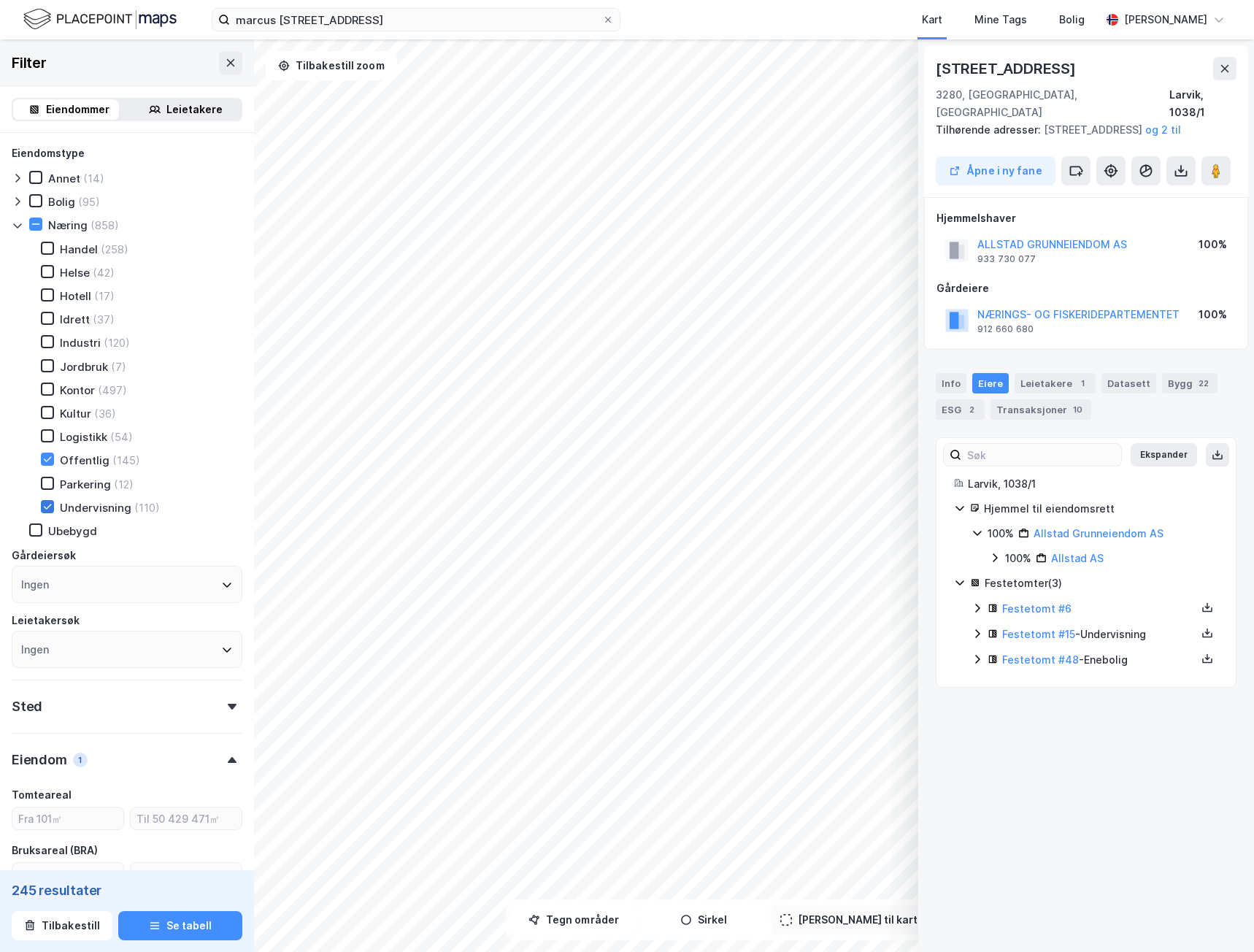
click at [46, 507] on icon at bounding box center [47, 506] width 8 height 5
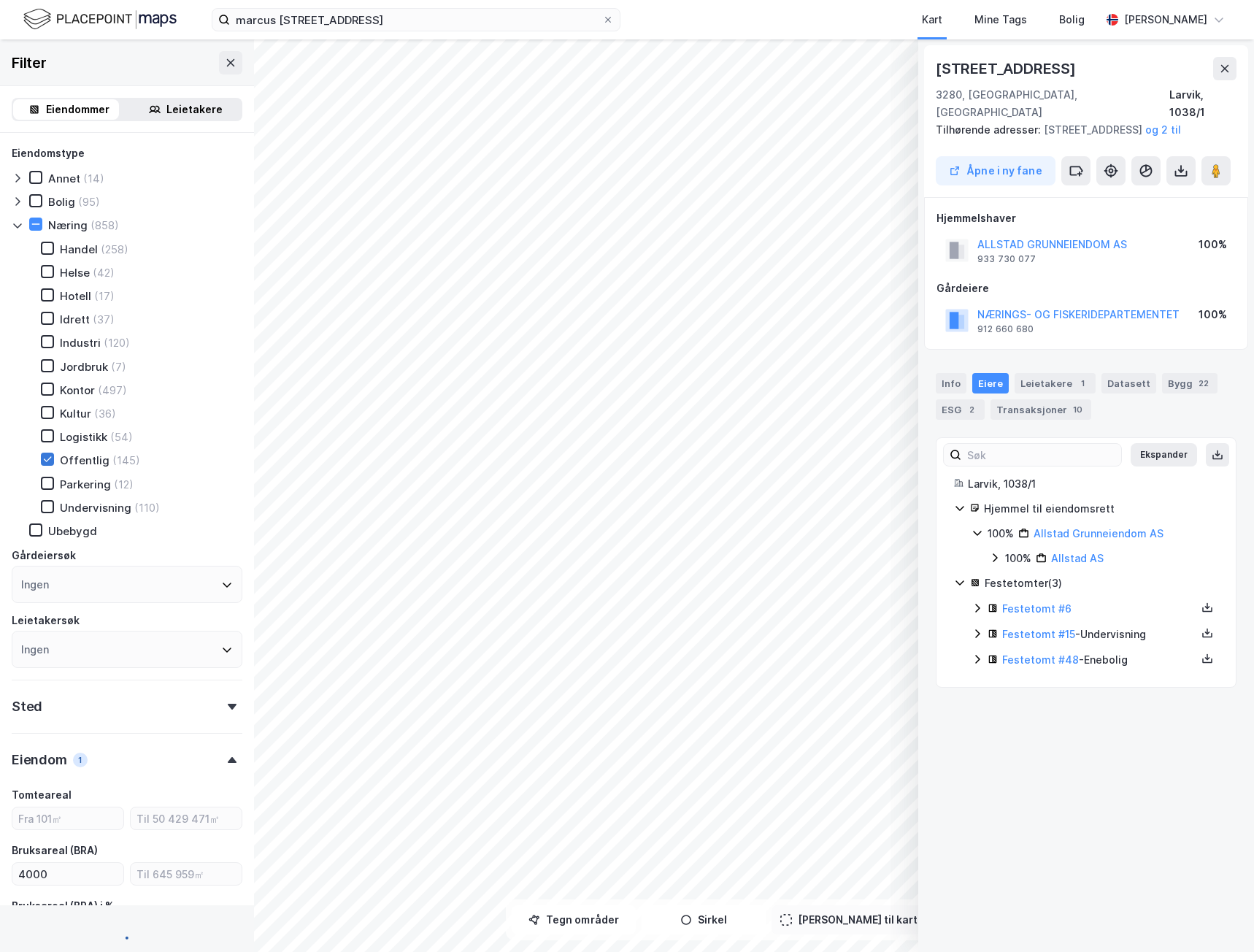
click at [43, 462] on icon at bounding box center [47, 459] width 10 height 10
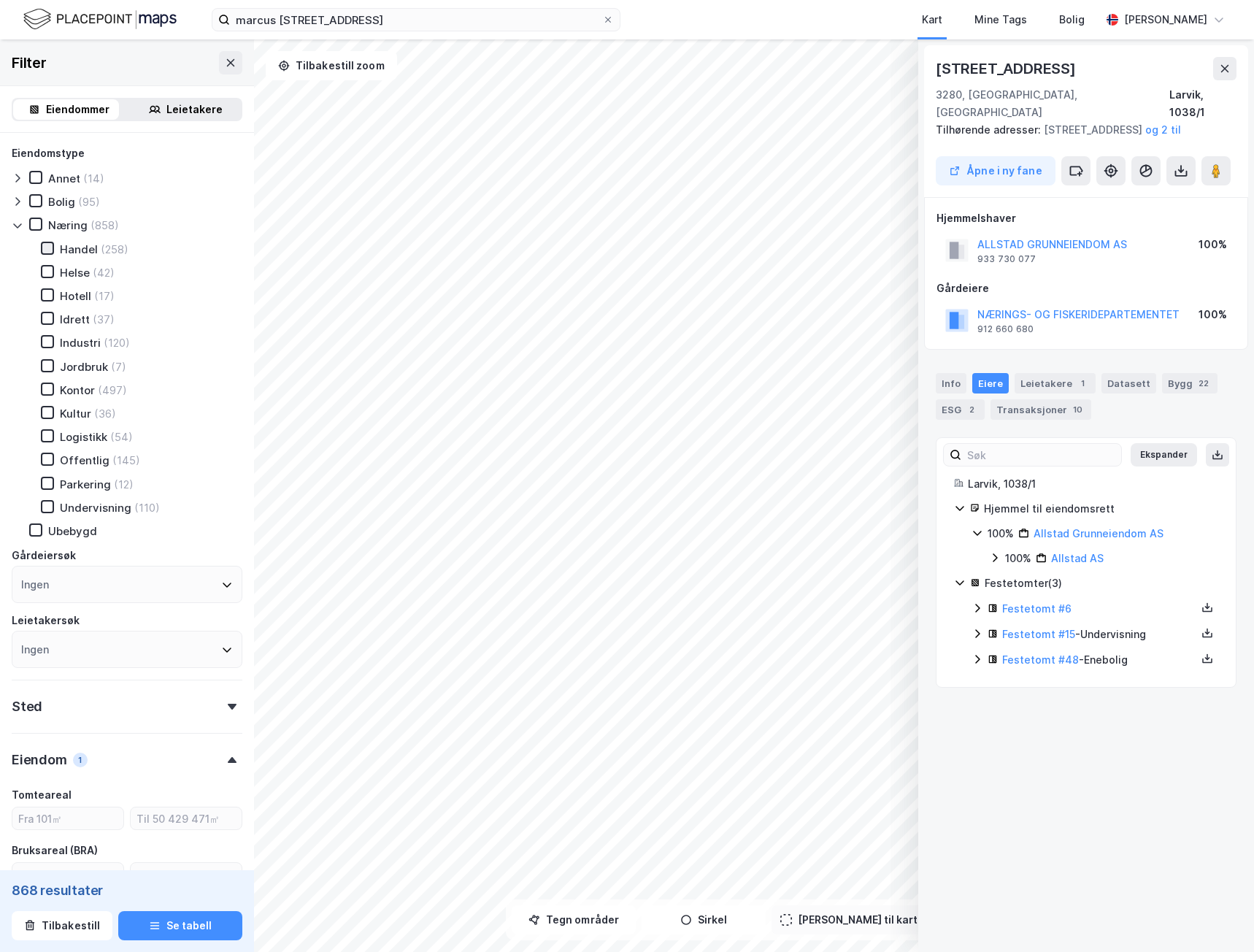
click at [48, 248] on icon at bounding box center [47, 248] width 8 height 5
type input "Inkluder (258)"
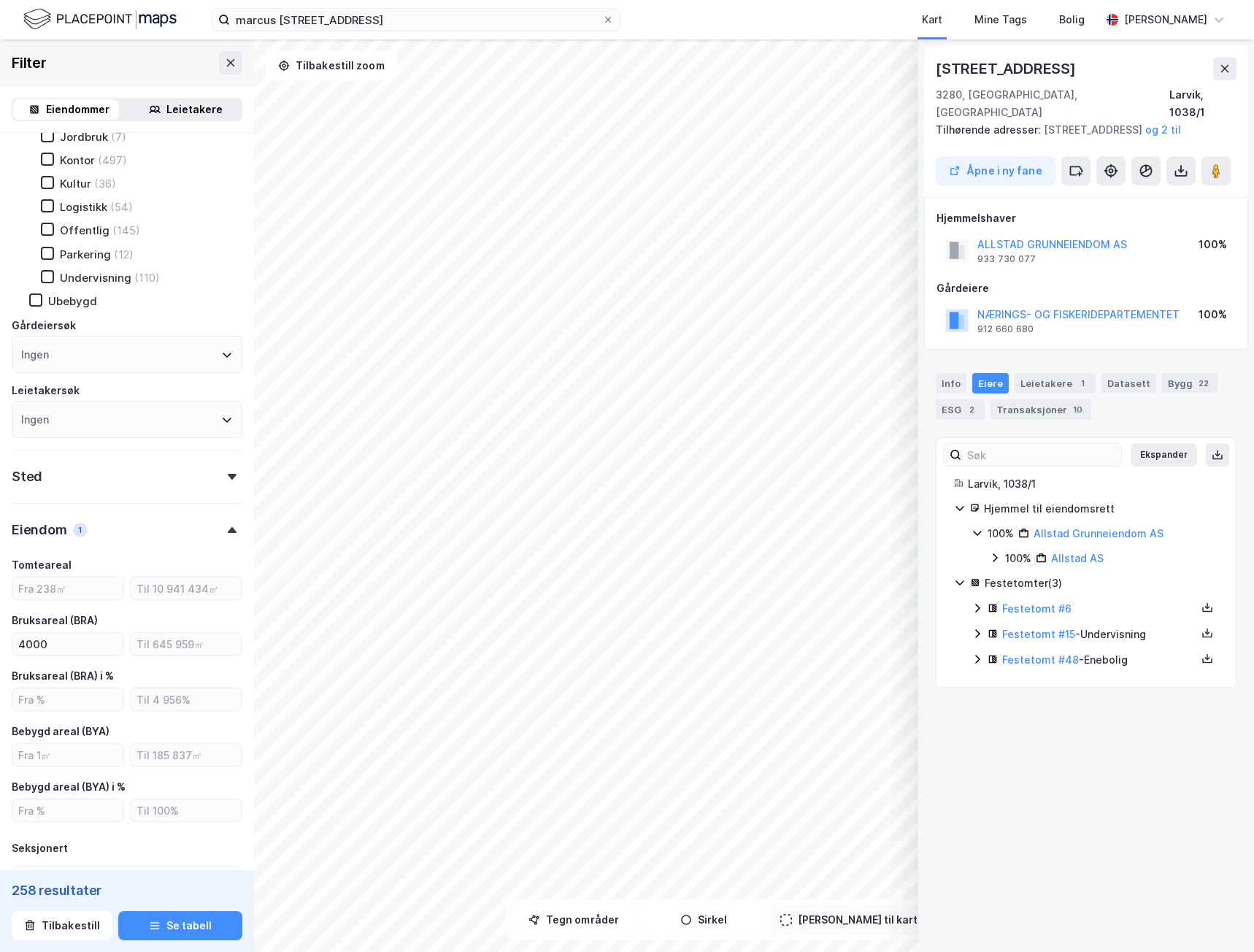
scroll to position [292, 0]
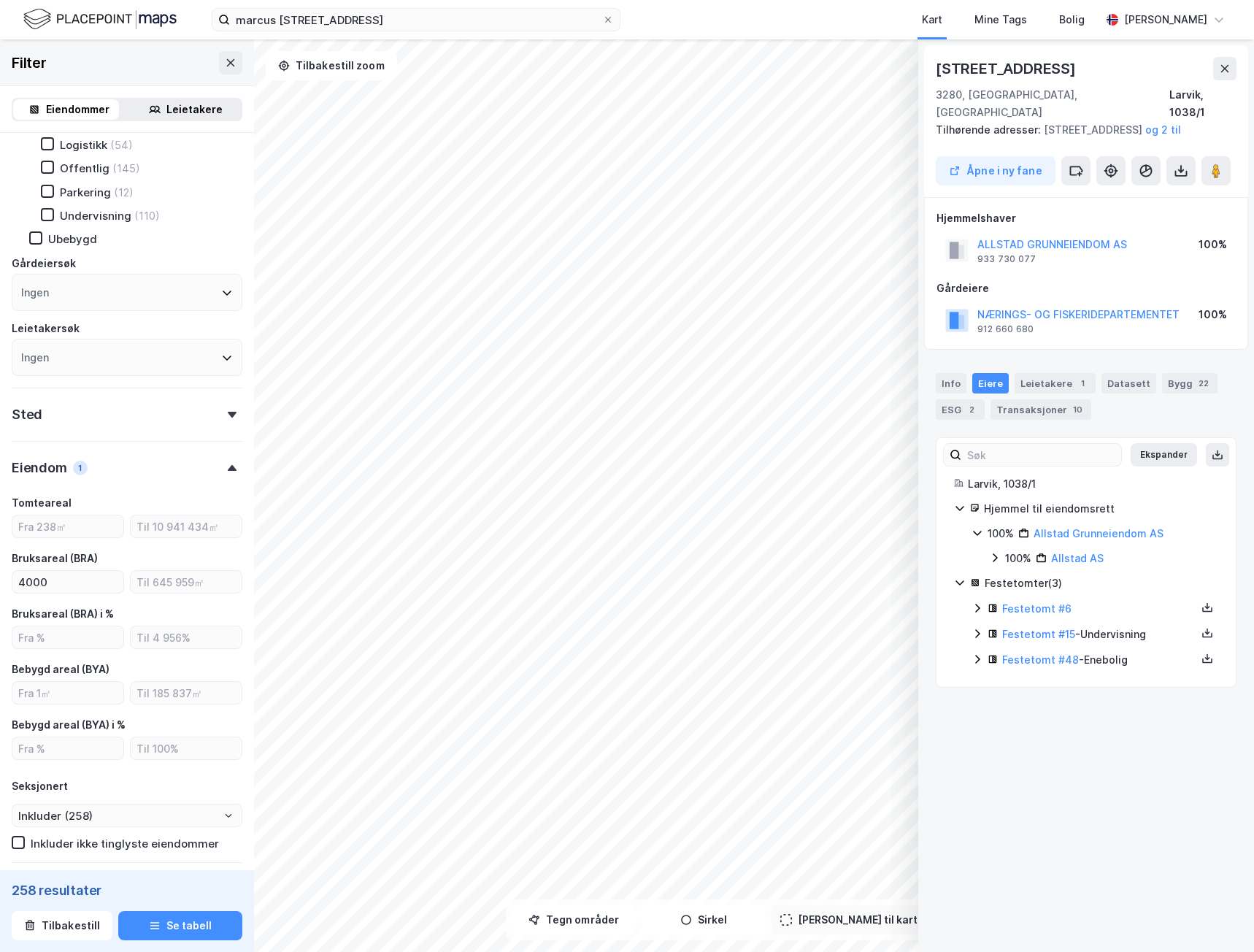
click at [753, 901] on div "© Mapbox © OpenStreetMap Improve this map © Maxar [STREET_ADDRESS], [GEOGRAPHIC…" at bounding box center [627, 495] width 1254 height 912
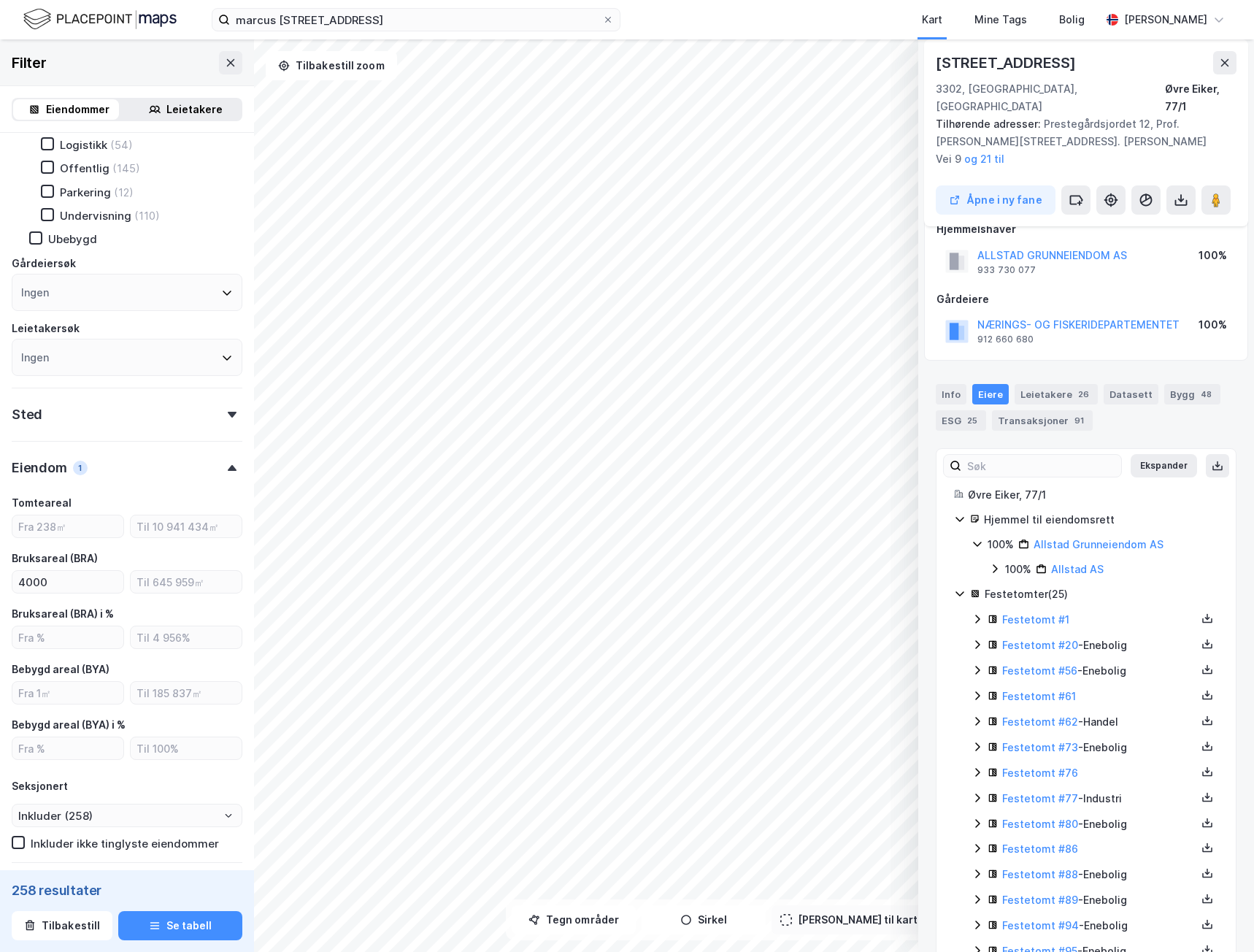
scroll to position [0, 0]
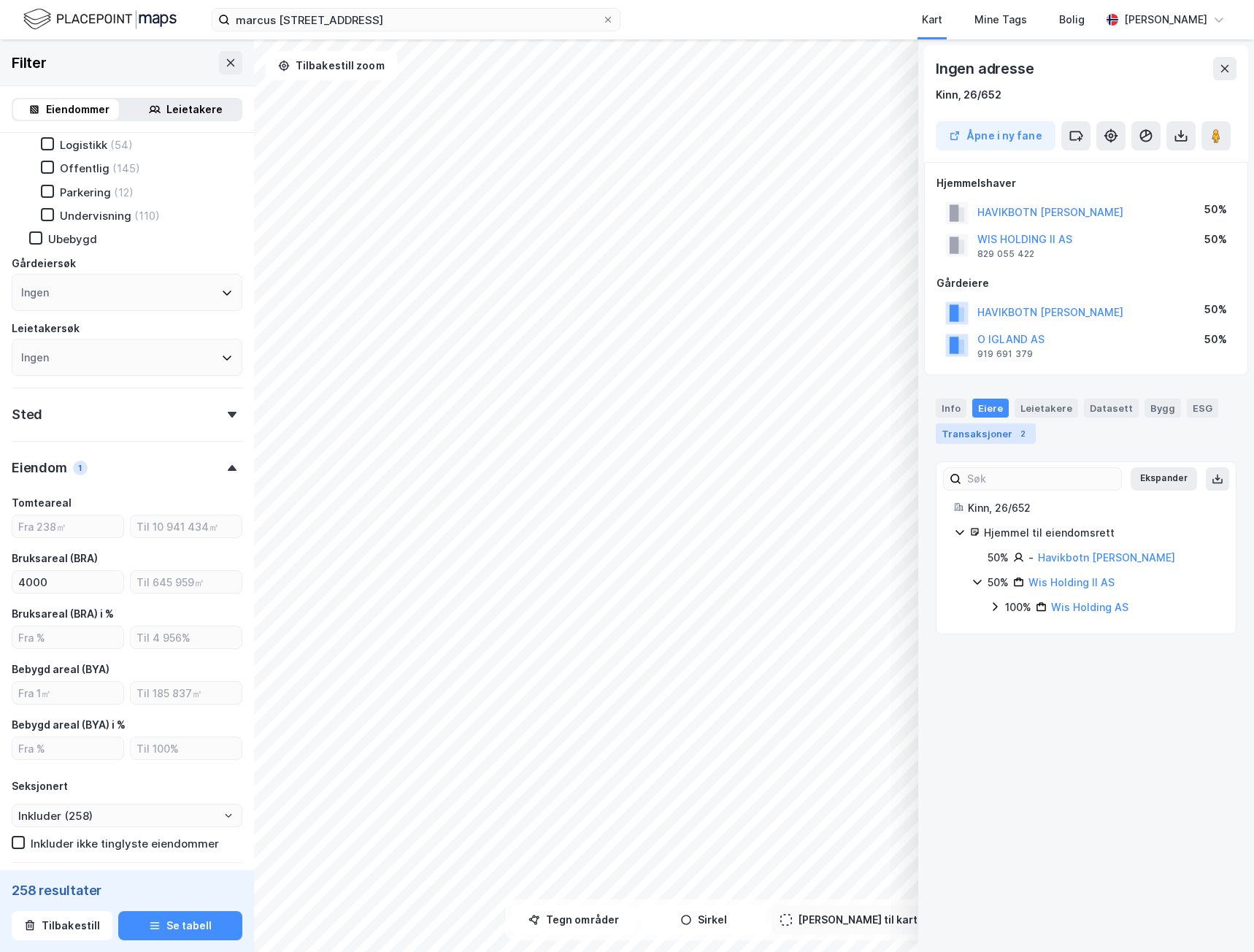
click at [1016, 433] on div "2" at bounding box center [1023, 433] width 15 height 15
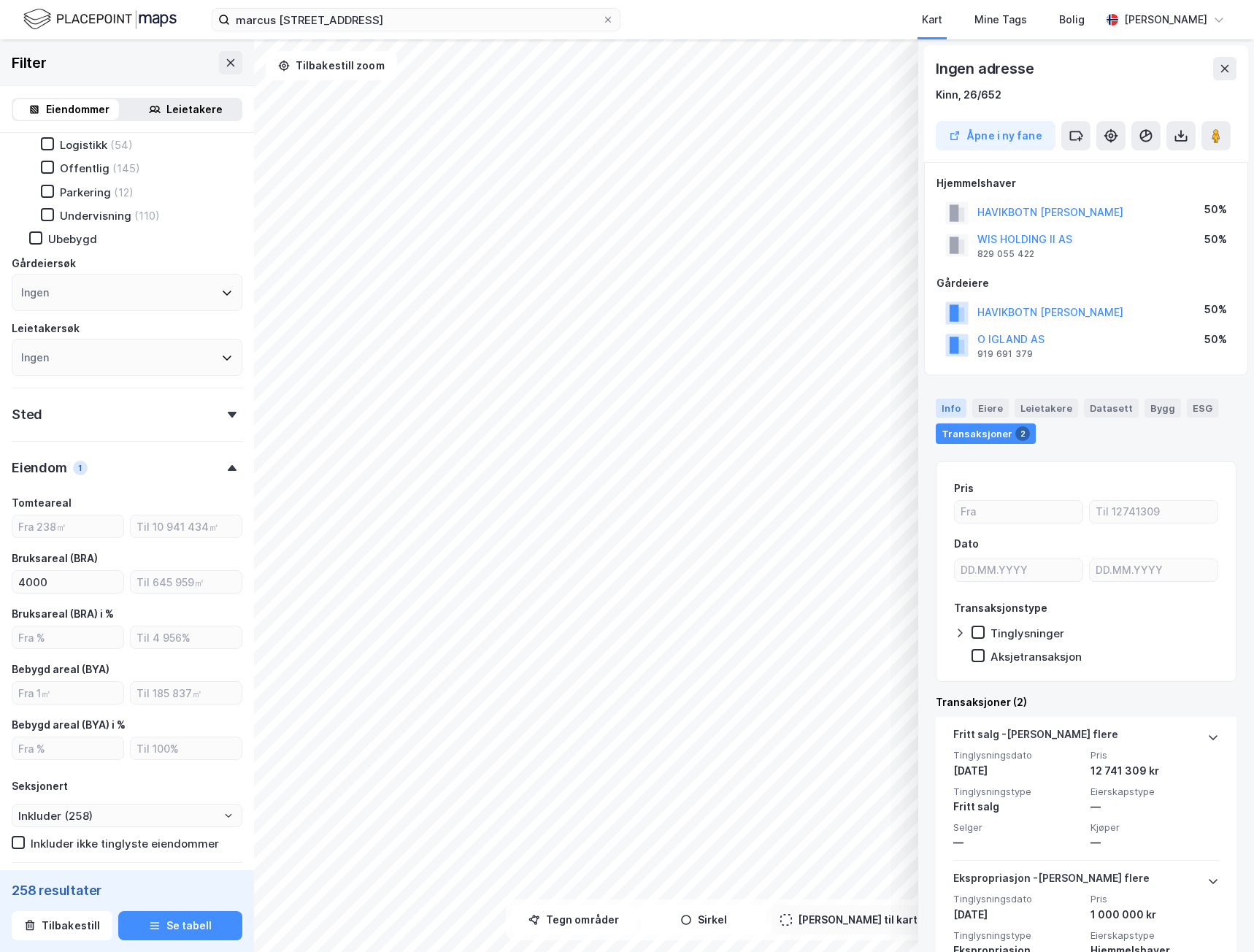
click at [946, 407] on div "Info" at bounding box center [951, 408] width 31 height 19
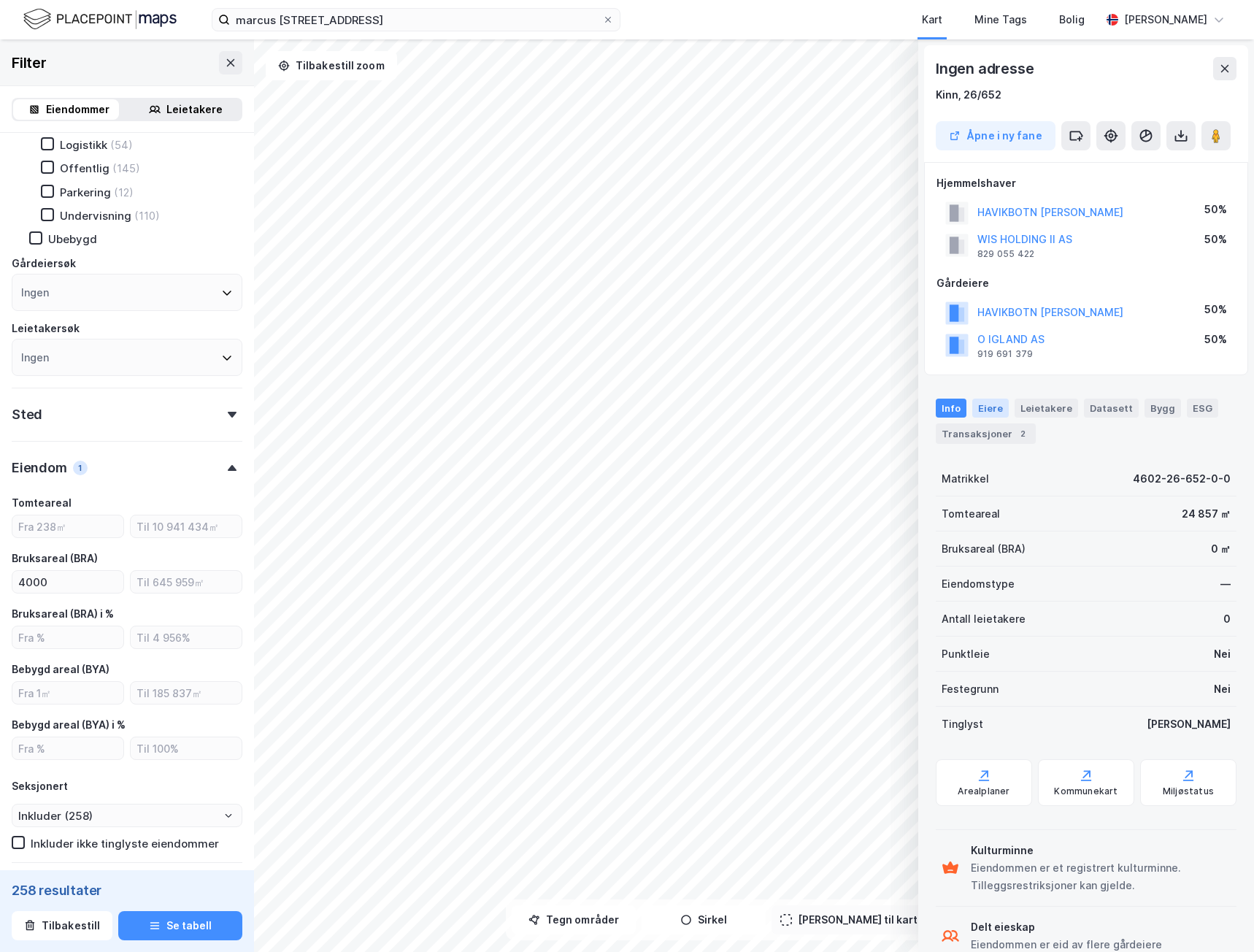
click at [983, 407] on div "Eiere" at bounding box center [990, 408] width 36 height 19
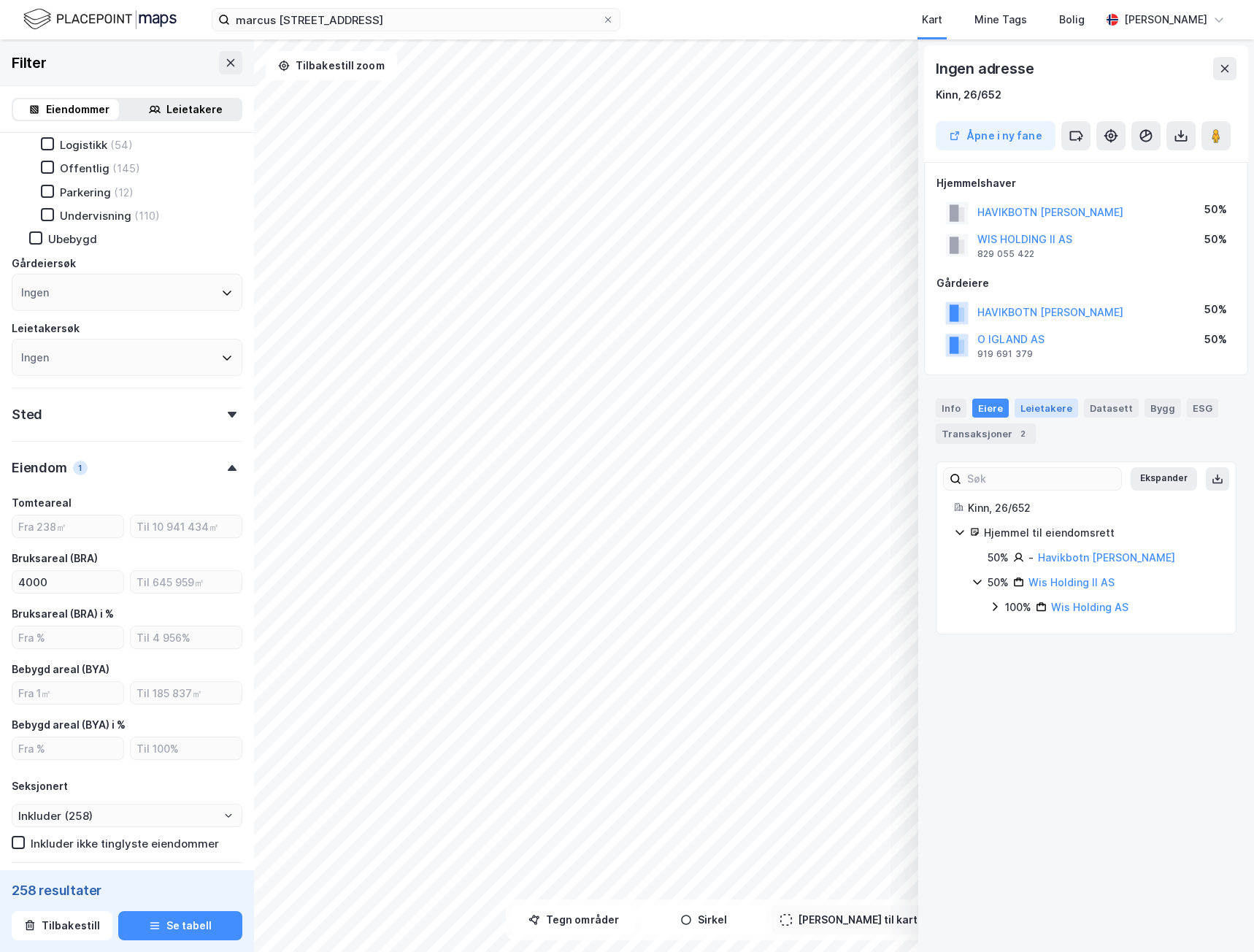
click at [1035, 409] on div "Leietakere" at bounding box center [1047, 408] width 64 height 19
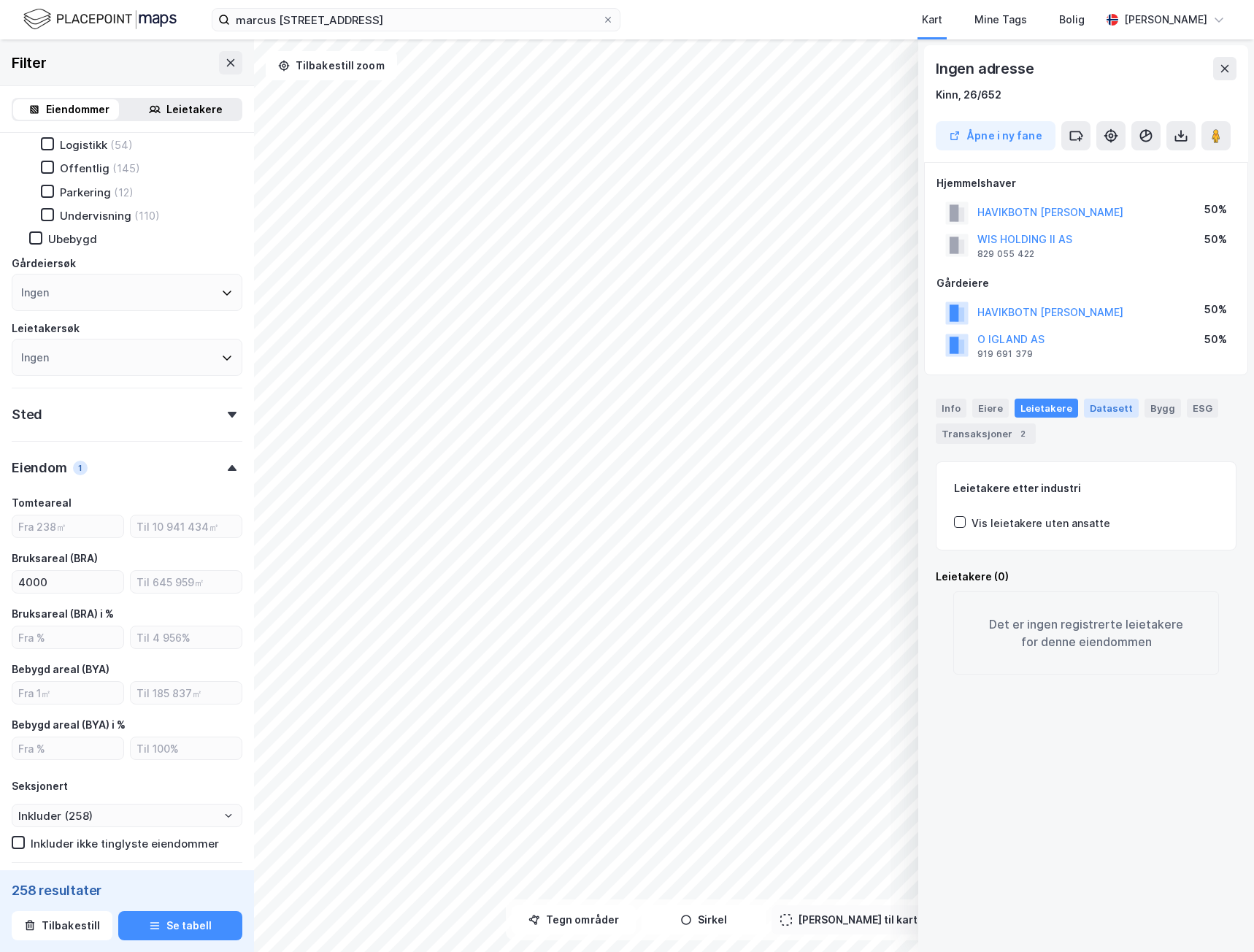
click at [1094, 411] on div "Datasett" at bounding box center [1111, 408] width 55 height 19
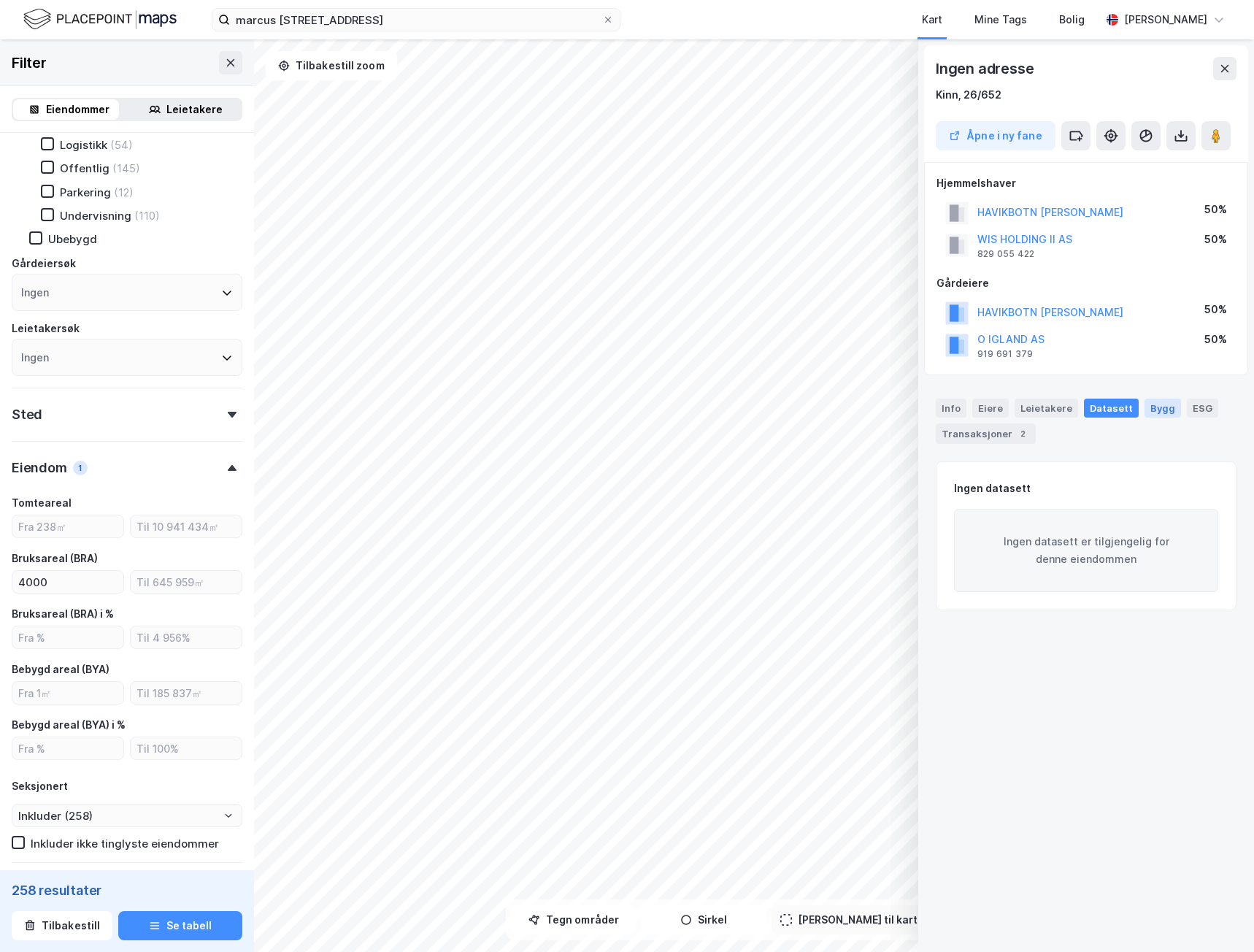
click at [1144, 406] on div "Bygg" at bounding box center [1162, 408] width 36 height 19
click at [953, 415] on div "Info" at bounding box center [951, 408] width 31 height 19
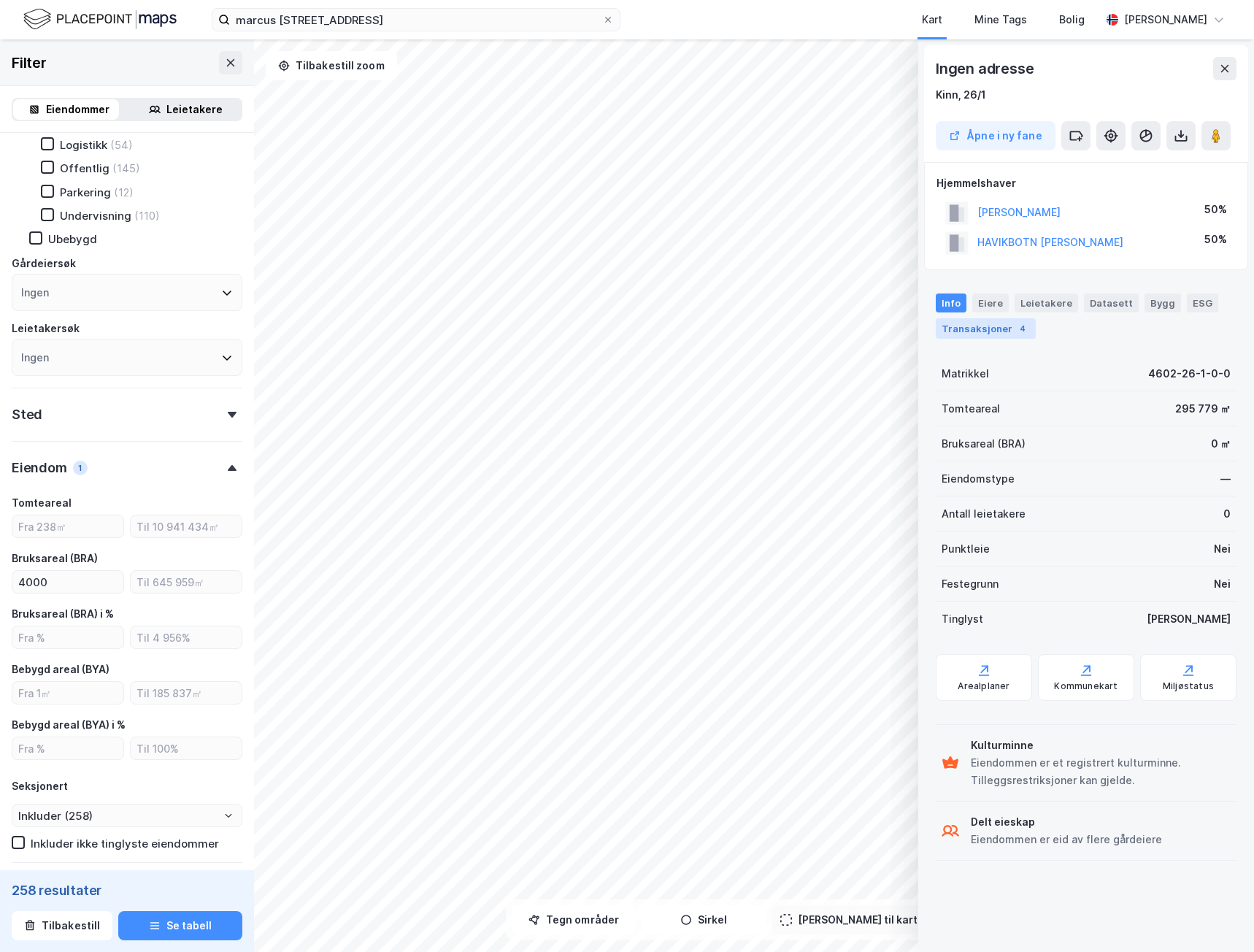
click at [996, 320] on div "Transaksjoner 4" at bounding box center [986, 329] width 100 height 20
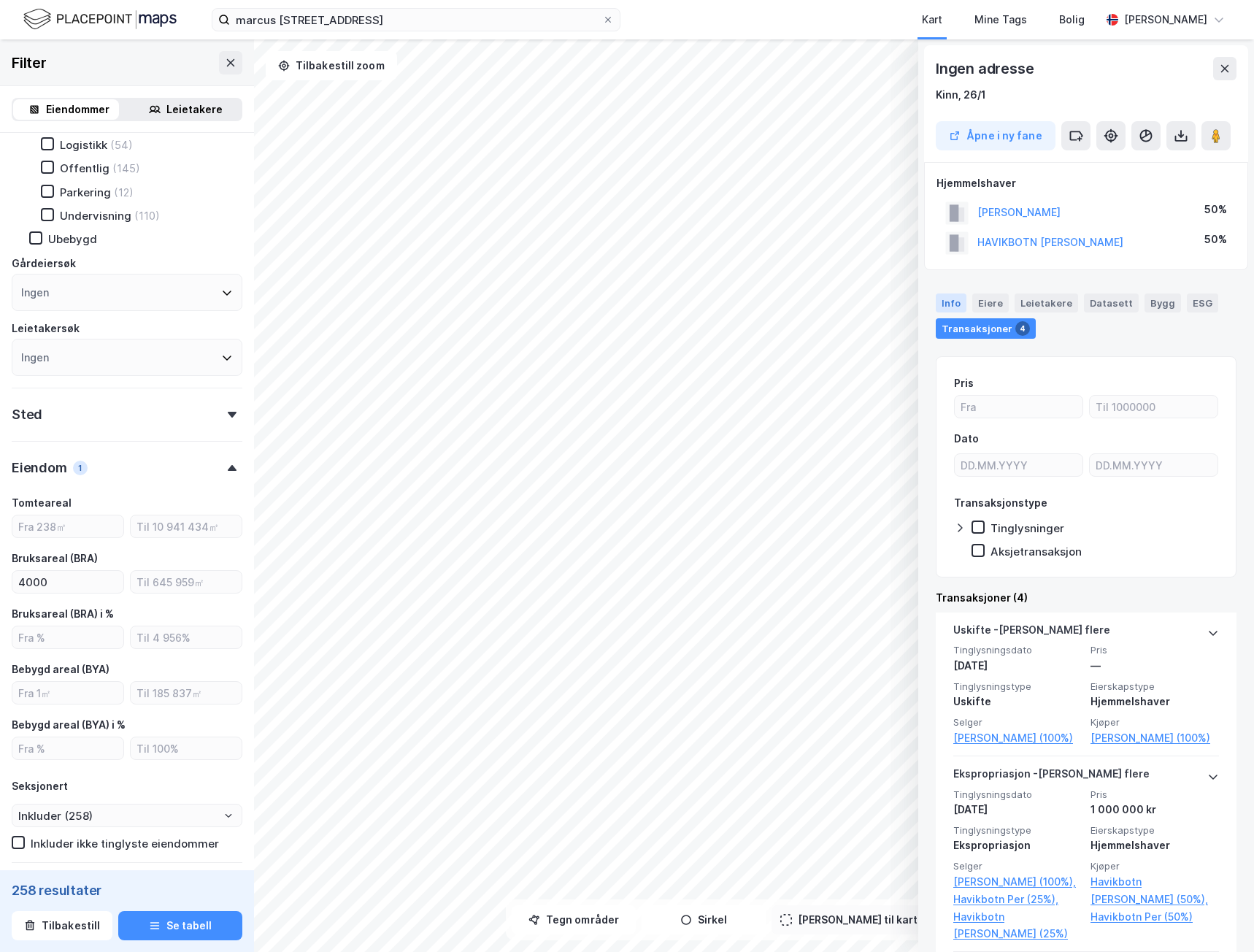
click at [953, 300] on div "Info" at bounding box center [951, 302] width 31 height 19
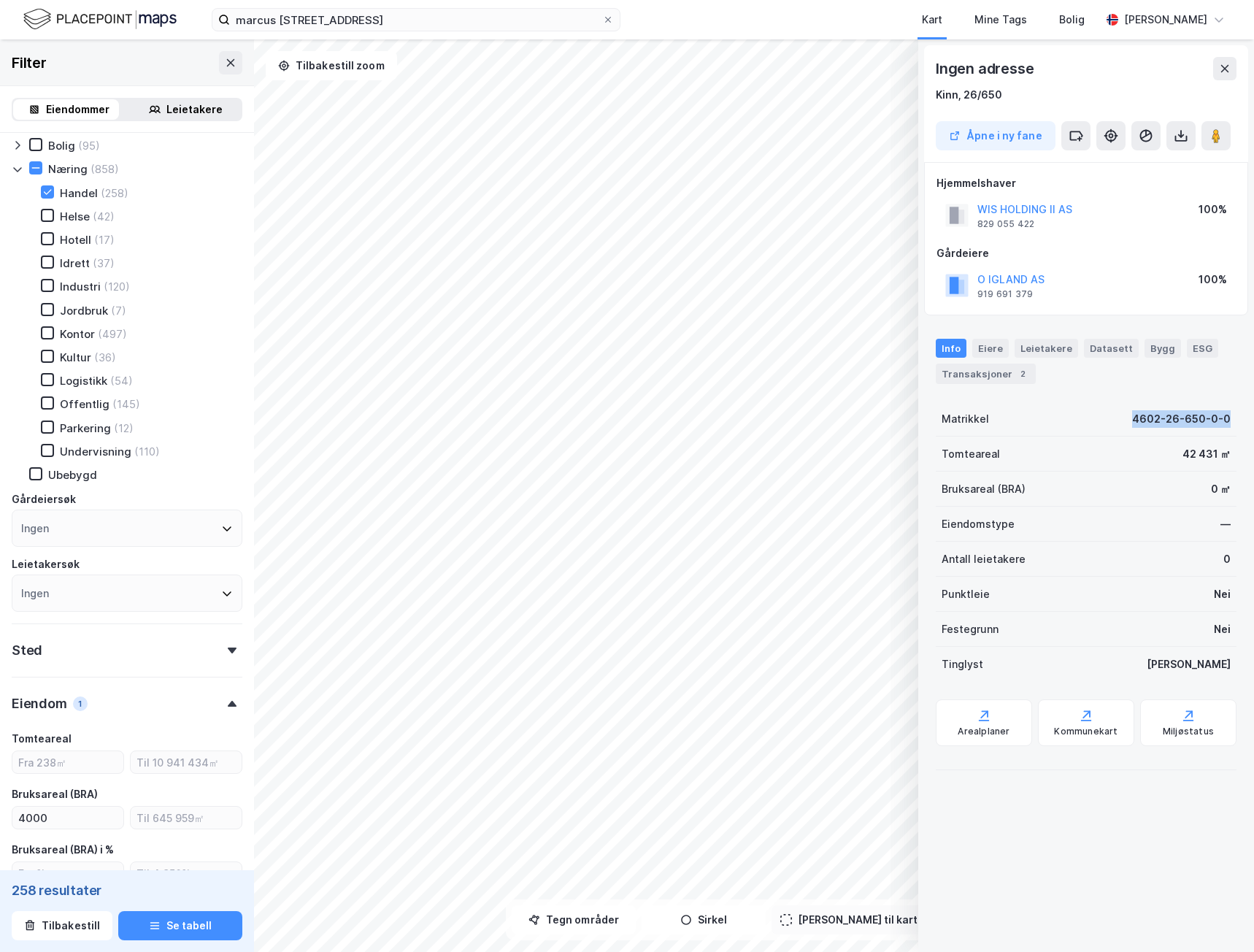
drag, startPoint x: 1127, startPoint y: 419, endPoint x: 1252, endPoint y: 428, distance: 125.3
click at [1252, 428] on div "Ingen adresse Kinn, 26/650 Åpne i ny fane Hjemmelshaver WIS HOLDING II AS 829 0…" at bounding box center [1086, 495] width 336 height 912
copy div "4602-26-650-0-0"
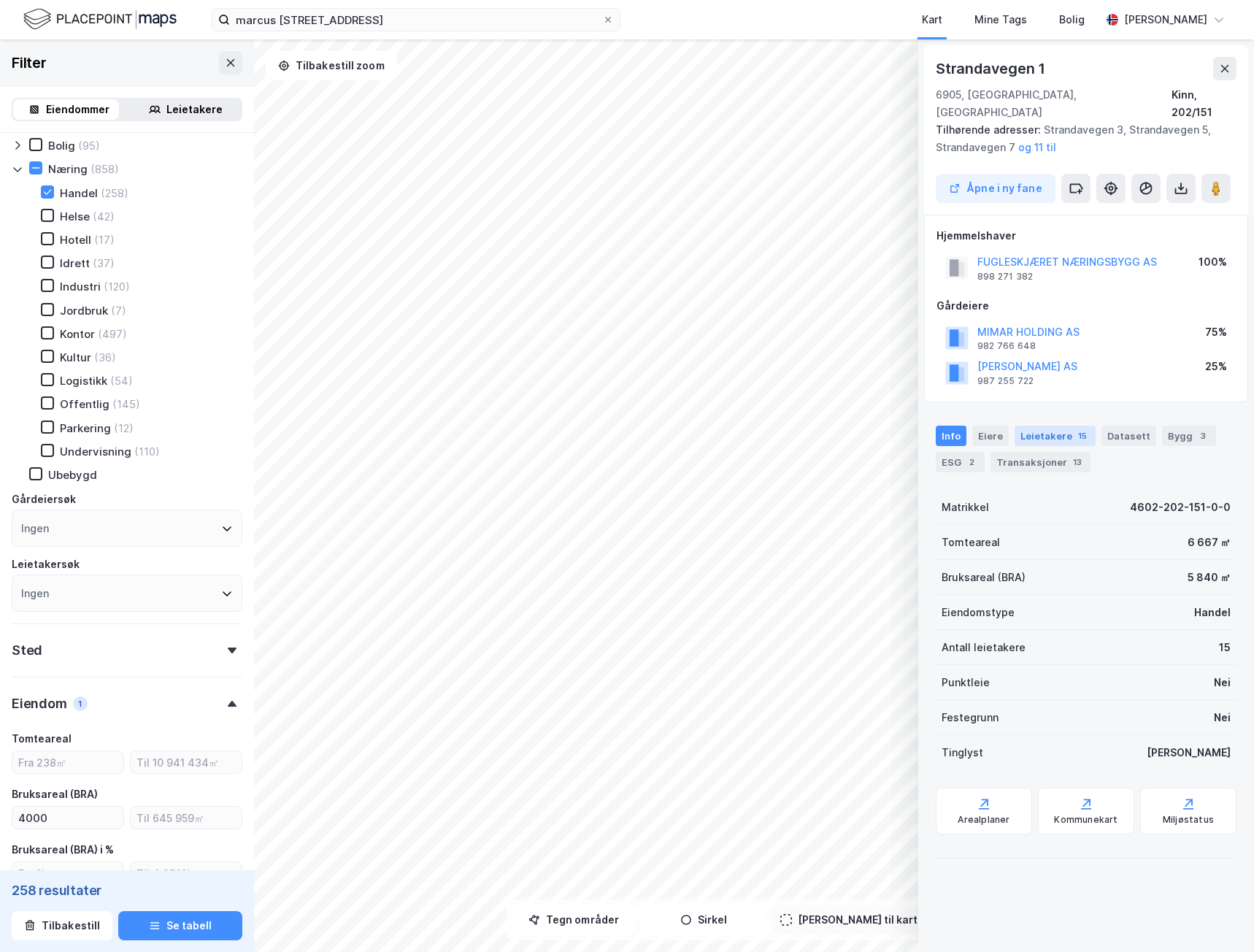
click at [1056, 426] on div "Leietakere 15" at bounding box center [1055, 436] width 81 height 20
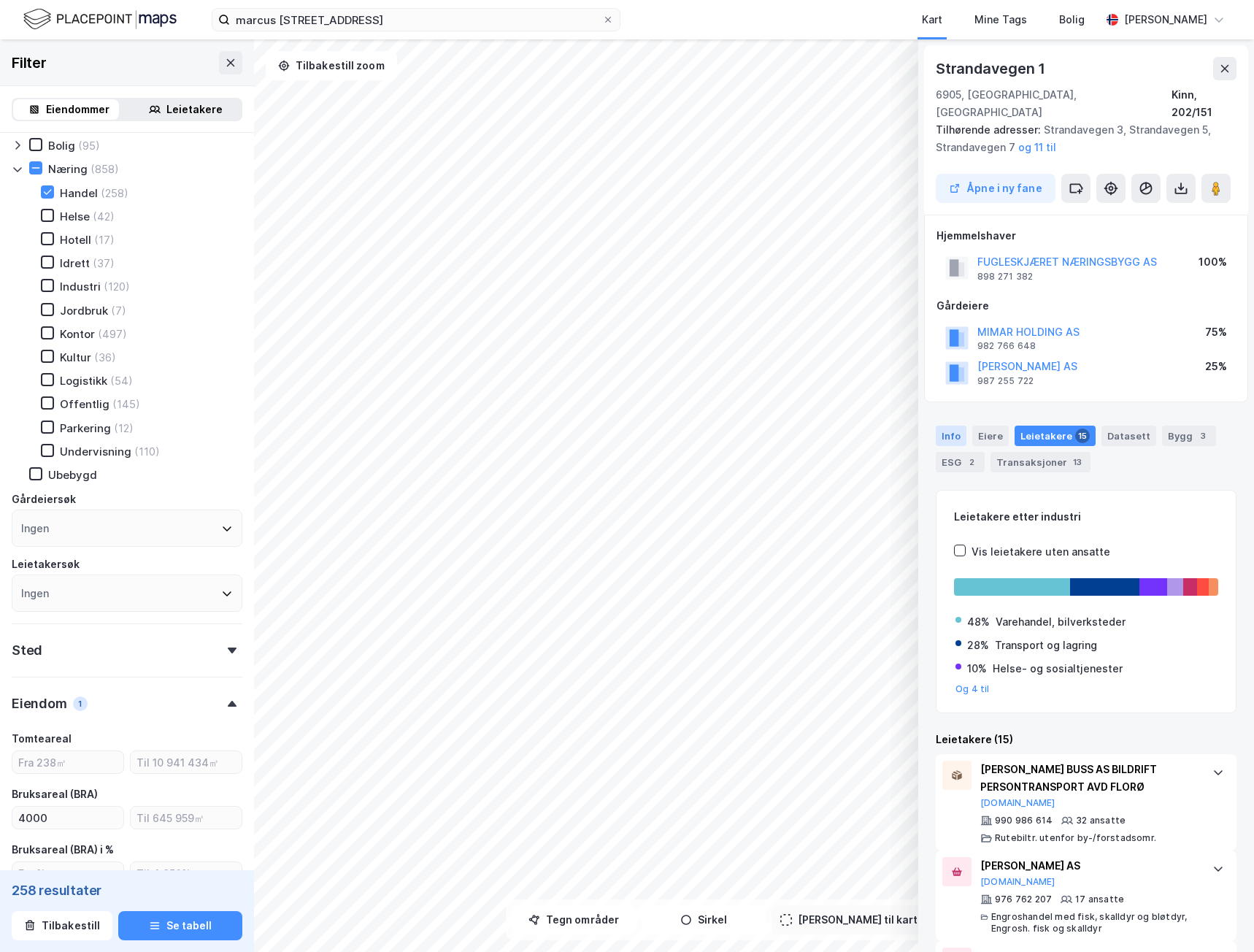
click at [954, 426] on div "Info" at bounding box center [951, 436] width 31 height 20
